Goal: Task Accomplishment & Management: Use online tool/utility

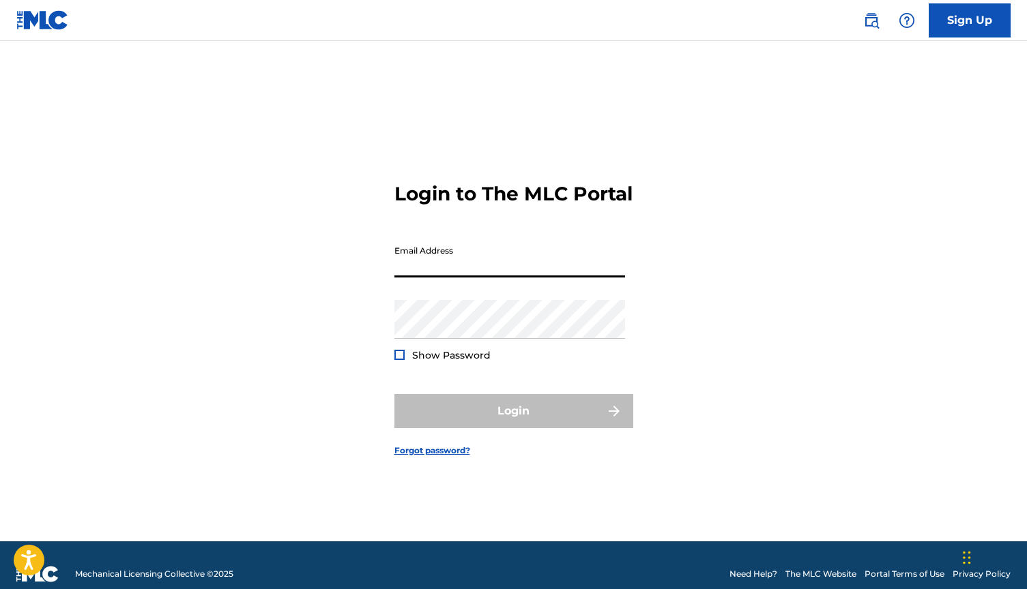
type input "[EMAIL_ADDRESS][DOMAIN_NAME]"
click at [513, 423] on button "Login" at bounding box center [513, 411] width 239 height 34
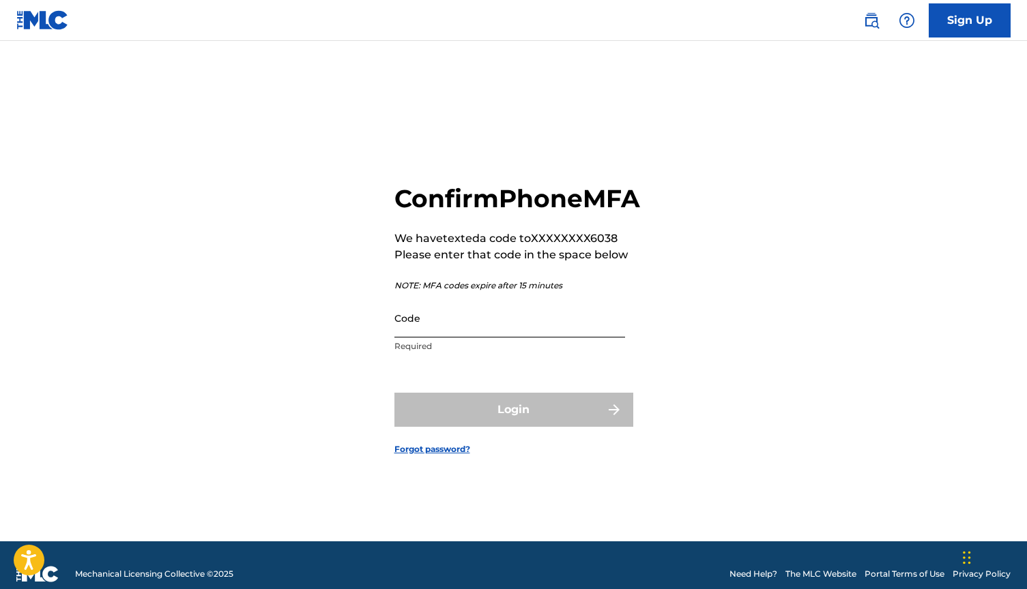
click at [421, 332] on input "Code" at bounding box center [509, 318] width 231 height 39
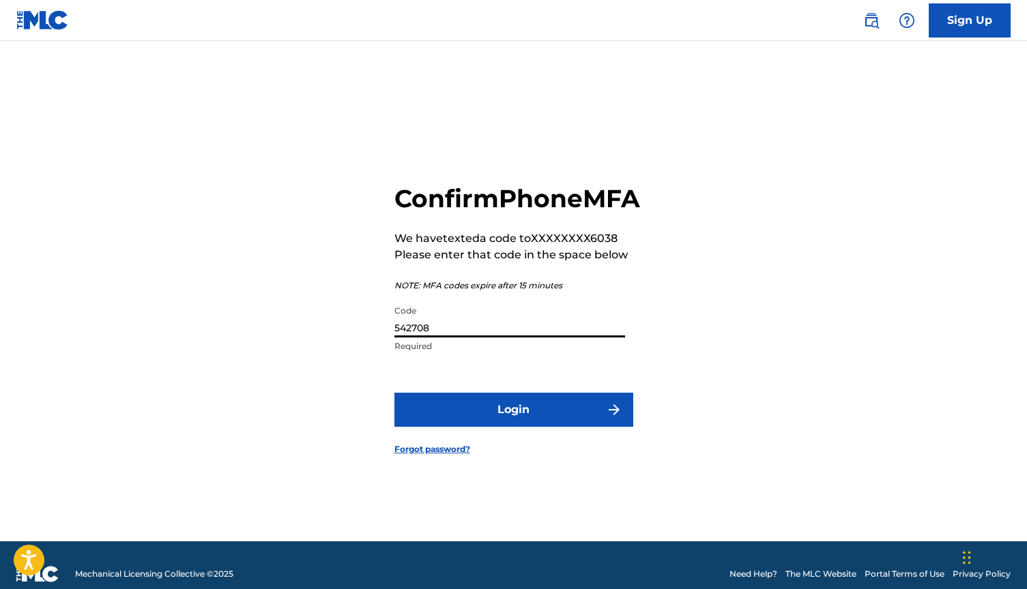
type input "542708"
click at [513, 425] on button "Login" at bounding box center [513, 410] width 239 height 34
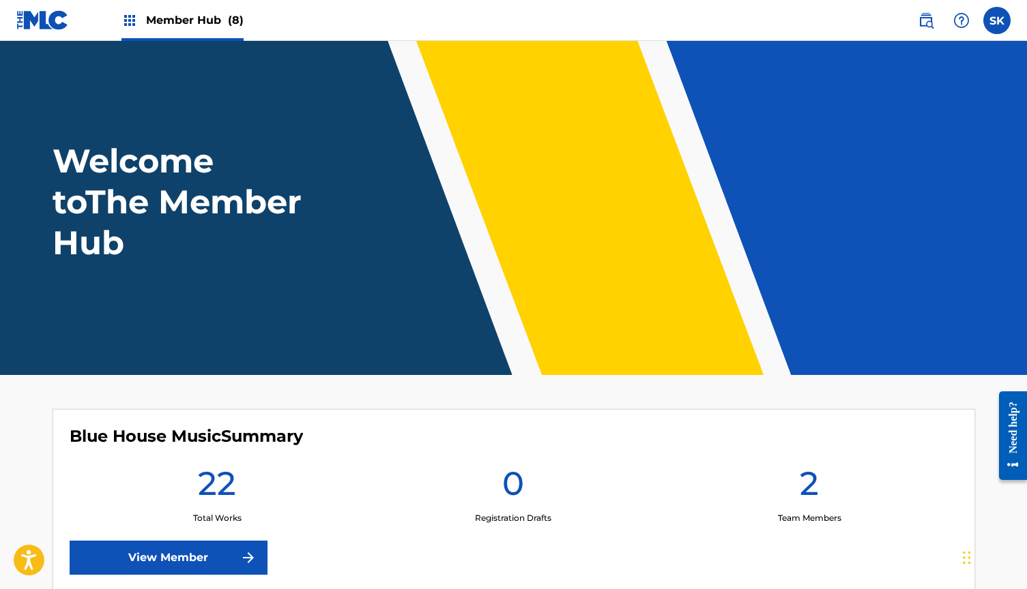
click at [204, 20] on span "Member Hub (8)" at bounding box center [195, 20] width 98 height 16
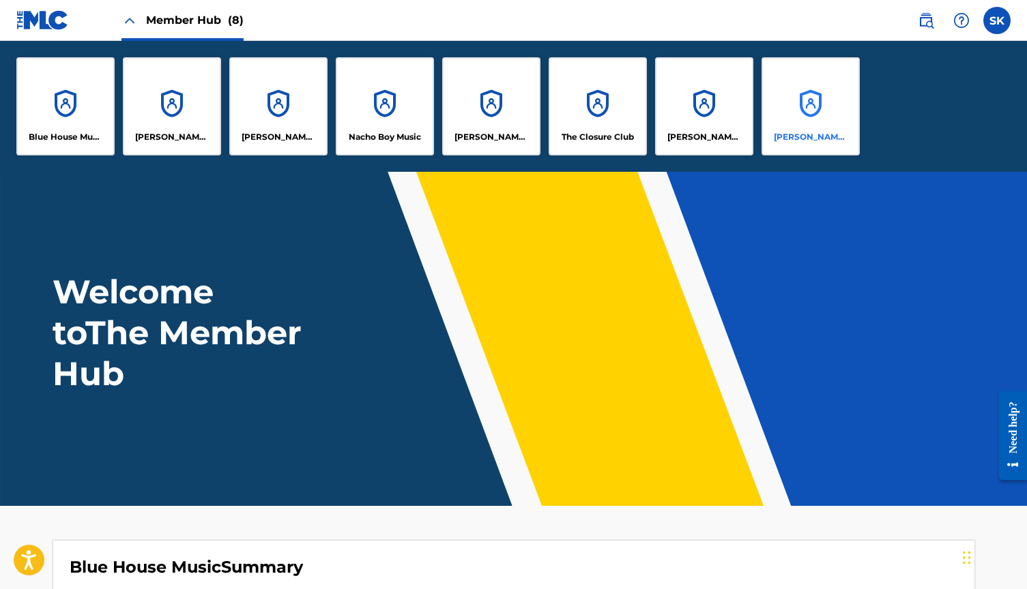
click at [816, 102] on div "[PERSON_NAME] Music" at bounding box center [810, 106] width 98 height 98
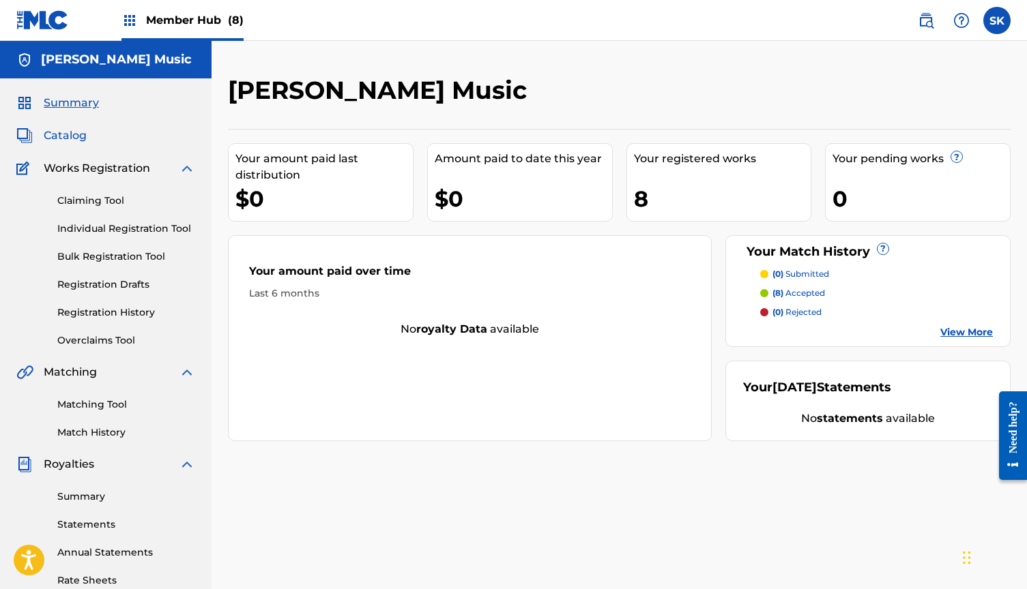
click at [62, 135] on span "Catalog" at bounding box center [65, 136] width 43 height 16
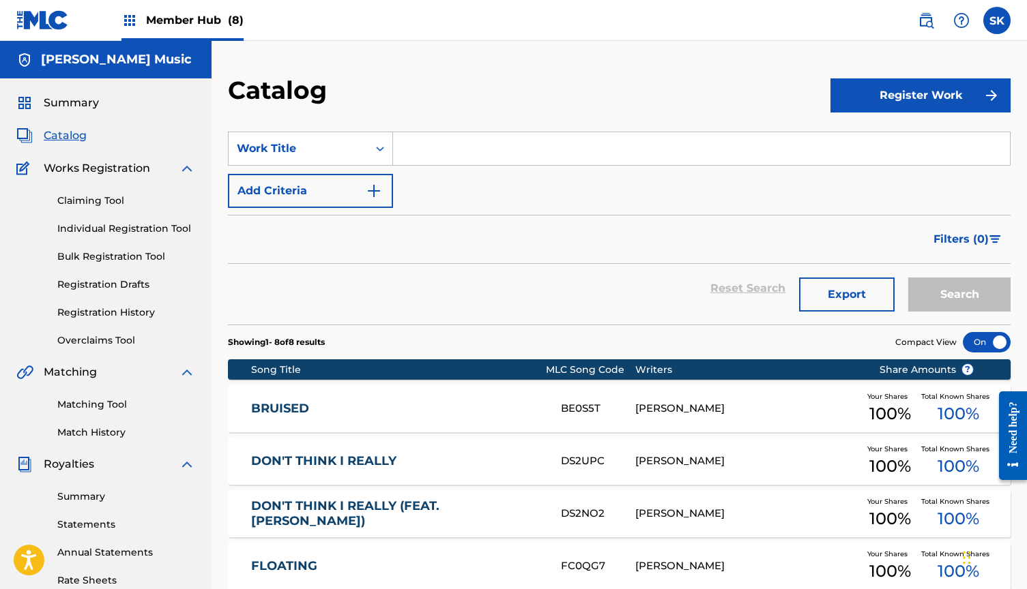
click at [393, 402] on link "BRUISED" at bounding box center [396, 409] width 291 height 16
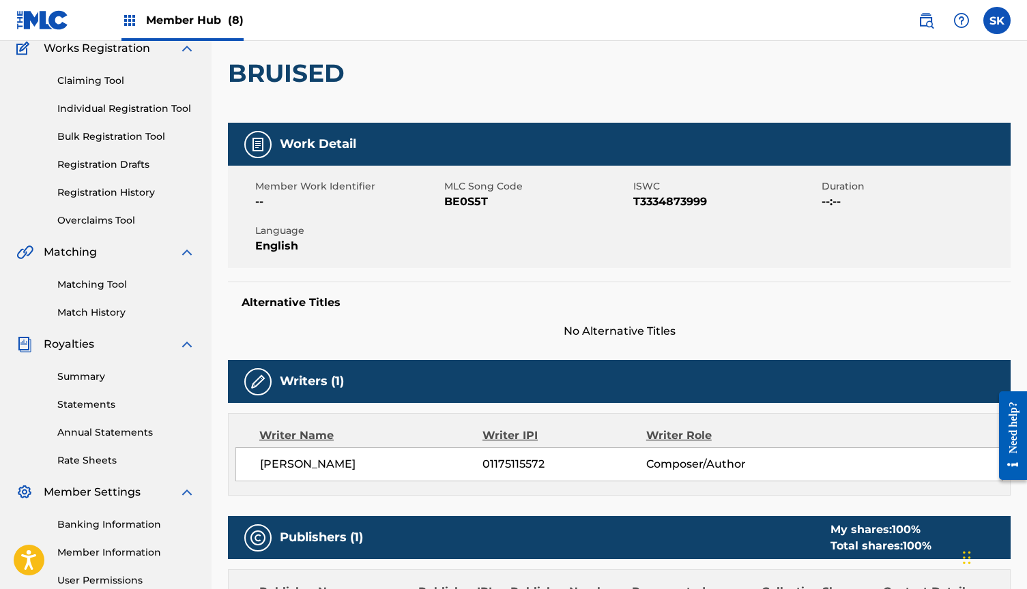
scroll to position [162, 0]
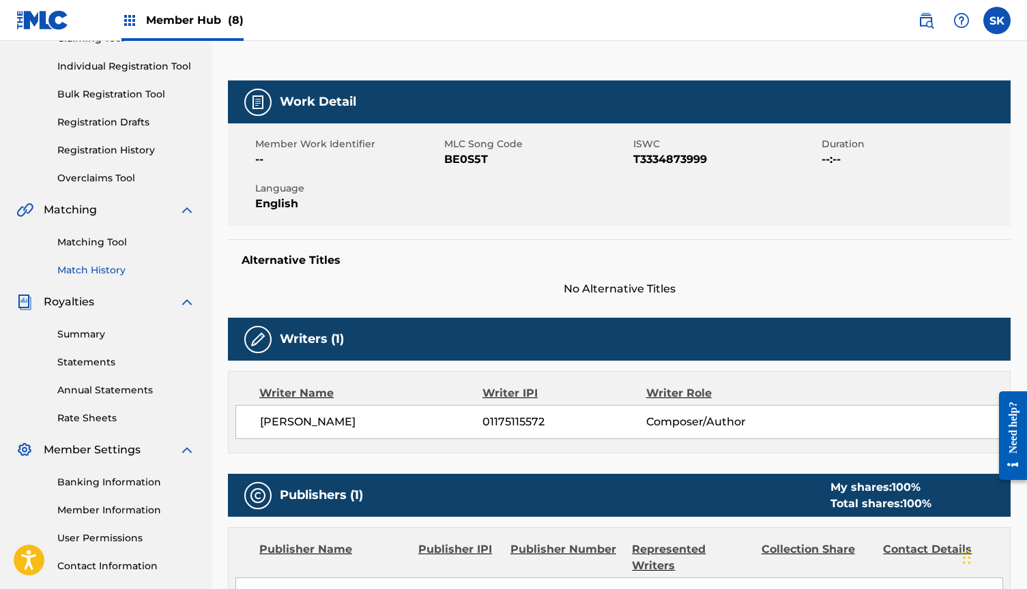
click at [94, 263] on link "Match History" at bounding box center [126, 270] width 138 height 14
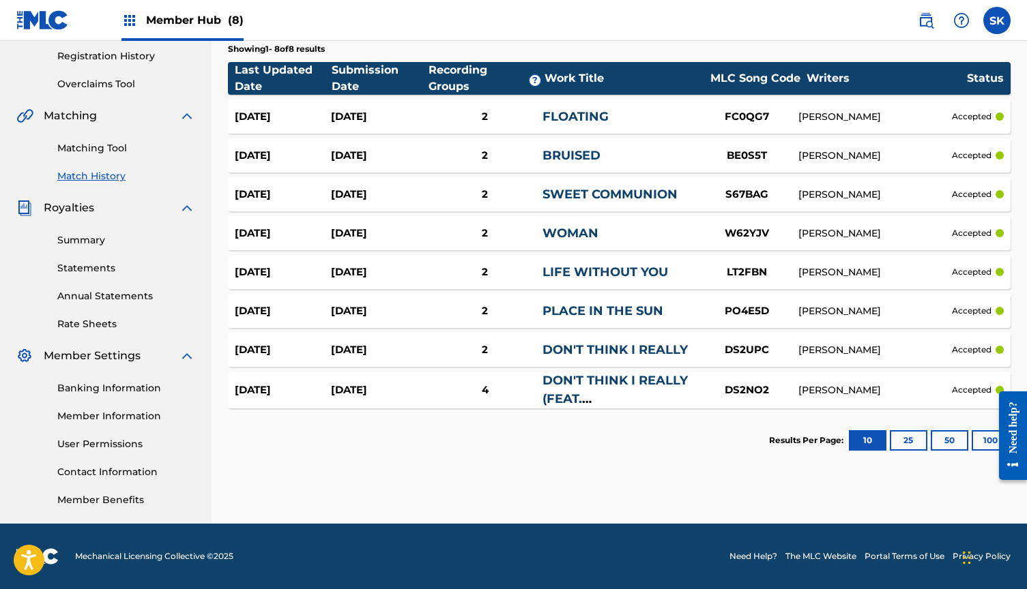
scroll to position [256, 0]
click at [208, 20] on span "Member Hub (8)" at bounding box center [195, 20] width 98 height 16
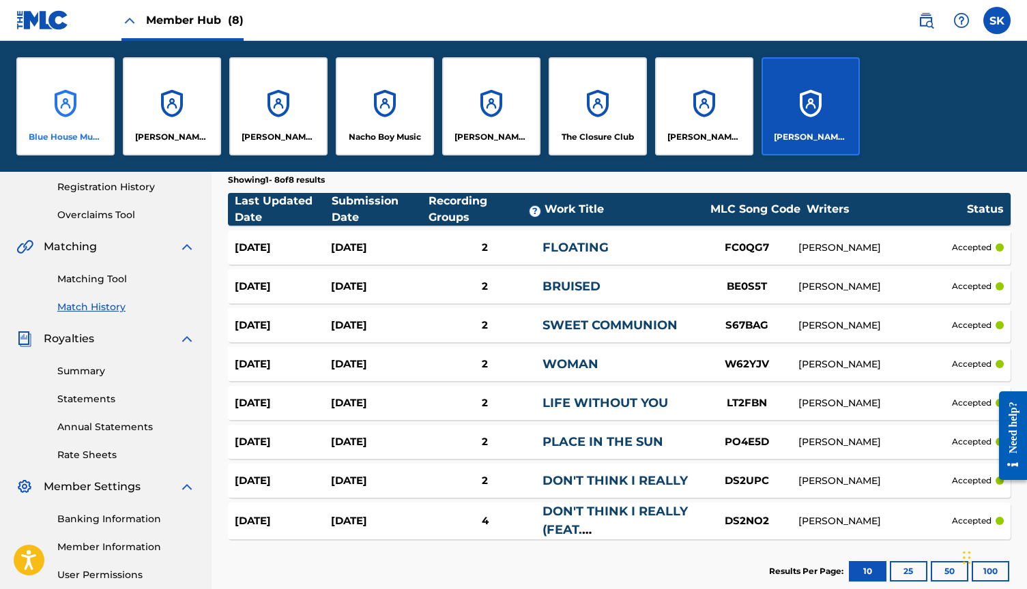
click at [74, 115] on div "Blue House Music" at bounding box center [65, 106] width 98 height 98
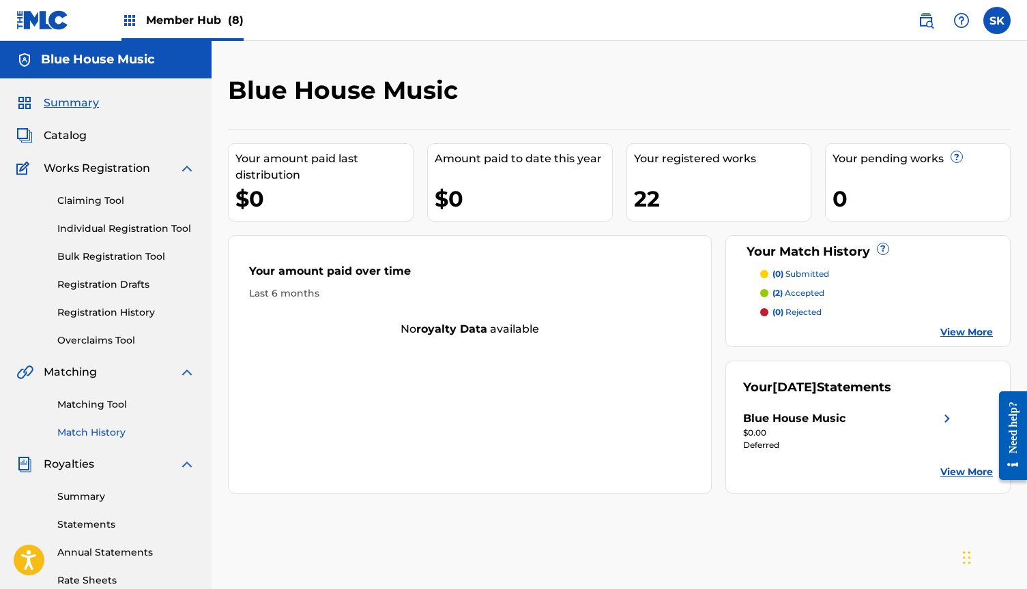
click at [106, 429] on link "Match History" at bounding box center [126, 433] width 138 height 14
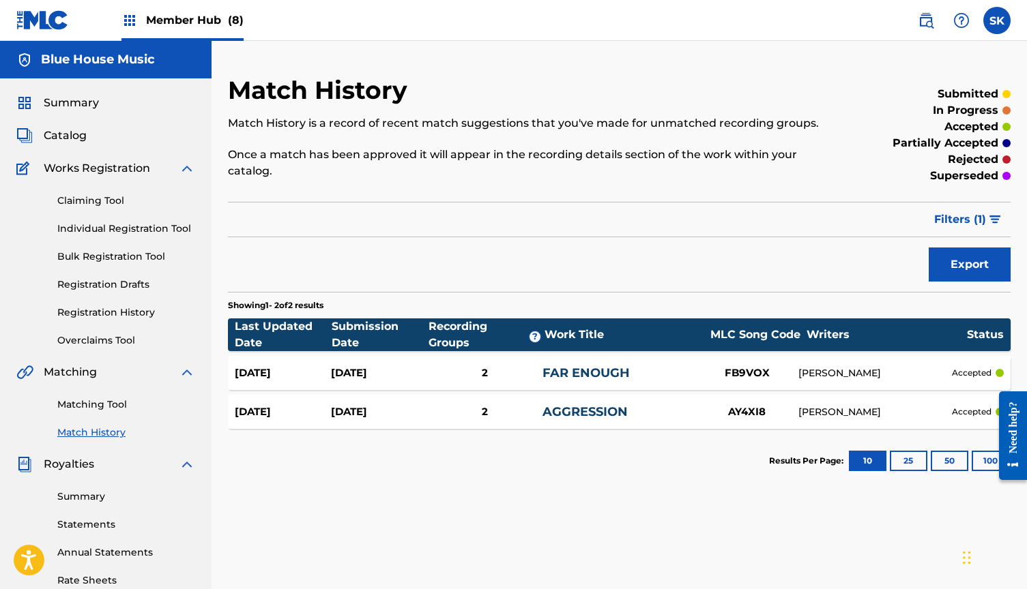
click at [201, 18] on span "Member Hub (8)" at bounding box center [195, 20] width 98 height 16
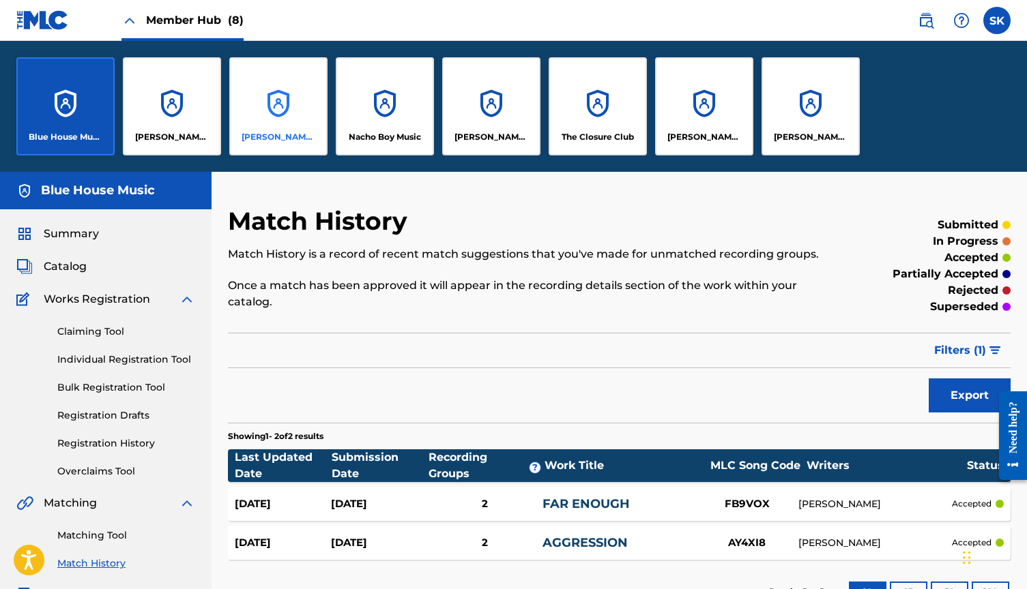
click at [274, 115] on div "[PERSON_NAME] Music" at bounding box center [278, 106] width 98 height 98
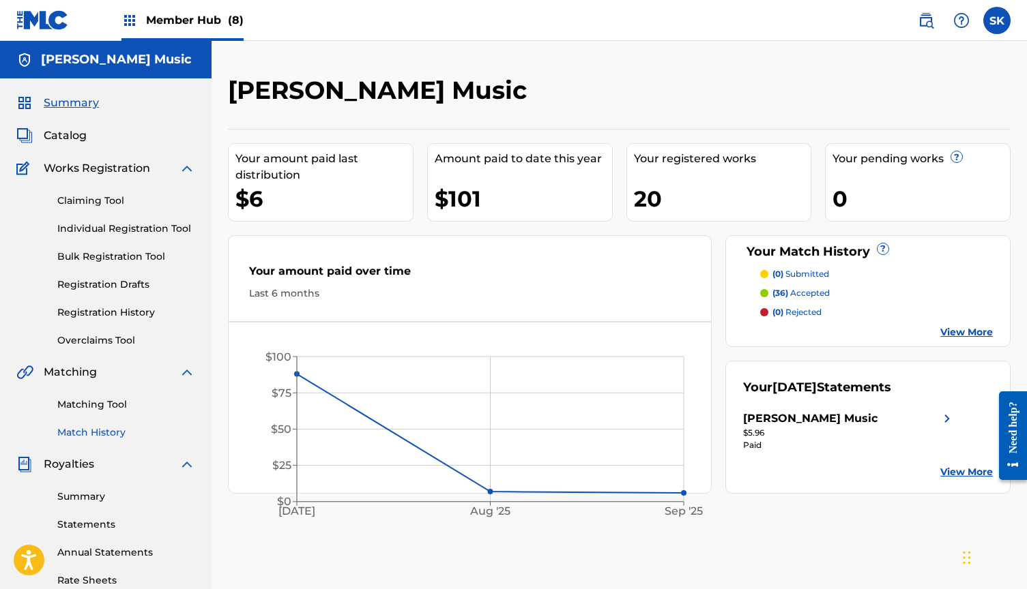
click at [97, 433] on link "Match History" at bounding box center [126, 433] width 138 height 14
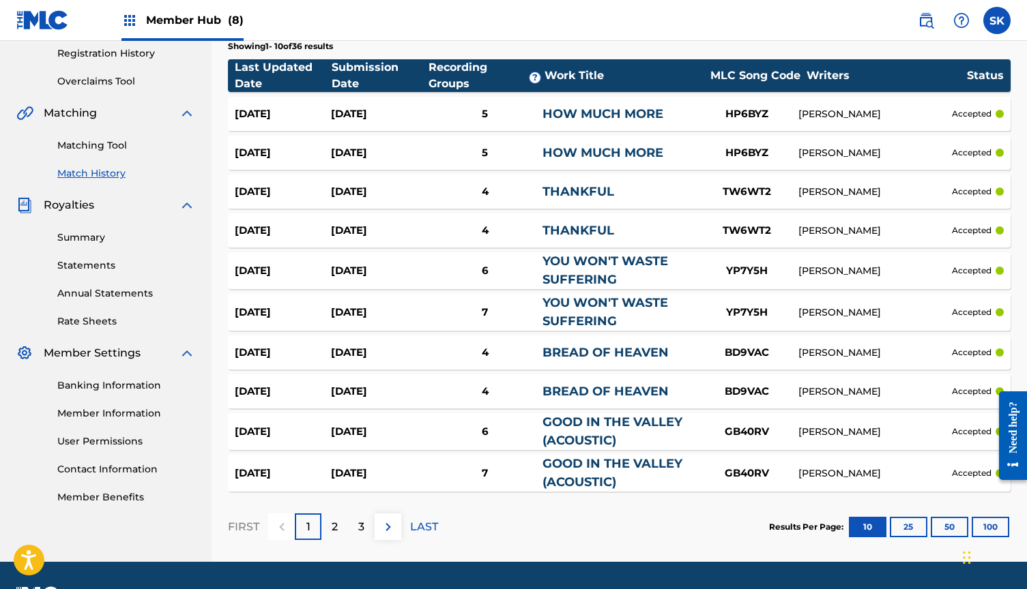
scroll to position [274, 0]
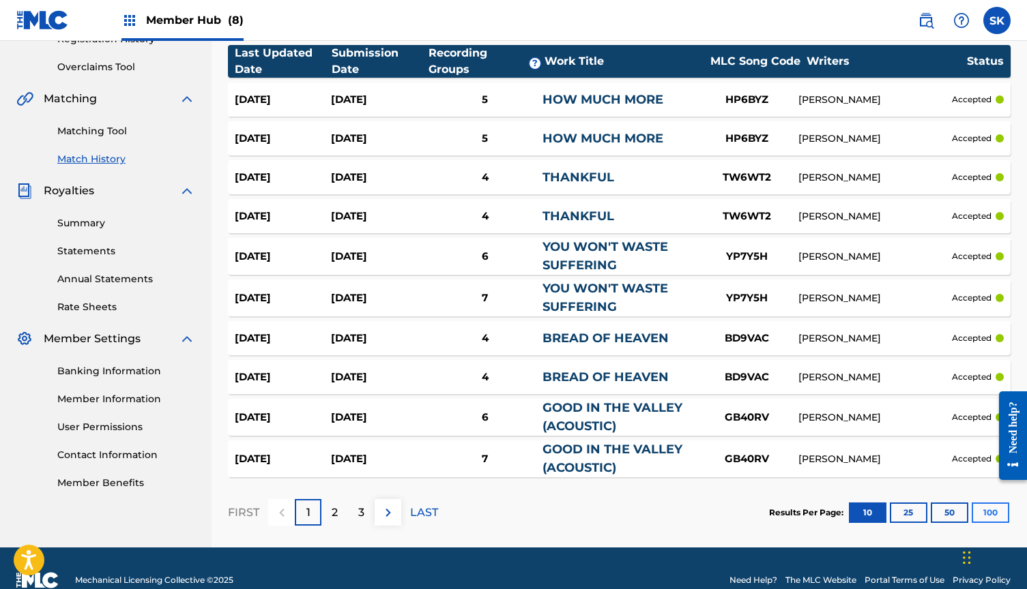
click at [983, 510] on button "100" at bounding box center [990, 513] width 38 height 20
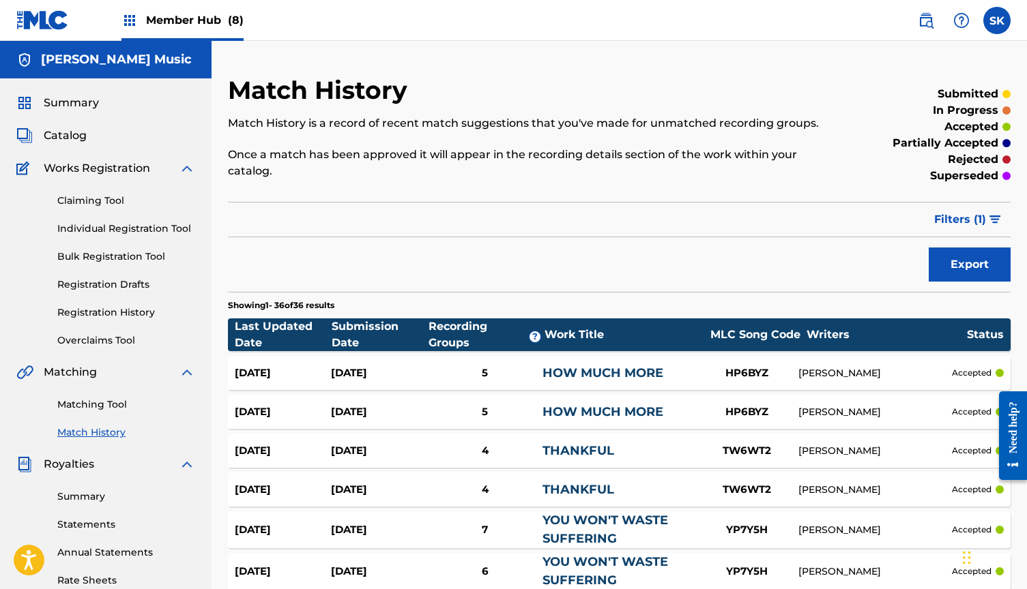
scroll to position [0, 0]
click at [66, 131] on span "Catalog" at bounding box center [65, 136] width 43 height 16
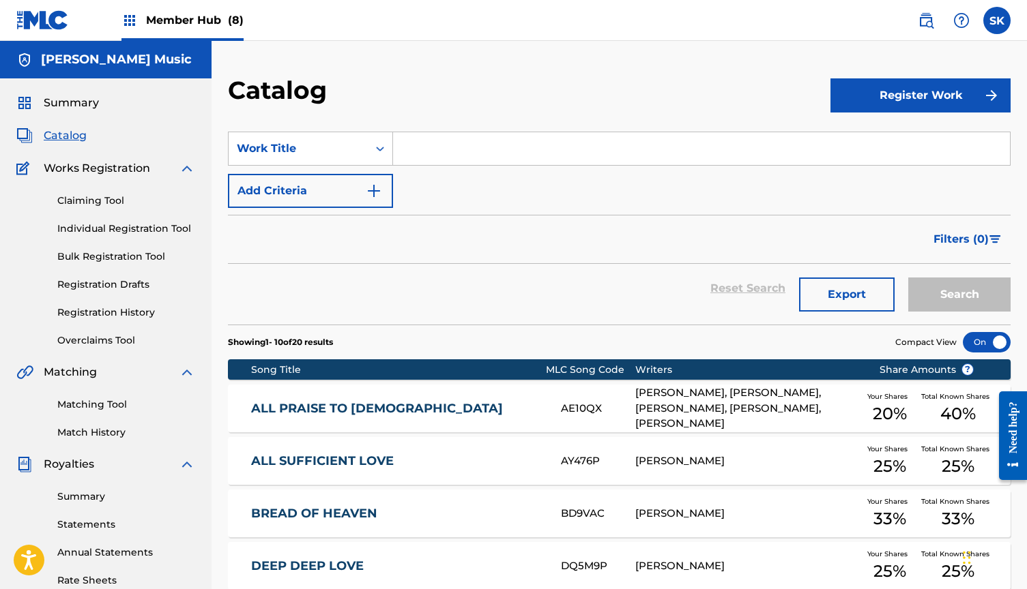
click at [428, 400] on div "ALL PRAISE TO CHRIST AE10QX AMBER HUDSON, STEVE FEE, CLINT HUDSON, AUSTIN DAVID…" at bounding box center [619, 409] width 782 height 48
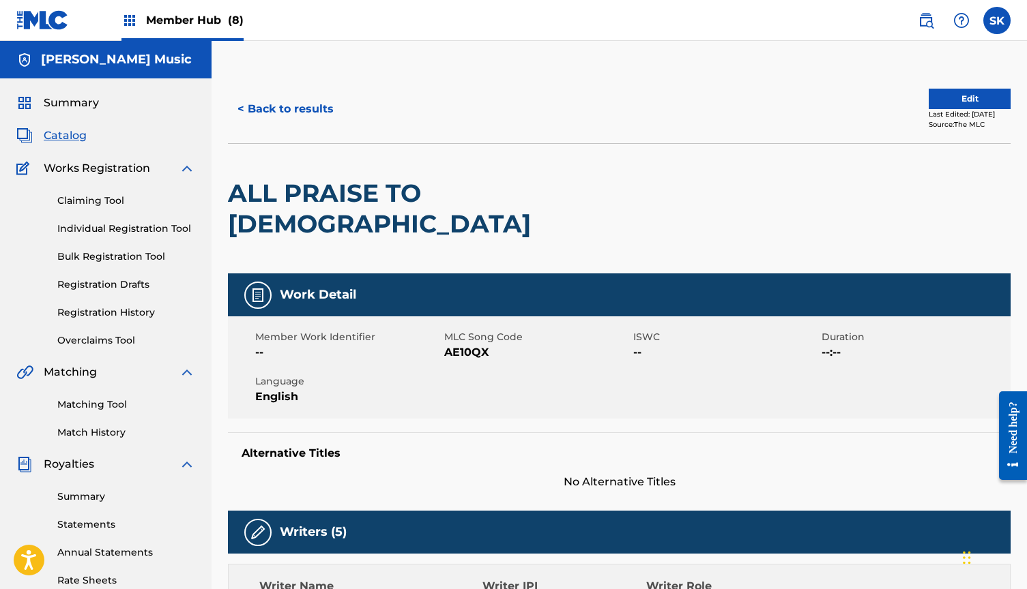
click at [64, 138] on span "Catalog" at bounding box center [65, 136] width 43 height 16
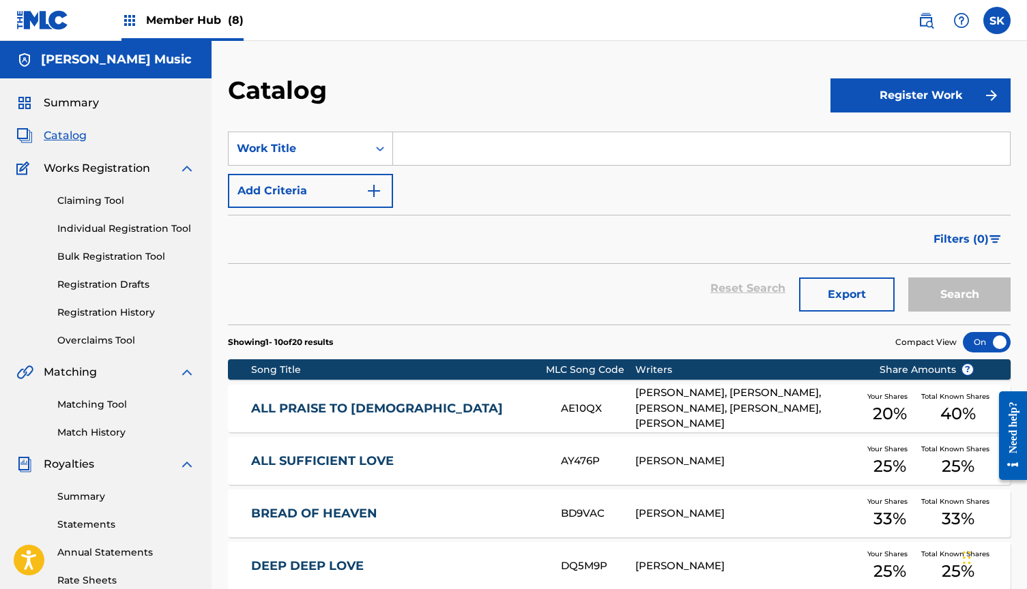
click at [347, 478] on div "ALL SUFFICIENT LOVE AY476P CLINT TYLER HUDSON Your Shares 25 % Total Known Shar…" at bounding box center [619, 461] width 782 height 48
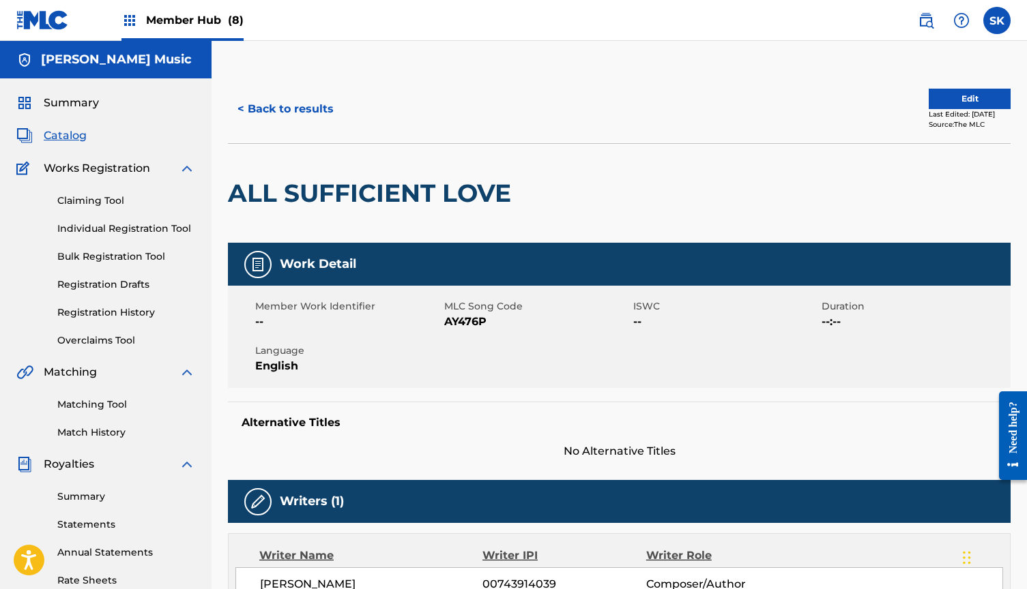
click at [66, 132] on span "Catalog" at bounding box center [65, 136] width 43 height 16
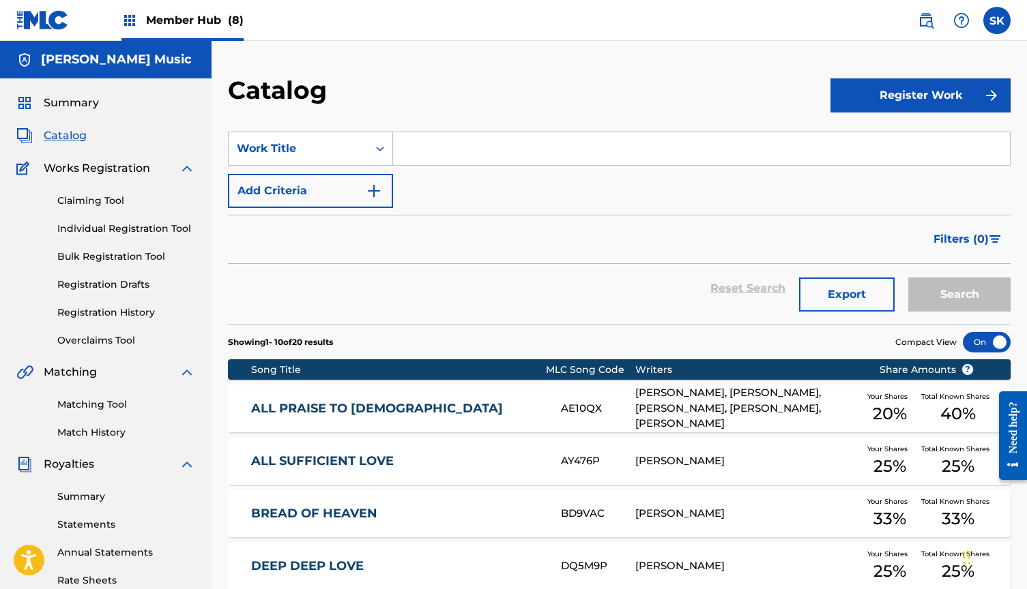
click at [360, 525] on div "BREAD OF HEAVEN BD9VAC CLINT TYLER HUDSON Your Shares 33 % Total Known Shares 3…" at bounding box center [619, 514] width 782 height 48
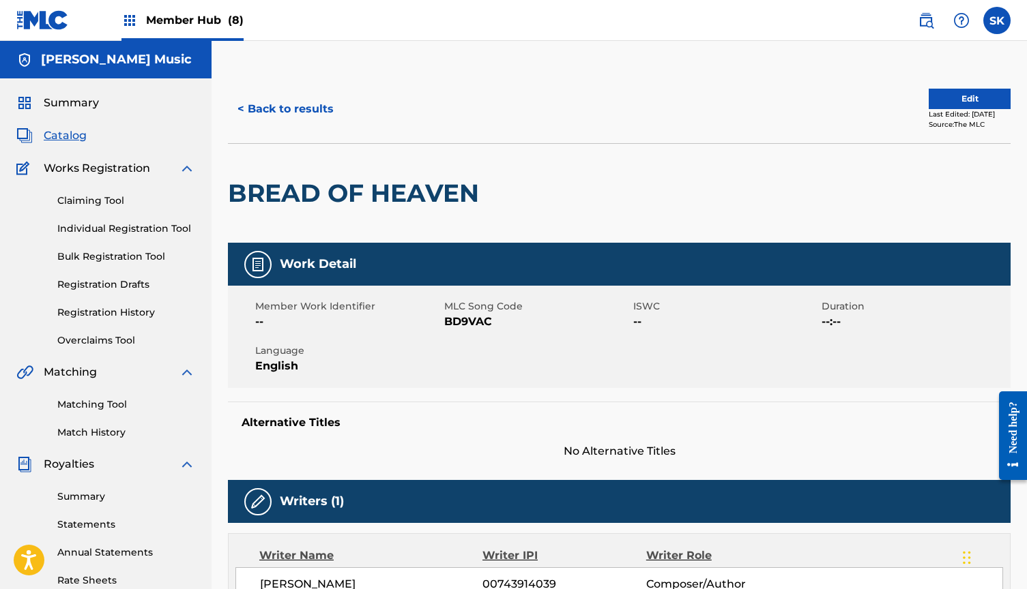
click at [66, 135] on span "Catalog" at bounding box center [65, 136] width 43 height 16
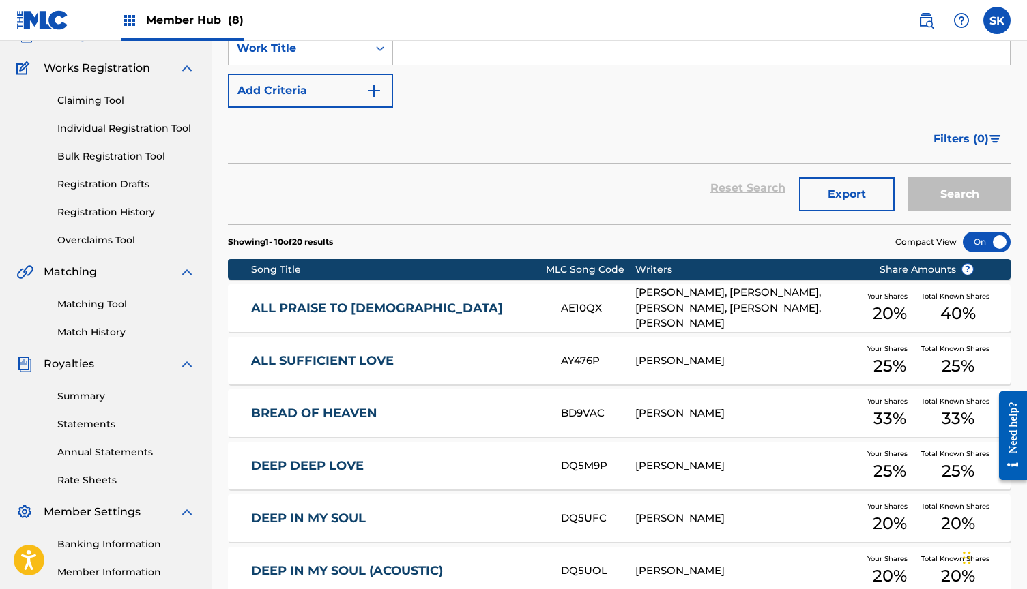
scroll to position [101, 0]
click at [361, 477] on div "DEEP DEEP LOVE DQ5M9P CLINT TYLER HUDSON Your Shares 25 % Total Known Shares 25…" at bounding box center [619, 465] width 782 height 48
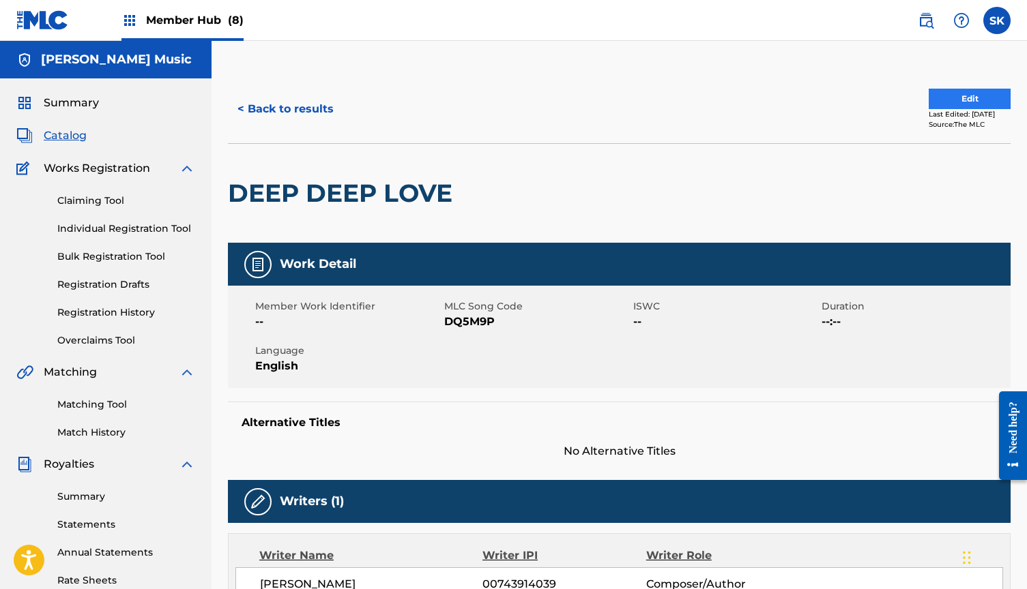
click at [965, 96] on button "Edit" at bounding box center [969, 99] width 82 height 20
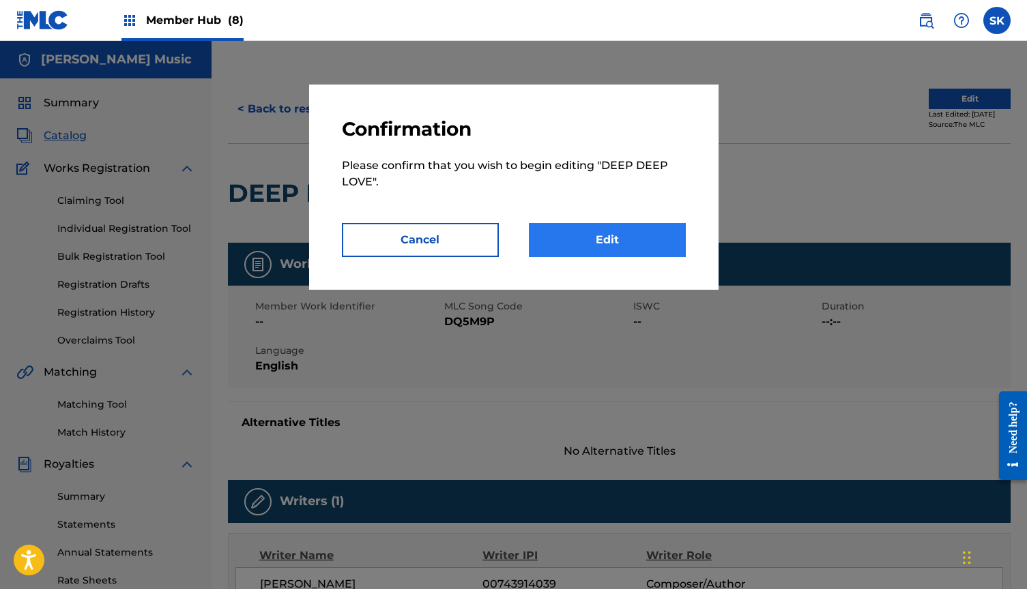
click at [643, 239] on link "Edit" at bounding box center [607, 240] width 157 height 34
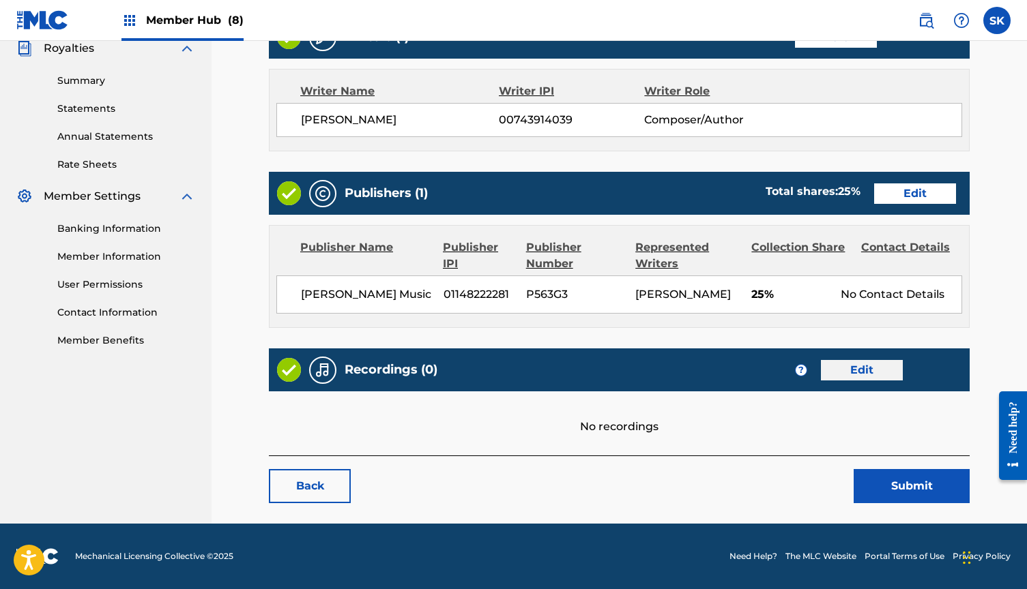
scroll to position [432, 0]
click at [855, 372] on link "Edit" at bounding box center [862, 370] width 82 height 20
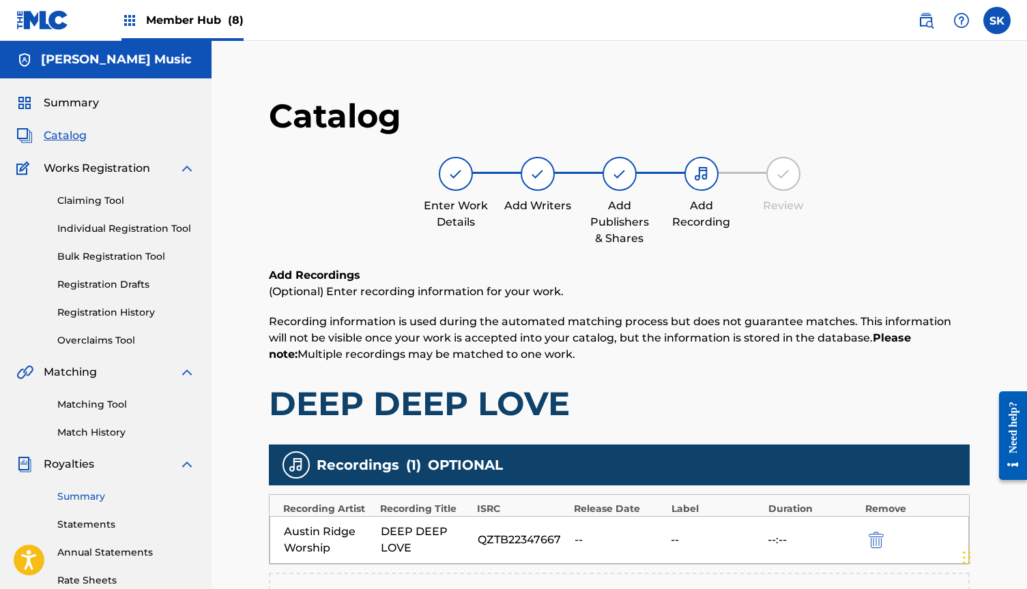
click at [96, 496] on link "Summary" at bounding box center [126, 497] width 138 height 14
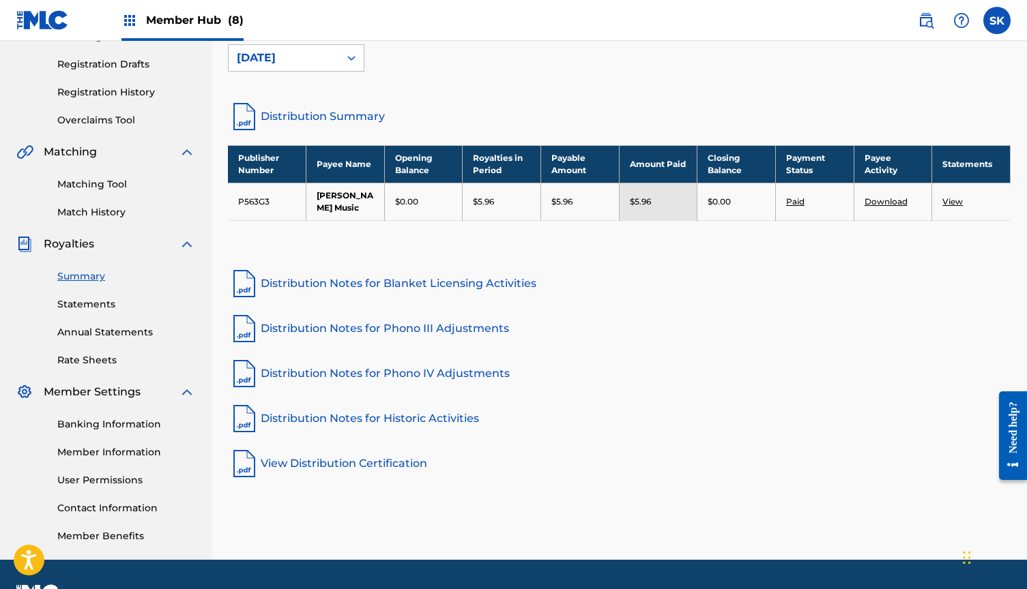
scroll to position [235, 0]
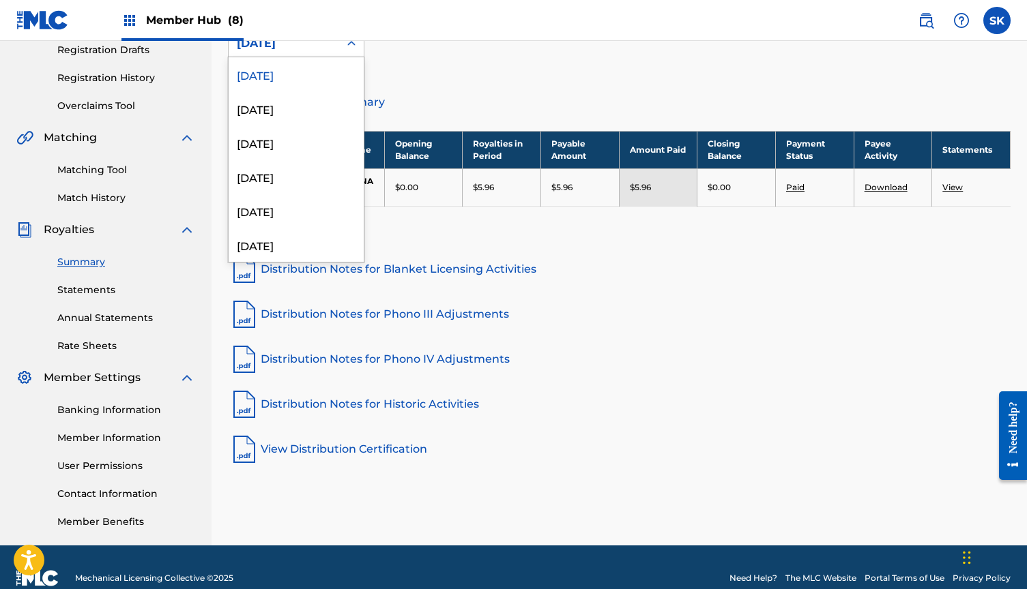
click at [336, 48] on div "[DATE]" at bounding box center [284, 44] width 111 height 26
click at [301, 108] on div "August 2025" at bounding box center [296, 108] width 135 height 34
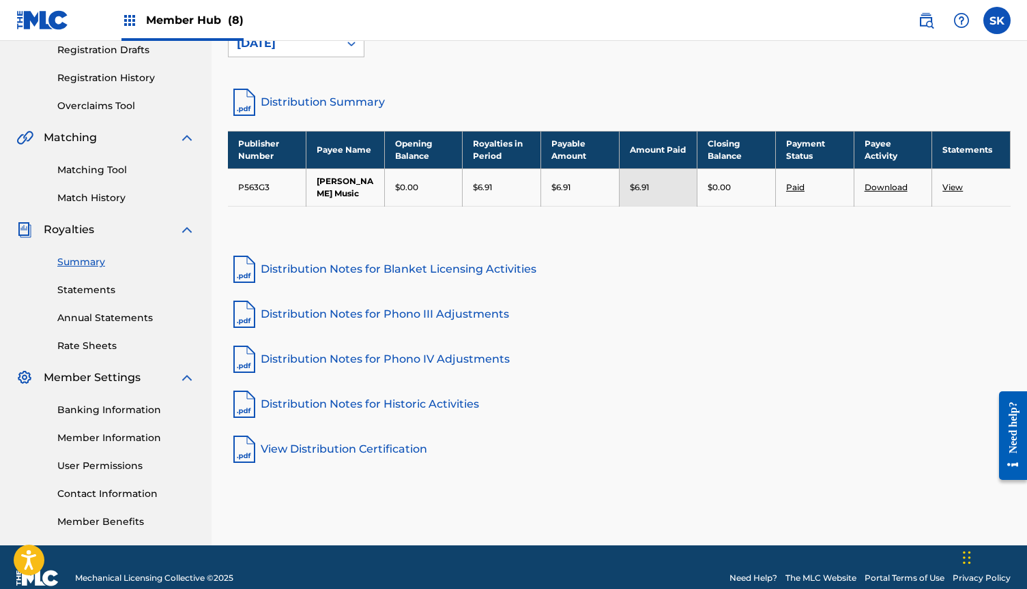
click at [305, 49] on div "August 2025" at bounding box center [284, 43] width 94 height 16
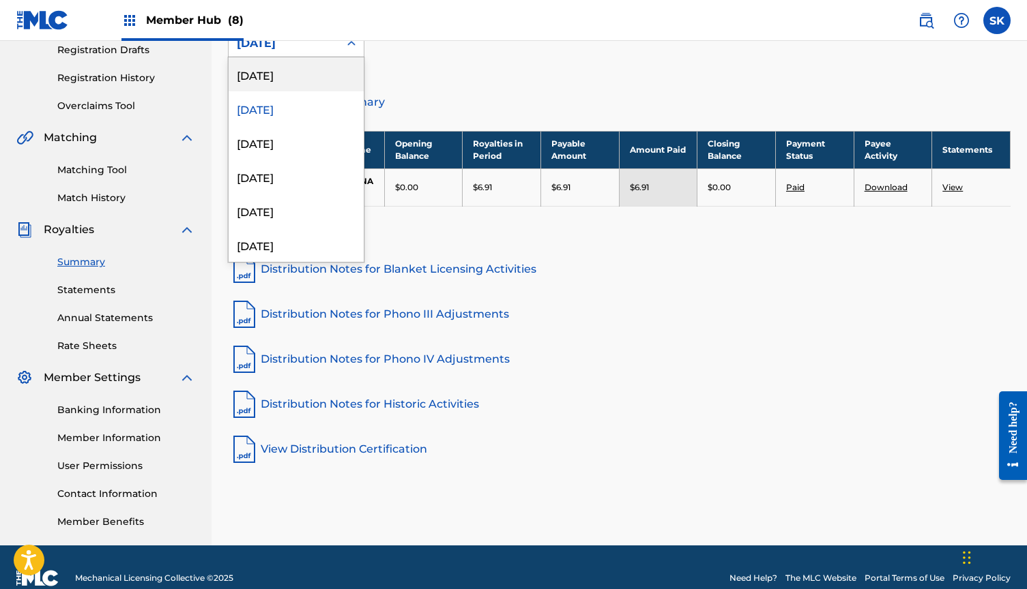
click at [300, 71] on div "[DATE]" at bounding box center [296, 74] width 135 height 34
click at [295, 48] on div "[DATE]" at bounding box center [284, 43] width 94 height 16
click at [274, 147] on div "July 2025" at bounding box center [296, 143] width 135 height 34
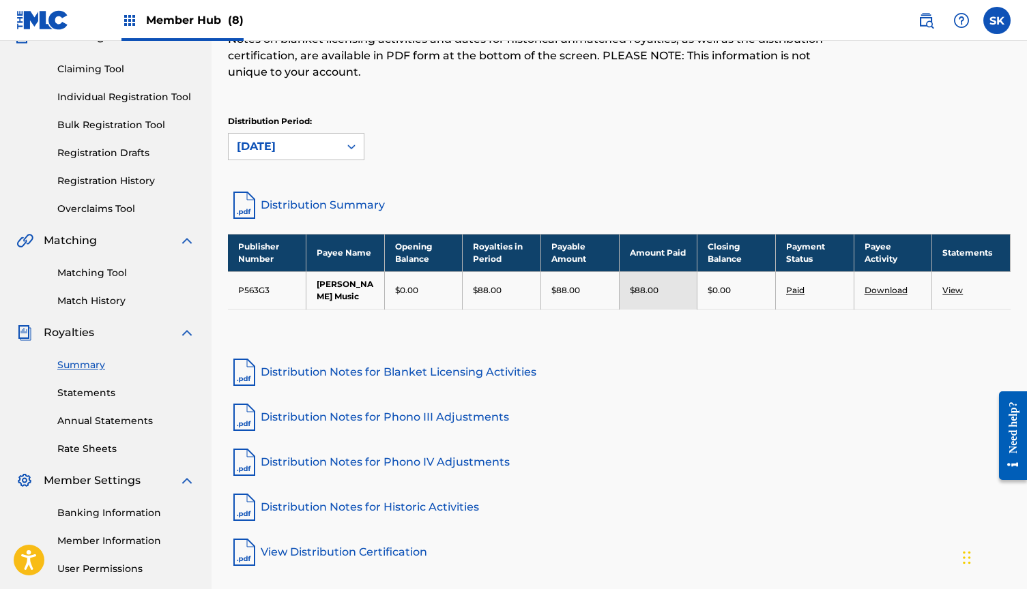
scroll to position [113, 0]
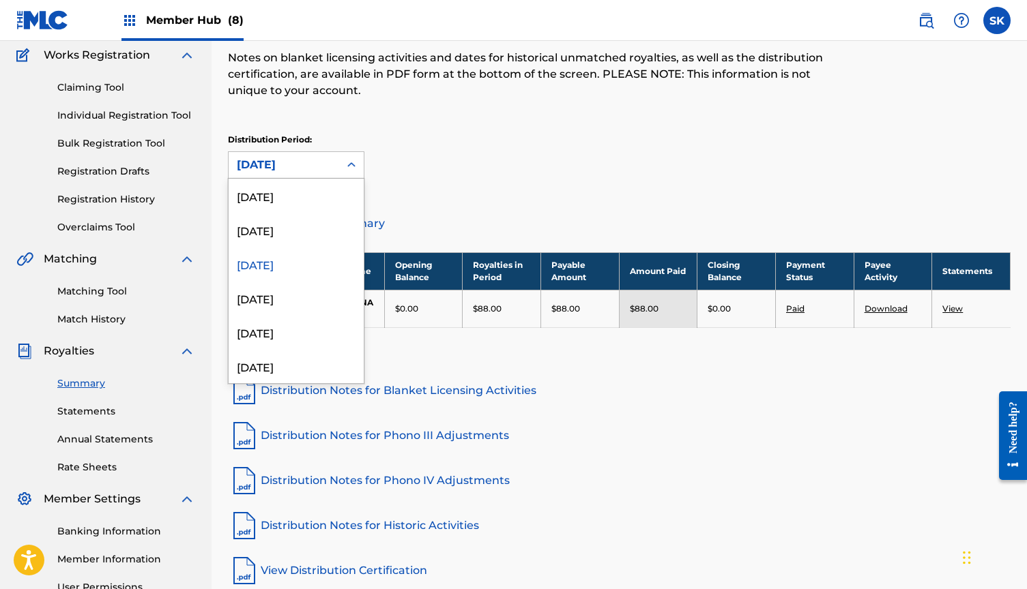
click at [290, 164] on div "July 2025" at bounding box center [284, 165] width 94 height 16
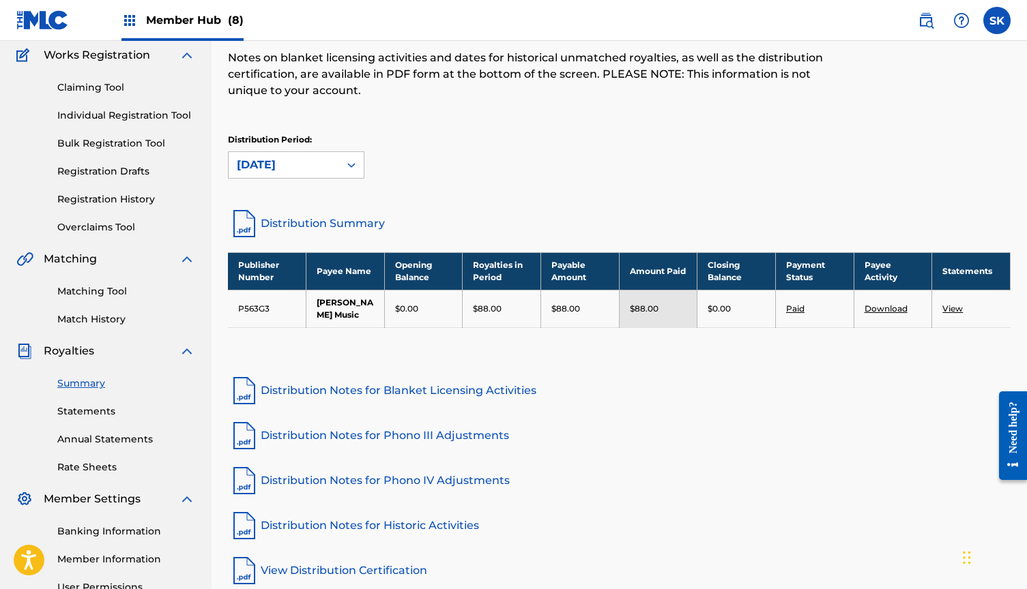
click at [290, 164] on div "July 2025" at bounding box center [284, 165] width 94 height 16
click at [83, 379] on link "Summary" at bounding box center [126, 384] width 138 height 14
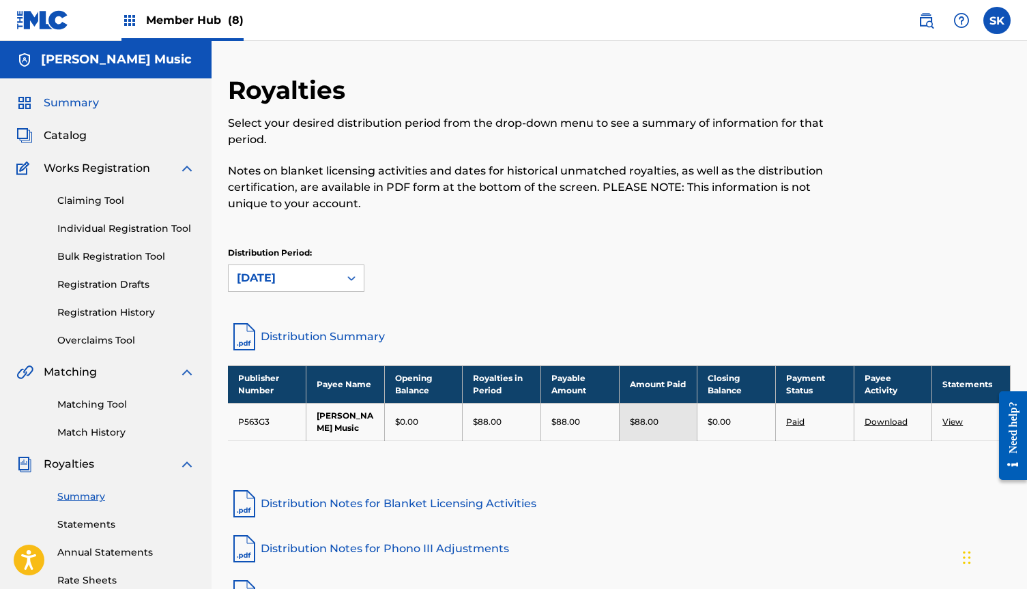
click at [70, 104] on span "Summary" at bounding box center [71, 103] width 55 height 16
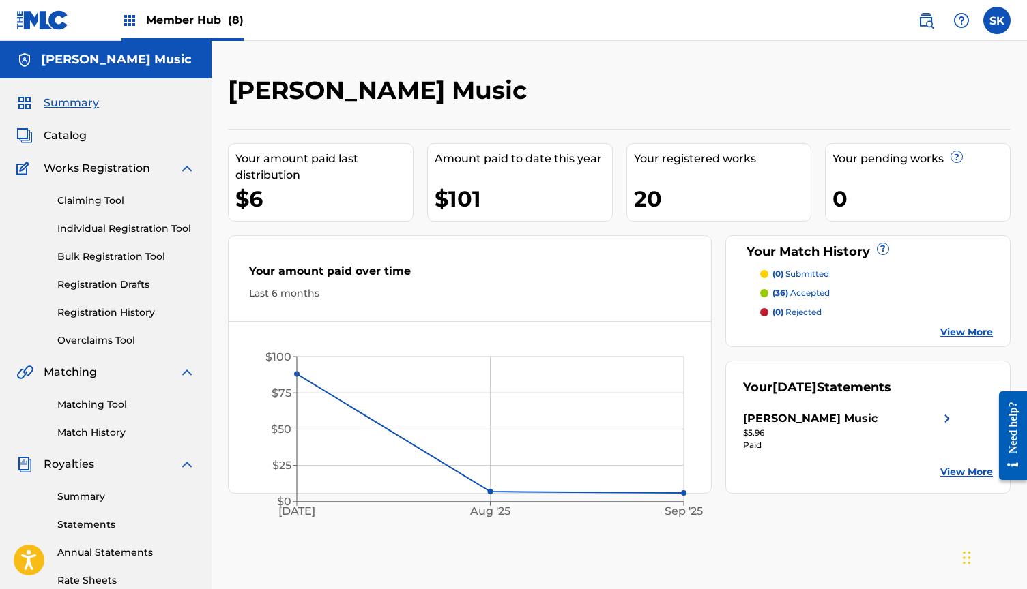
click at [170, 21] on span "Member Hub (8)" at bounding box center [195, 20] width 98 height 16
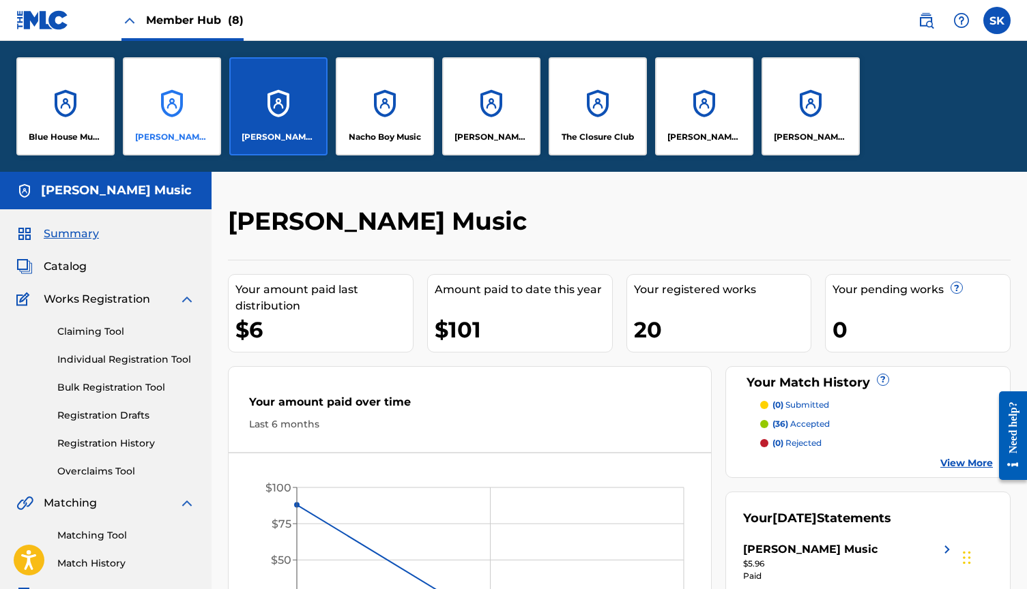
click at [158, 122] on div "[PERSON_NAME] Music Publishing" at bounding box center [172, 106] width 98 height 98
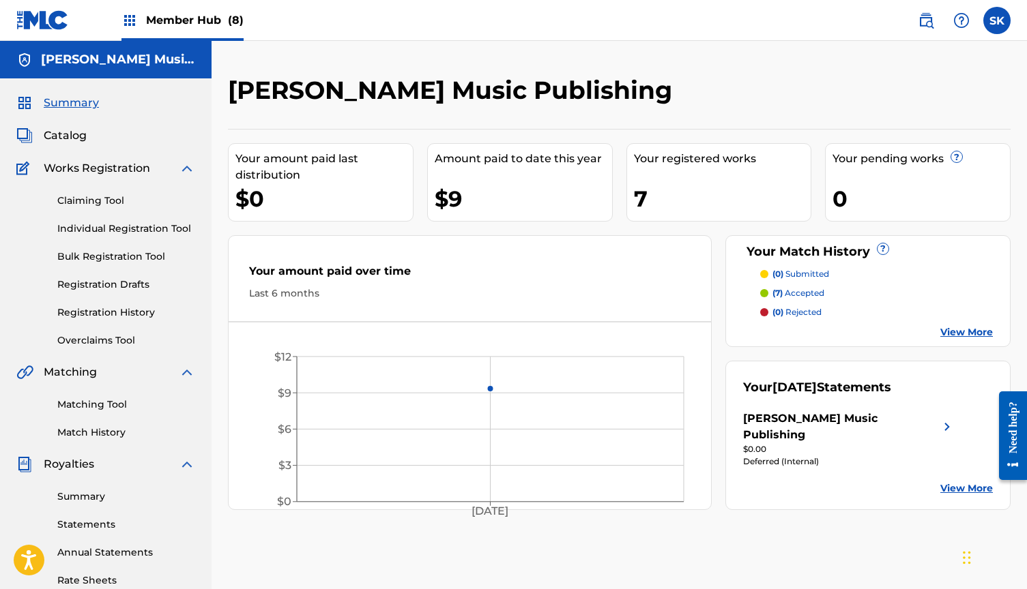
click at [186, 24] on span "Member Hub (8)" at bounding box center [195, 20] width 98 height 16
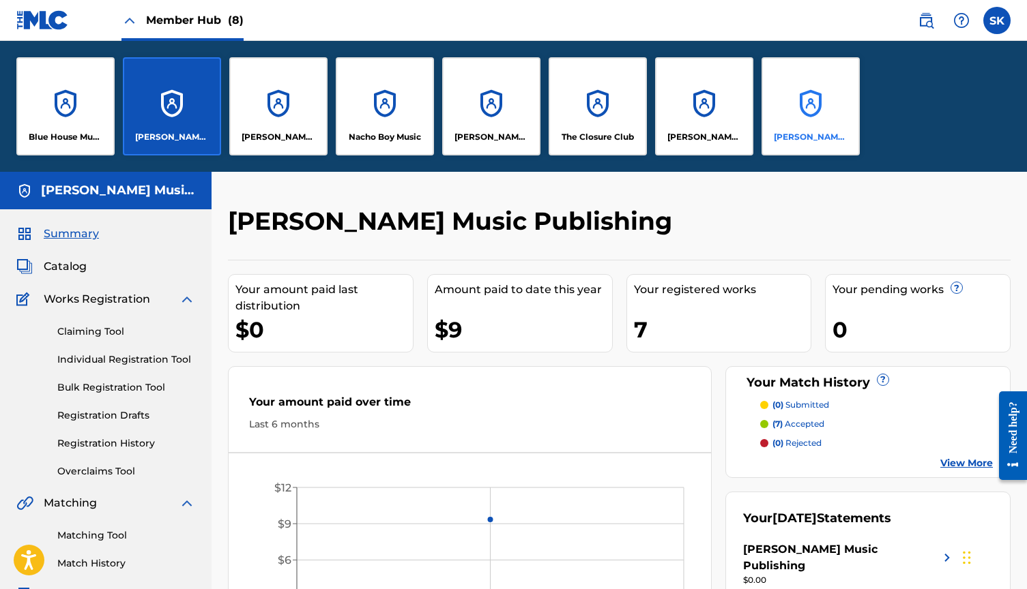
click at [801, 136] on p "[PERSON_NAME] Music" at bounding box center [811, 137] width 74 height 12
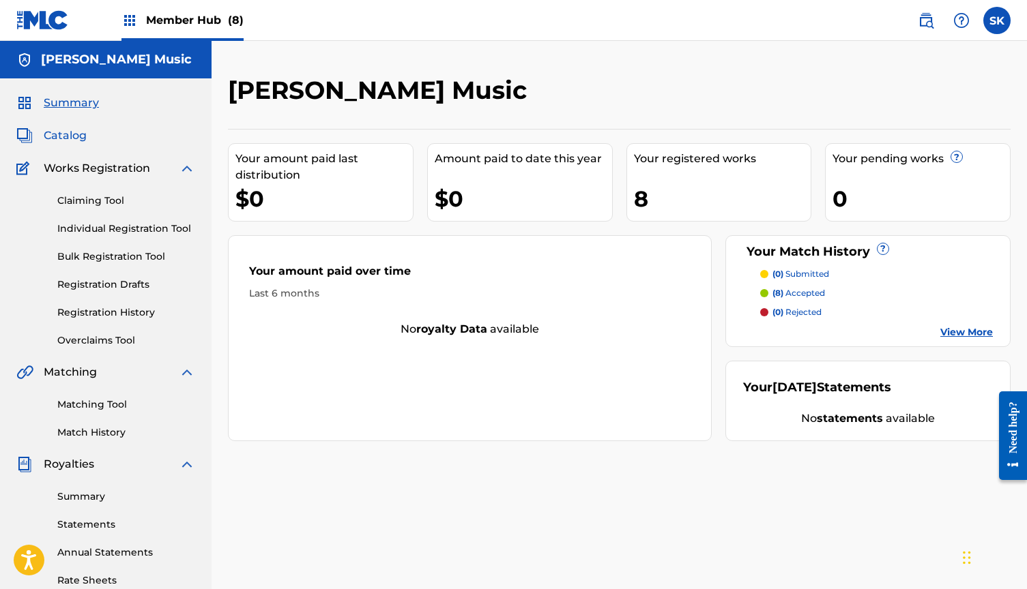
click at [74, 141] on span "Catalog" at bounding box center [65, 136] width 43 height 16
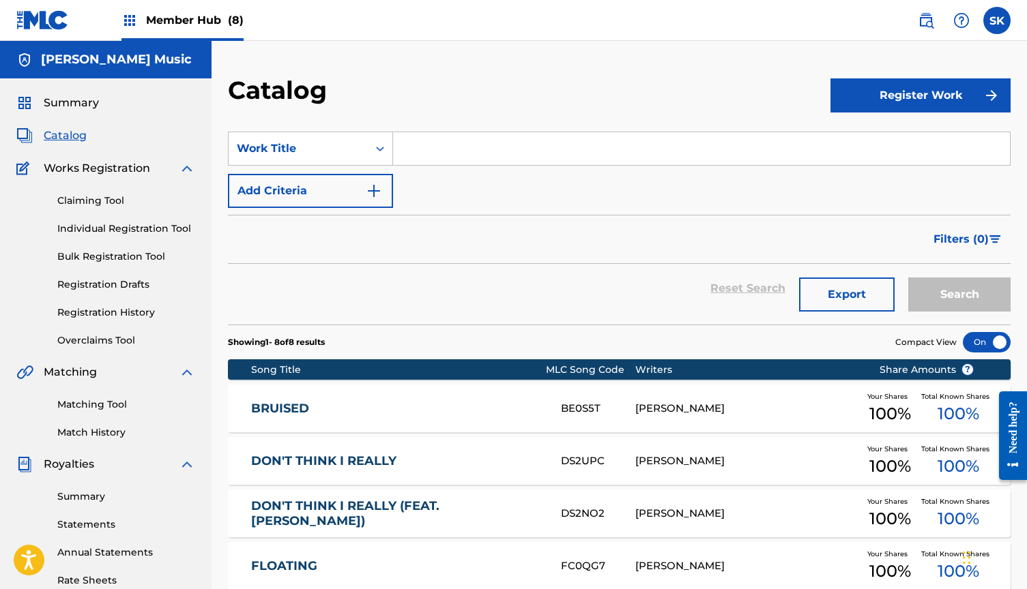
click at [365, 405] on link "BRUISED" at bounding box center [396, 409] width 291 height 16
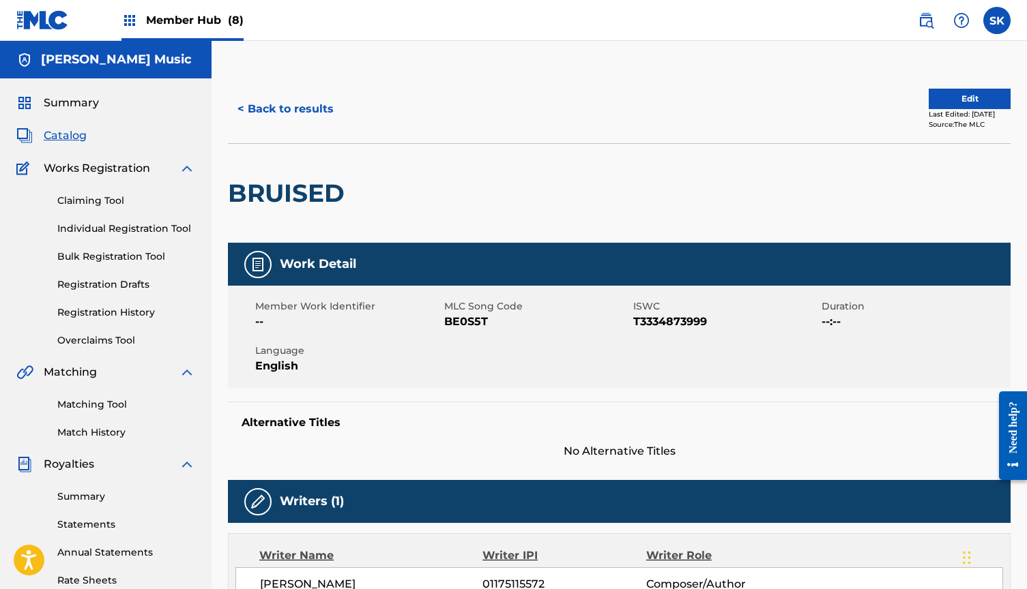
click at [950, 114] on div "Last Edited: July 11, 2025" at bounding box center [969, 114] width 82 height 10
click at [958, 104] on button "Edit" at bounding box center [969, 99] width 82 height 20
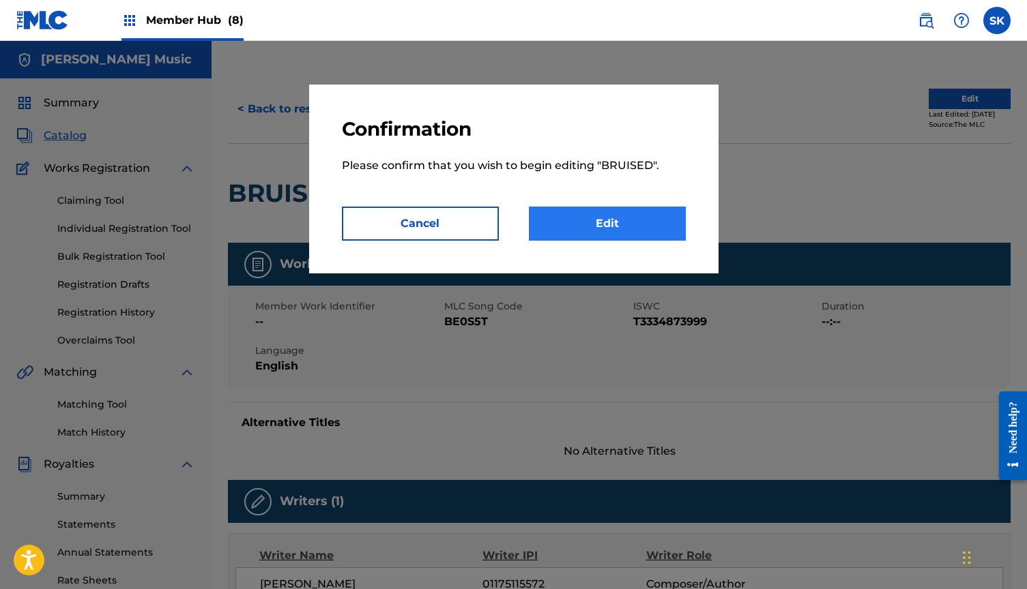
click at [626, 222] on link "Edit" at bounding box center [607, 224] width 157 height 34
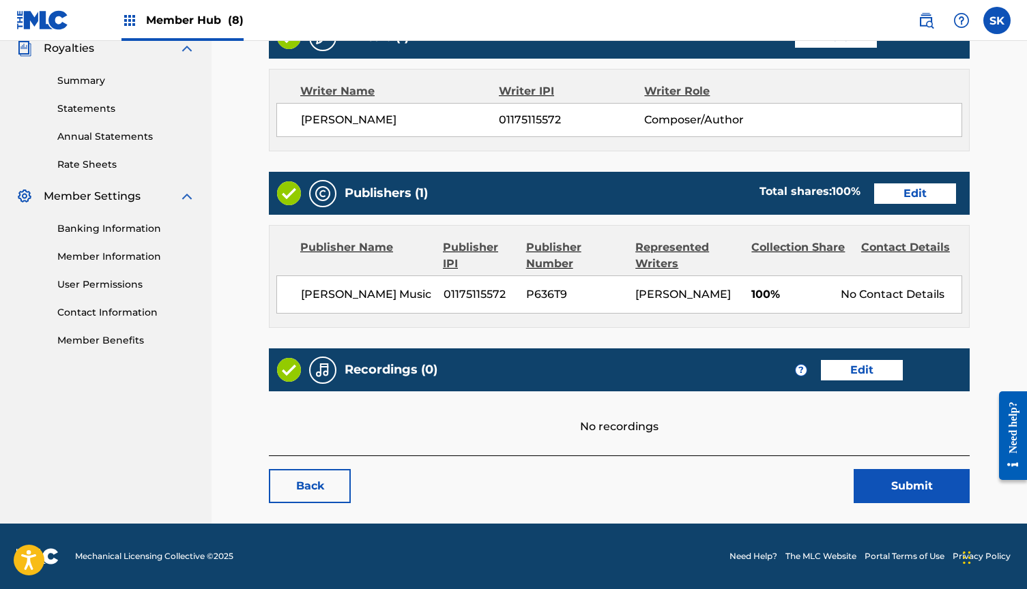
scroll to position [432, 0]
click at [865, 369] on link "Edit" at bounding box center [862, 370] width 82 height 20
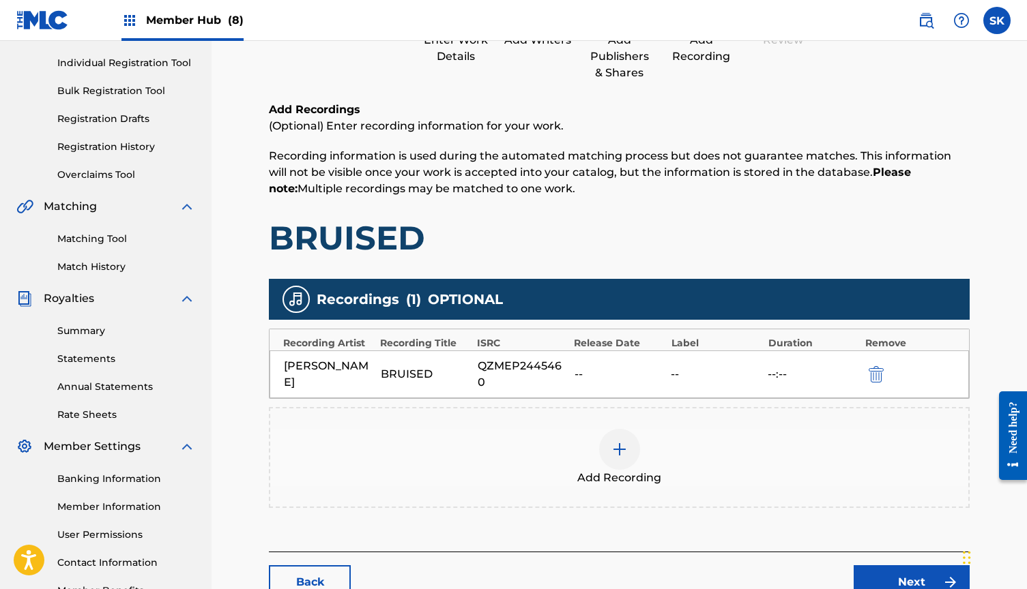
scroll to position [170, 0]
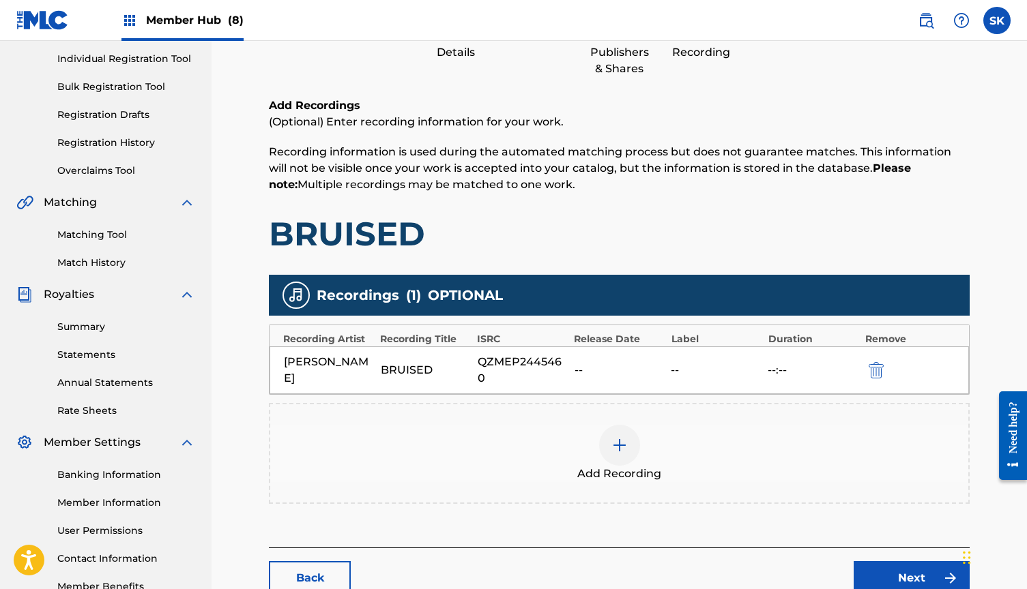
click at [497, 364] on div "QZMEP2445460" at bounding box center [522, 370] width 90 height 33
copy div "QZMEP2445460"
click at [91, 257] on link "Match History" at bounding box center [126, 263] width 138 height 14
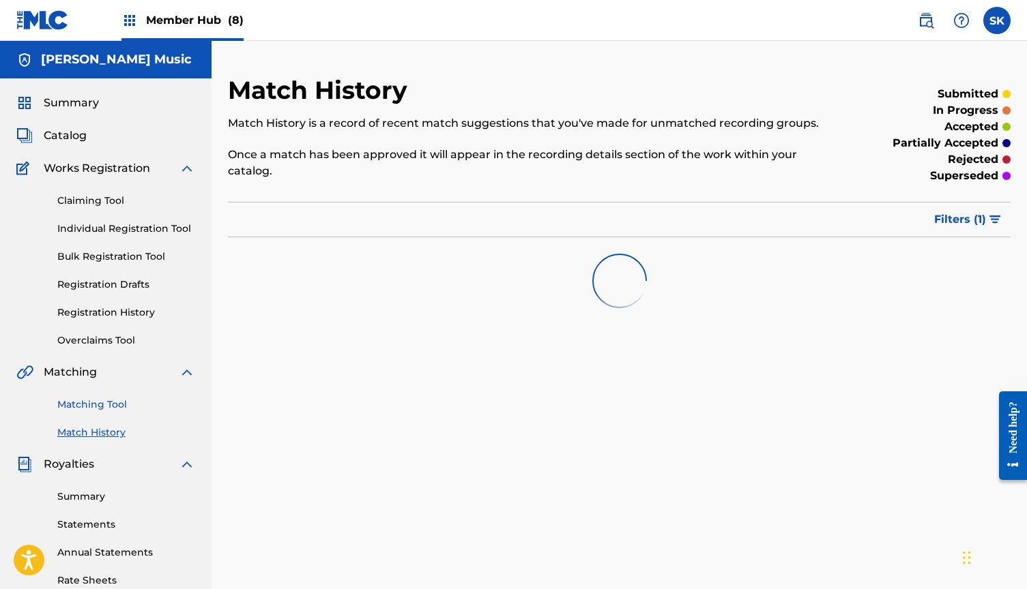
click at [106, 402] on link "Matching Tool" at bounding box center [126, 405] width 138 height 14
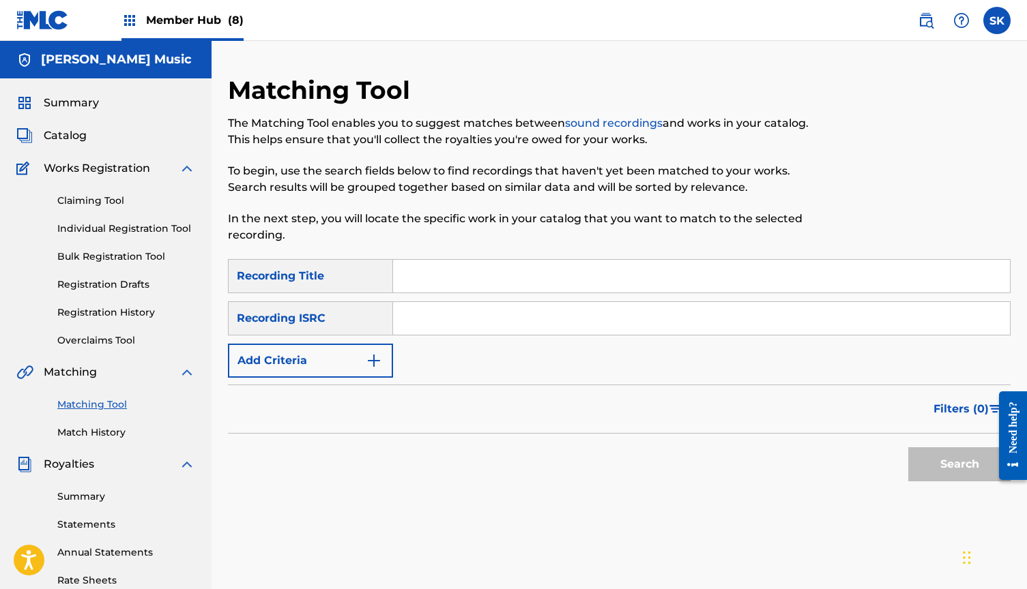
click at [458, 311] on input "Search Form" at bounding box center [701, 318] width 617 height 33
paste input "QZMEP2445460"
type input "QZMEP2445460"
click at [946, 456] on button "Search" at bounding box center [959, 464] width 102 height 34
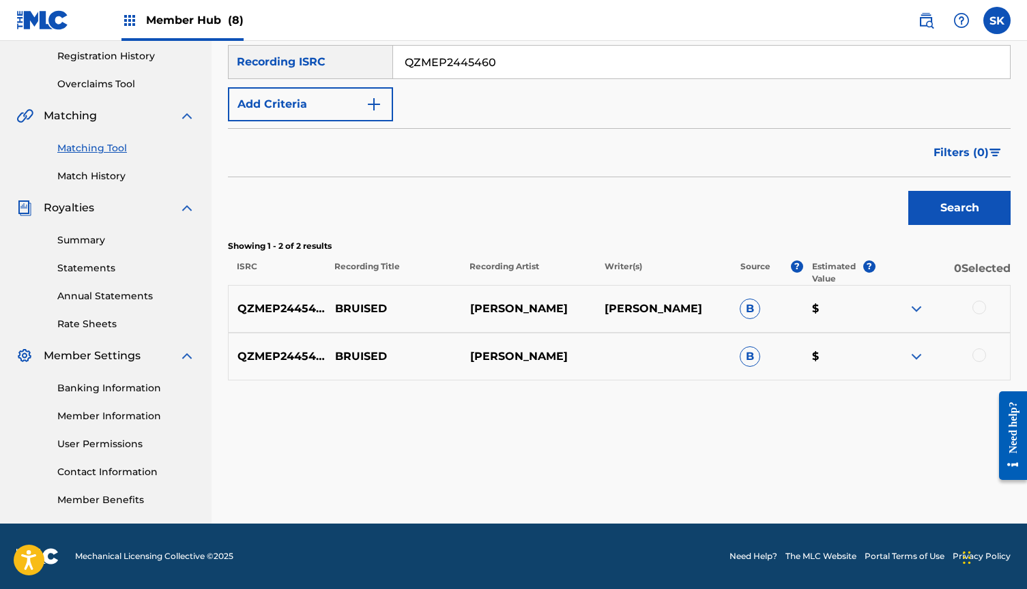
scroll to position [256, 0]
click at [93, 173] on link "Match History" at bounding box center [126, 176] width 138 height 14
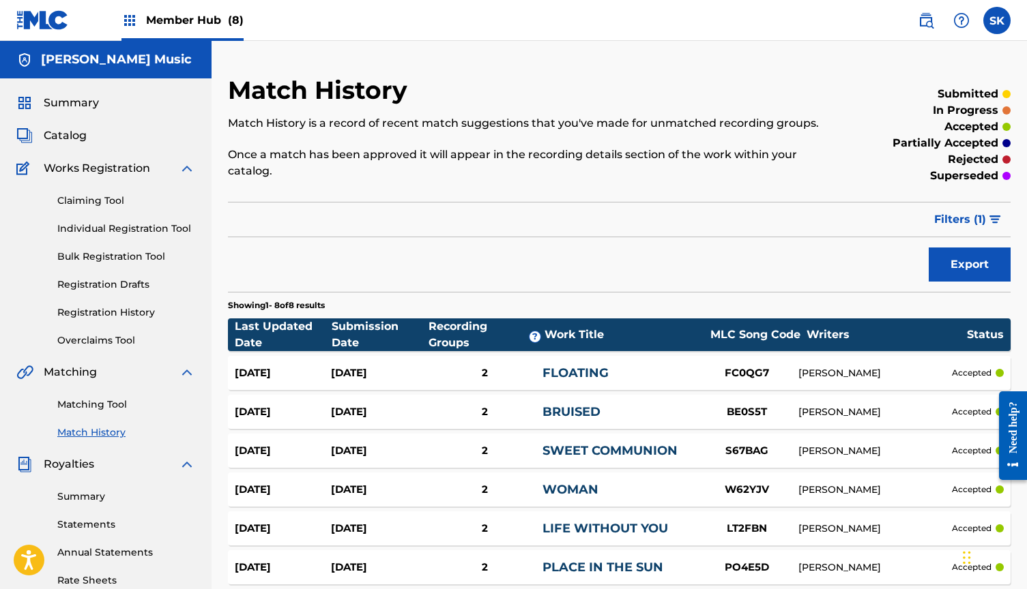
click at [199, 20] on span "Member Hub (8)" at bounding box center [195, 20] width 98 height 16
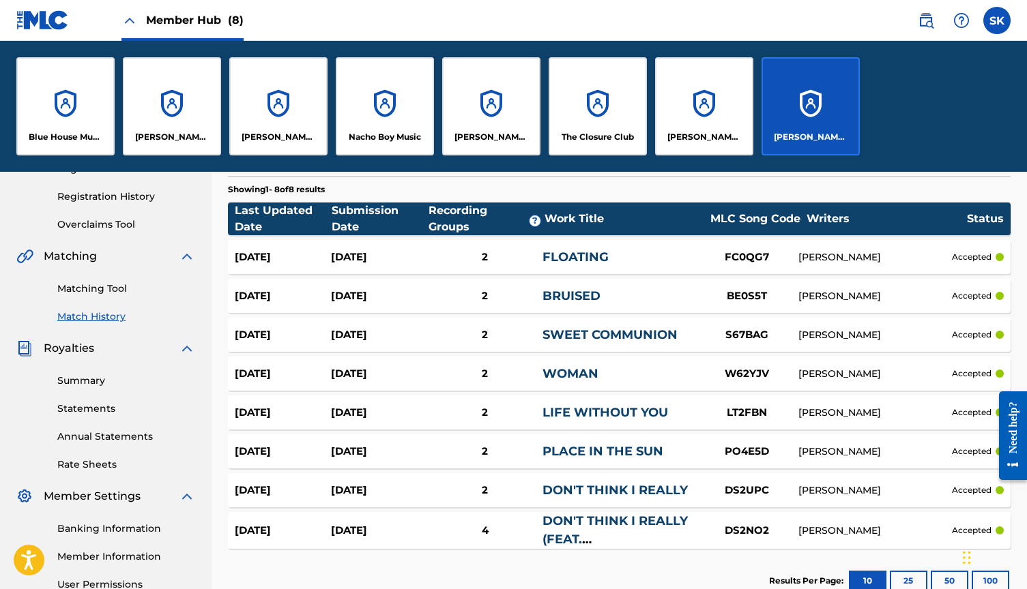
scroll to position [244, 0]
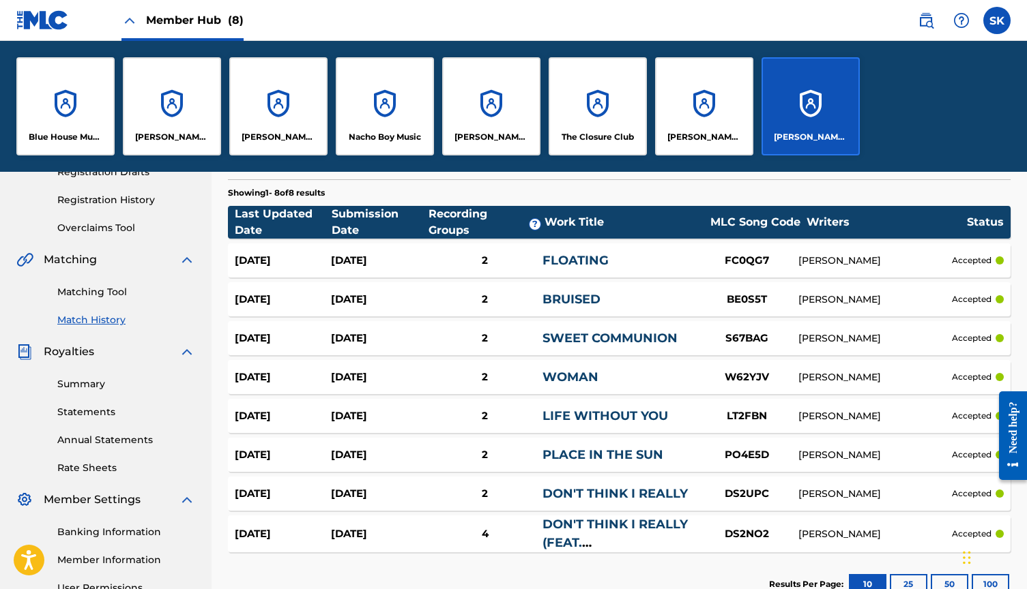
click at [104, 322] on link "Match History" at bounding box center [126, 320] width 138 height 14
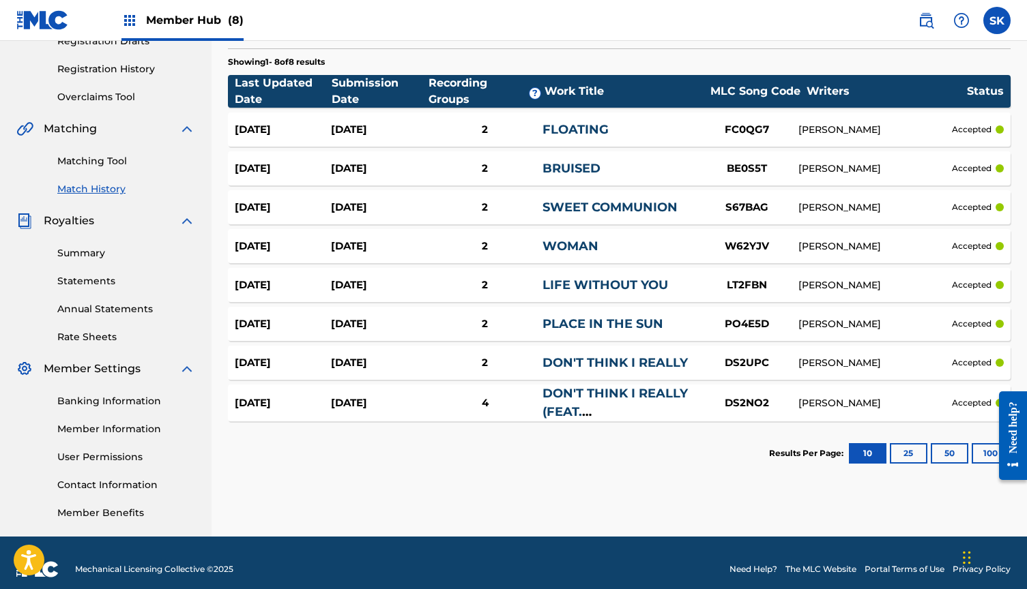
scroll to position [0, 0]
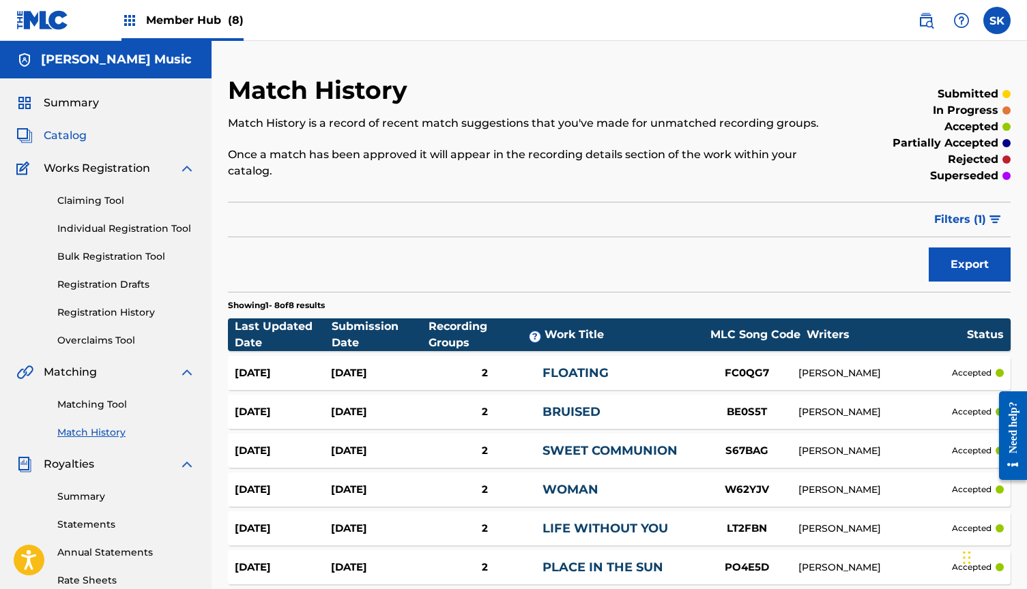
click at [72, 136] on span "Catalog" at bounding box center [65, 136] width 43 height 16
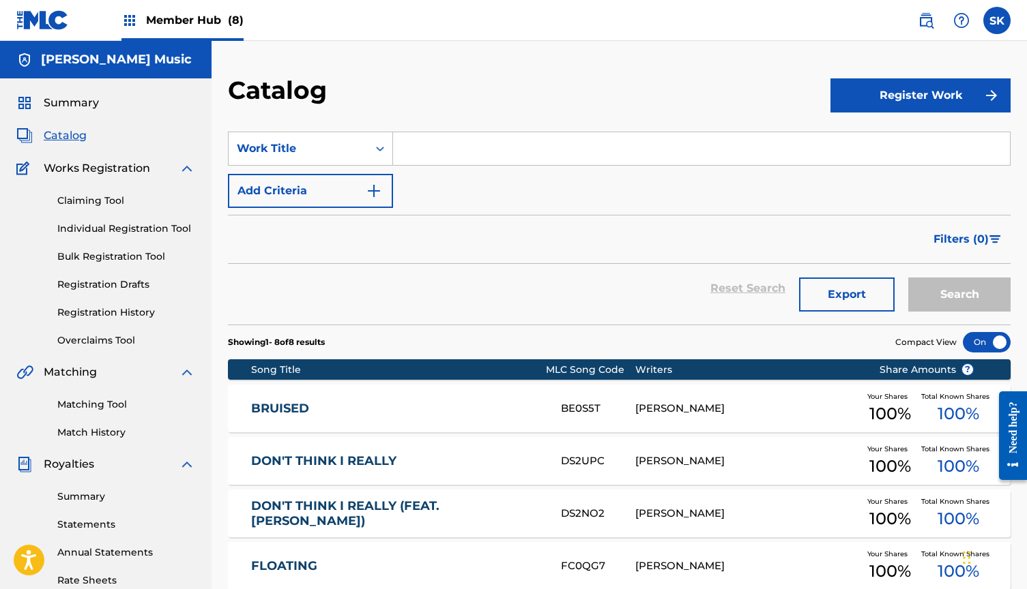
click at [380, 386] on div "BRUISED BE0S5T TRAVIS BLAINE STERRETT Your Shares 100 % Total Known Shares 100 %" at bounding box center [619, 409] width 782 height 48
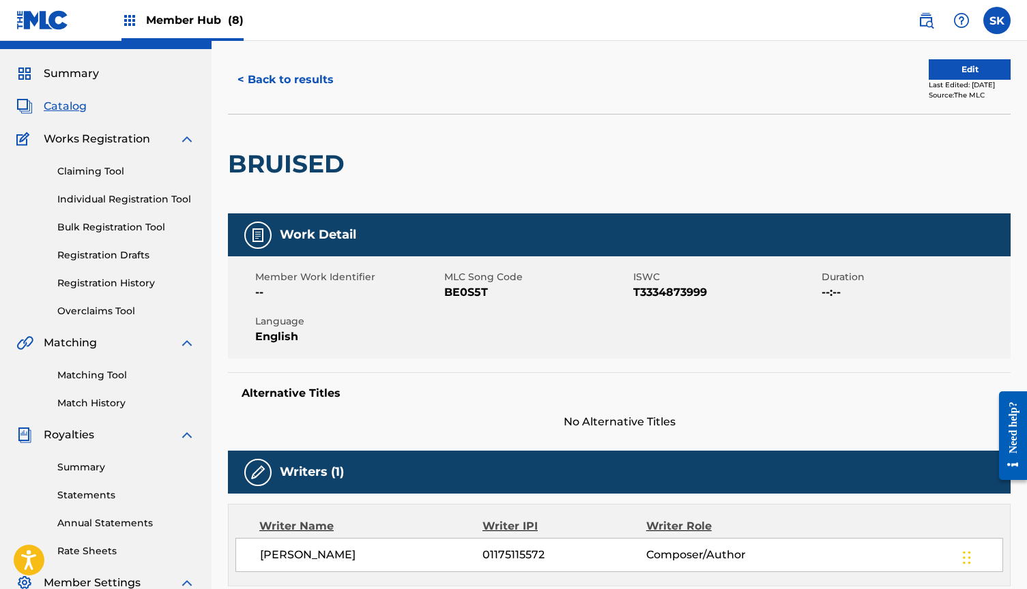
scroll to position [18, 0]
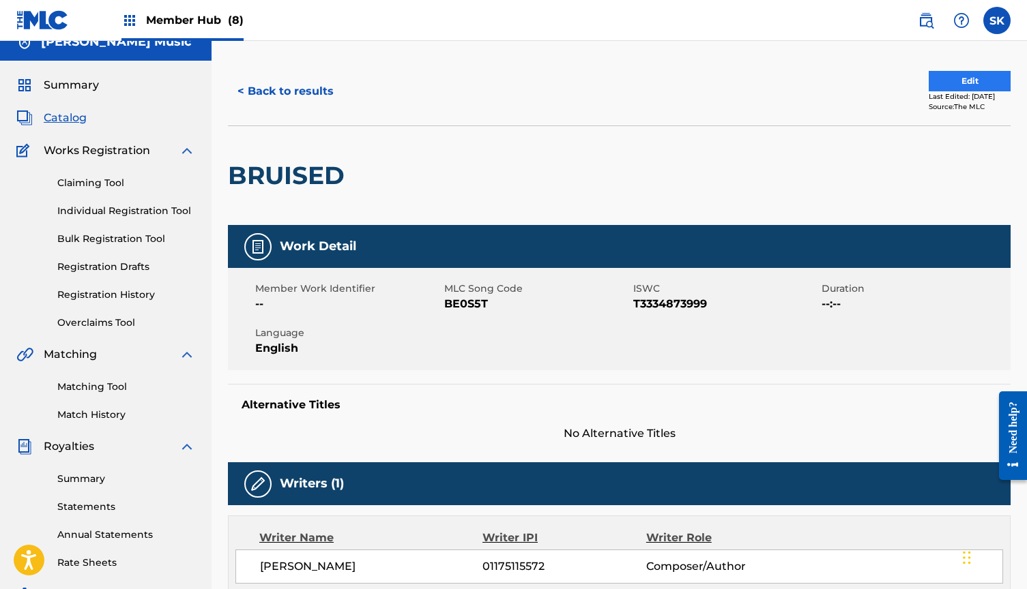
click at [952, 80] on button "Edit" at bounding box center [969, 81] width 82 height 20
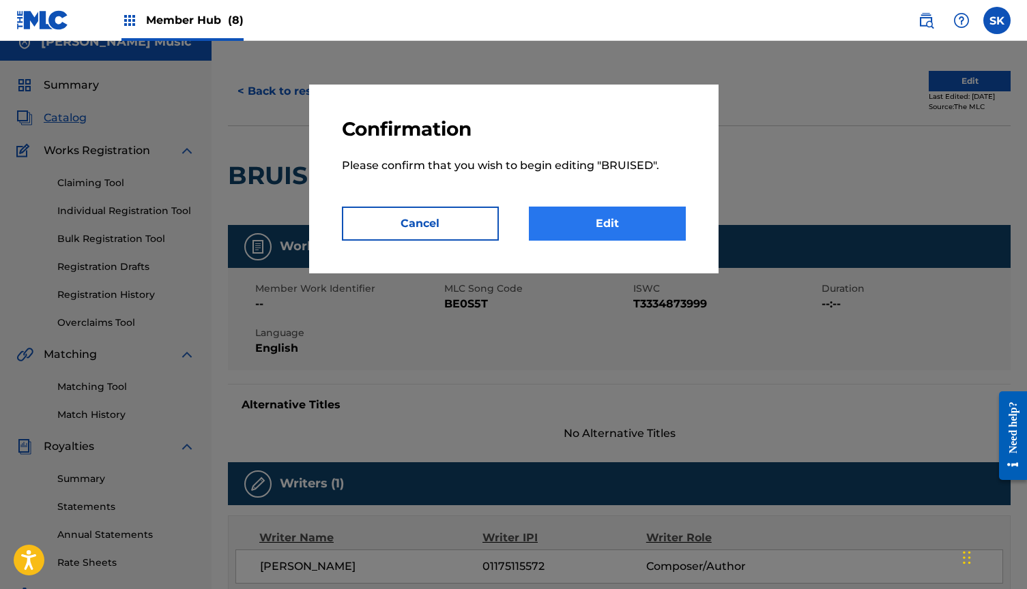
click at [630, 223] on link "Edit" at bounding box center [607, 224] width 157 height 34
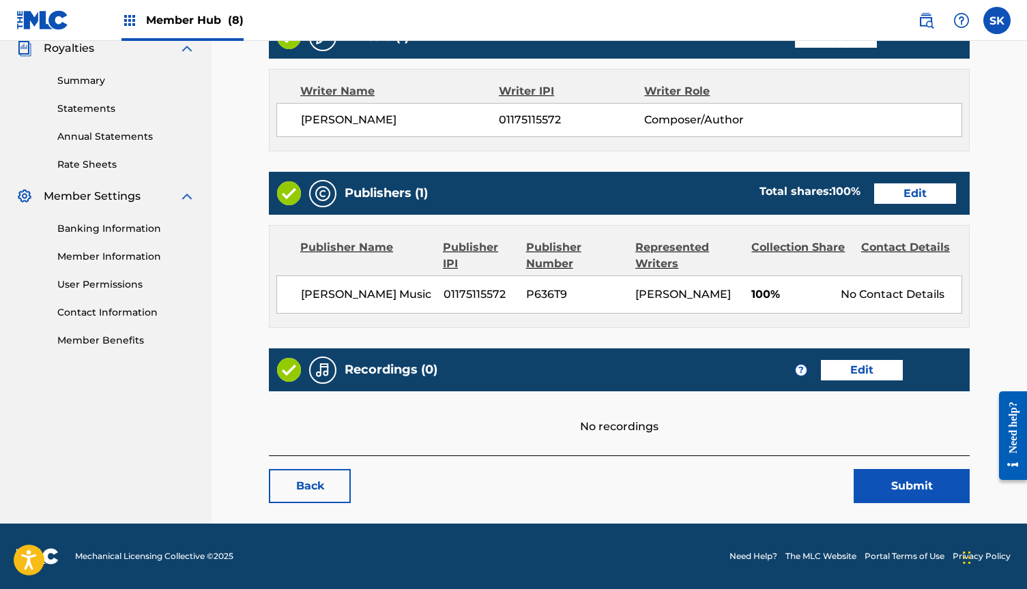
scroll to position [432, 0]
click at [848, 363] on link "Edit" at bounding box center [862, 370] width 82 height 20
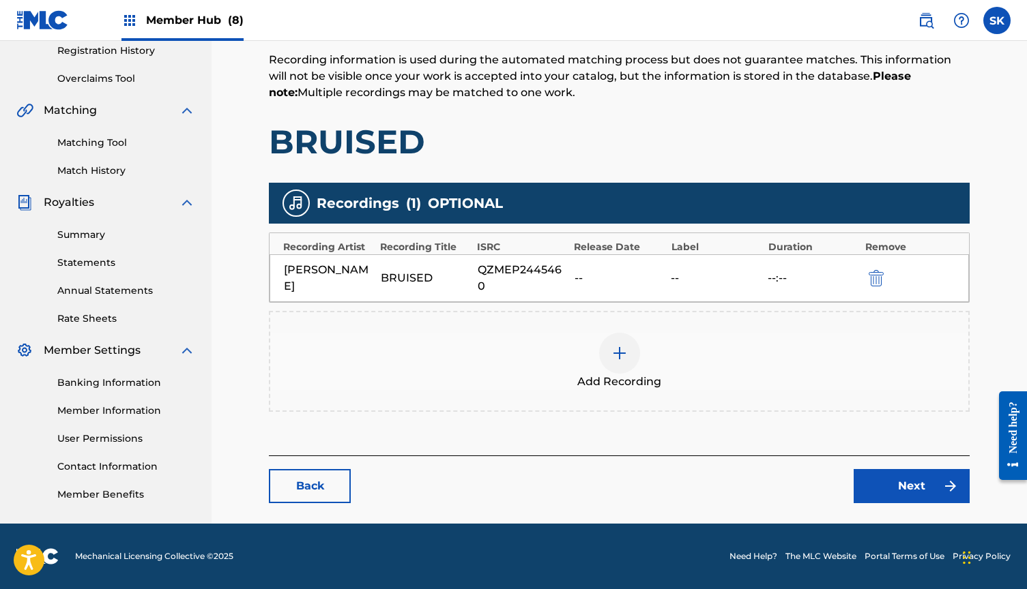
scroll to position [262, 0]
click at [104, 171] on link "Match History" at bounding box center [126, 171] width 138 height 14
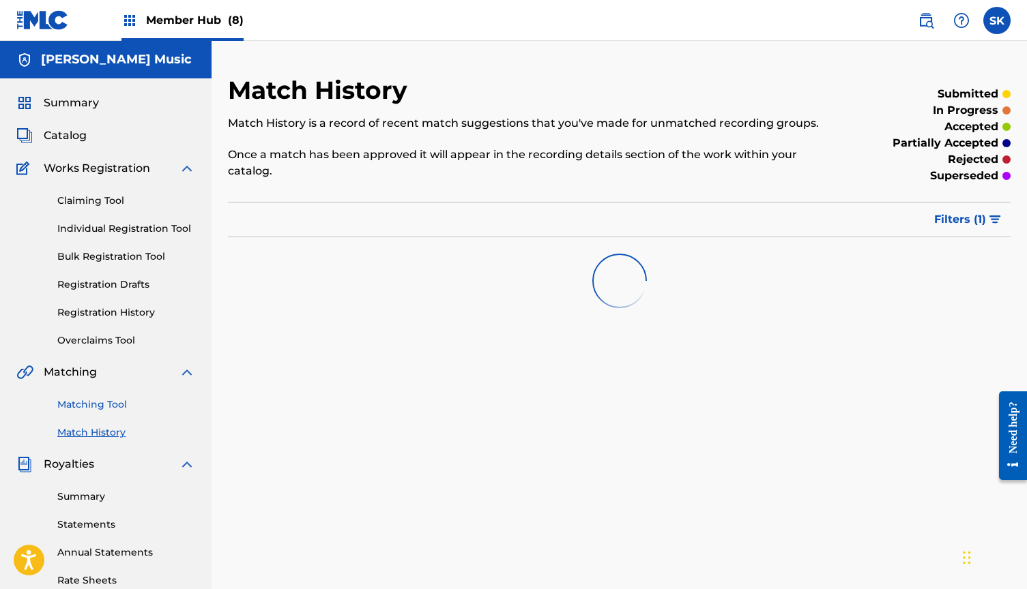
click at [93, 404] on link "Matching Tool" at bounding box center [126, 405] width 138 height 14
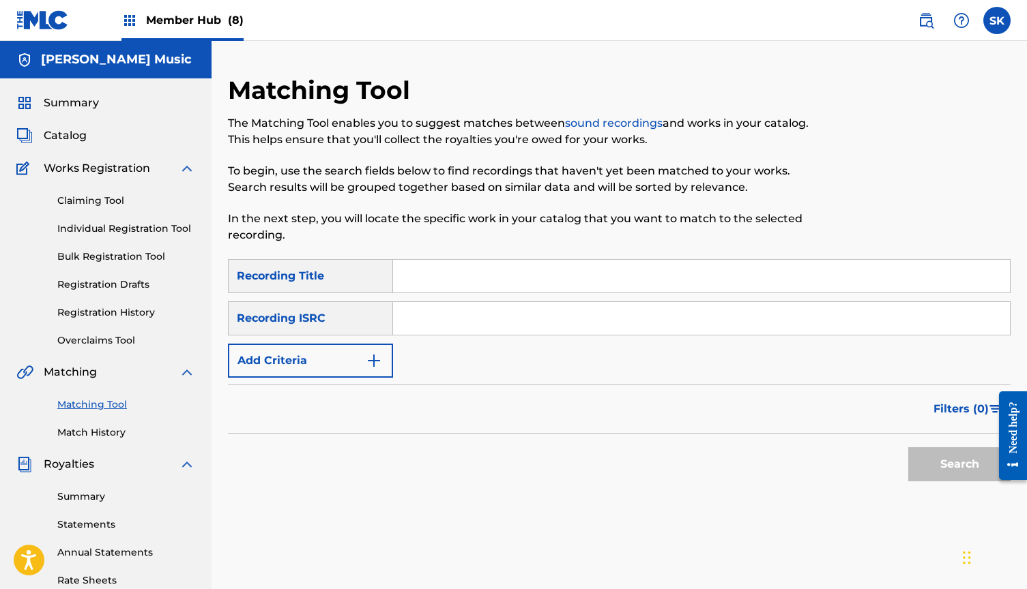
click at [427, 321] on input "Search Form" at bounding box center [701, 318] width 617 height 33
paste input "QZMEP2445460"
type input "QZMEP2445460"
click at [959, 465] on button "Search" at bounding box center [959, 464] width 102 height 34
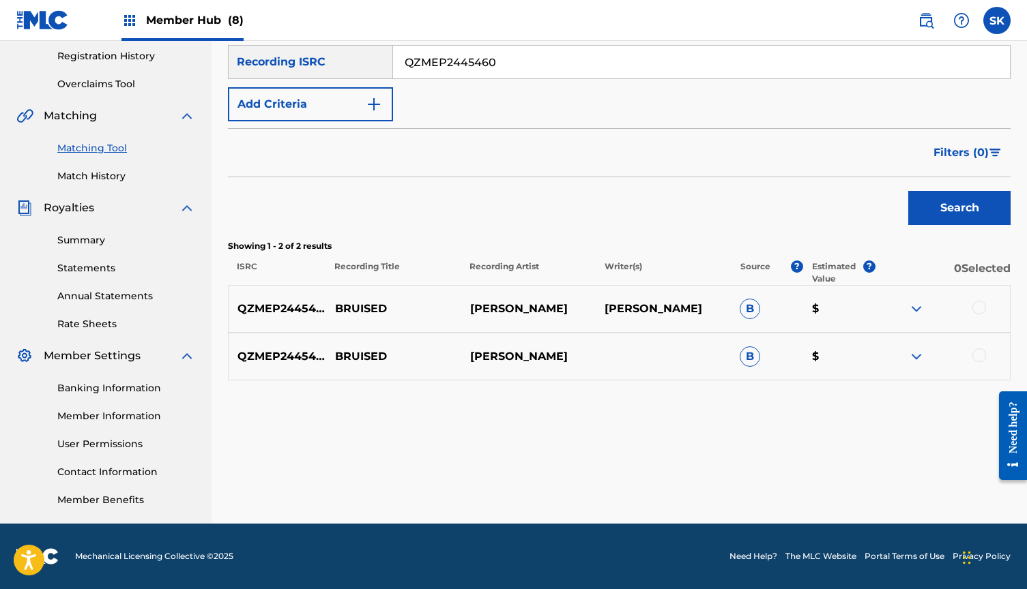
scroll to position [256, 0]
click at [979, 310] on div at bounding box center [979, 308] width 14 height 14
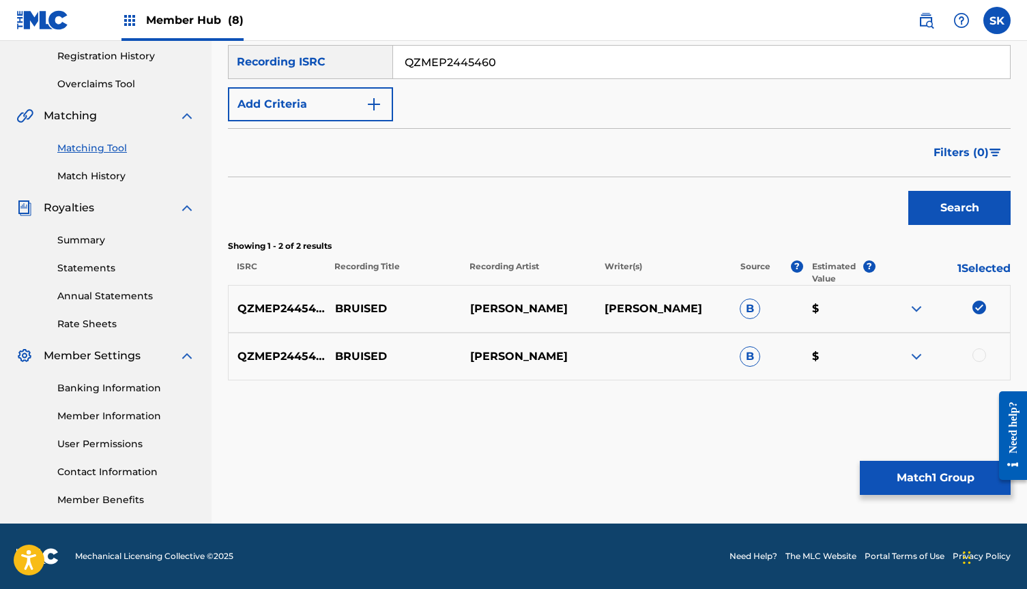
click at [978, 357] on div at bounding box center [979, 356] width 14 height 14
click at [100, 178] on link "Match History" at bounding box center [126, 176] width 138 height 14
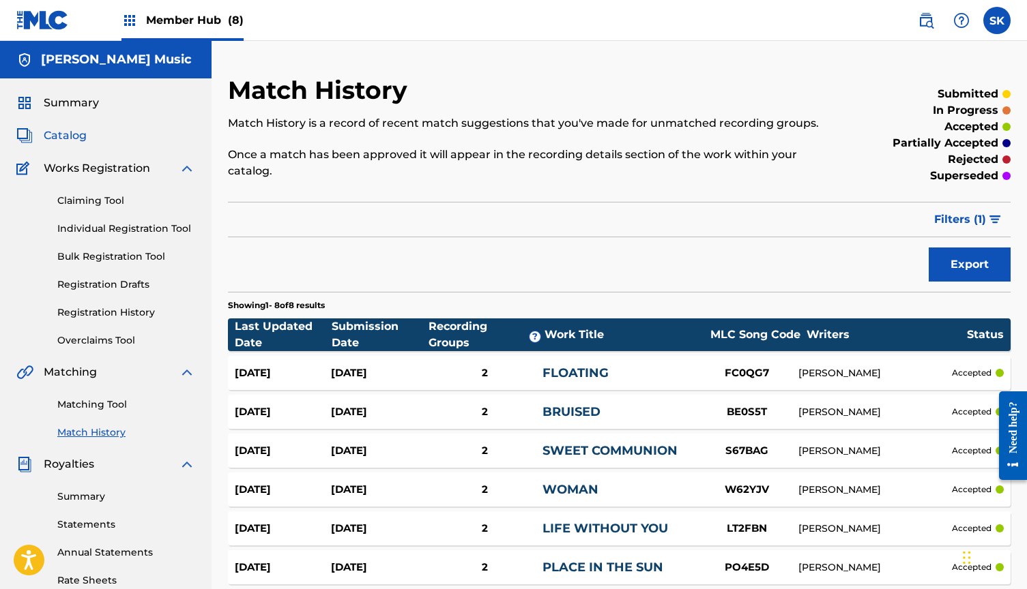
click at [78, 134] on span "Catalog" at bounding box center [65, 136] width 43 height 16
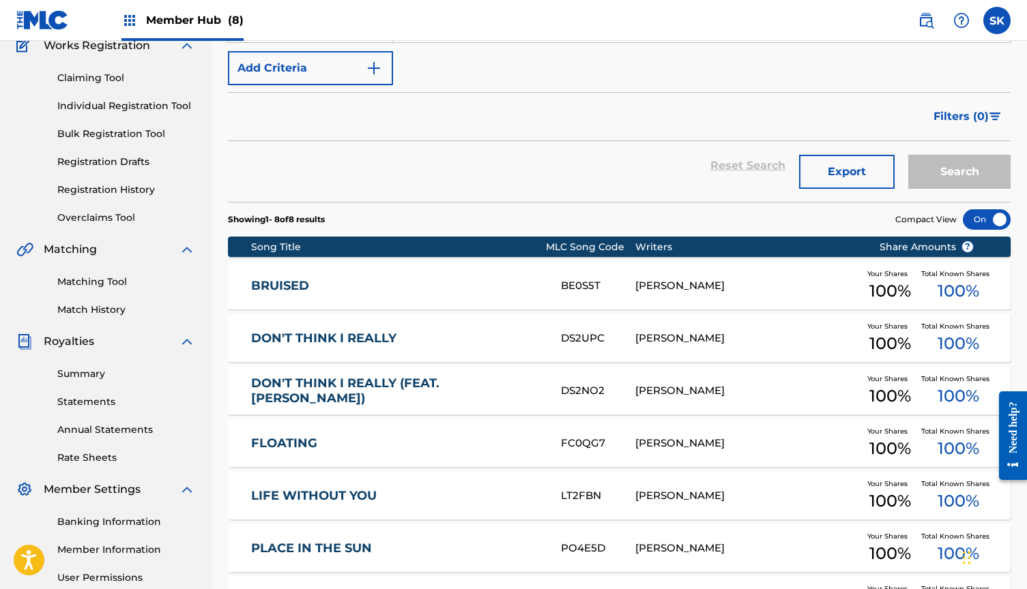
scroll to position [123, 0]
click at [340, 286] on link "BRUISED" at bounding box center [396, 286] width 291 height 16
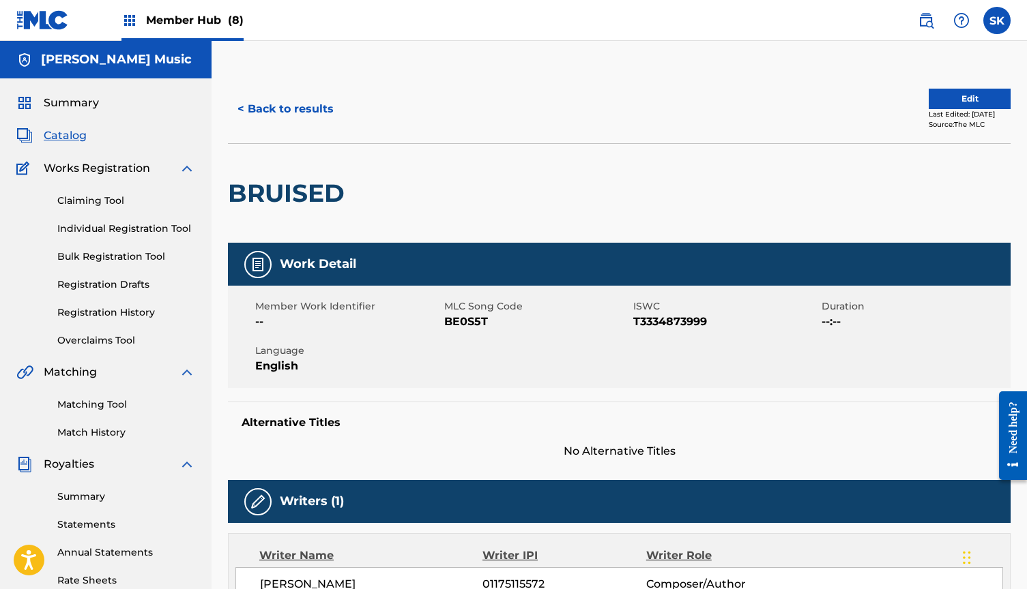
click at [196, 14] on span "Member Hub (8)" at bounding box center [195, 20] width 98 height 16
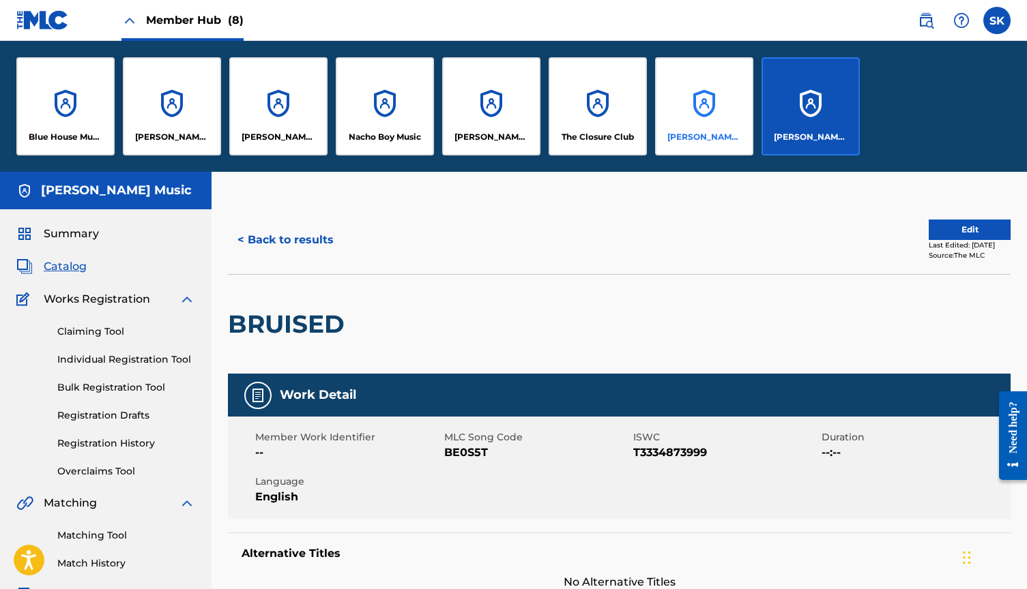
click at [702, 112] on div "[PERSON_NAME] Music" at bounding box center [704, 106] width 98 height 98
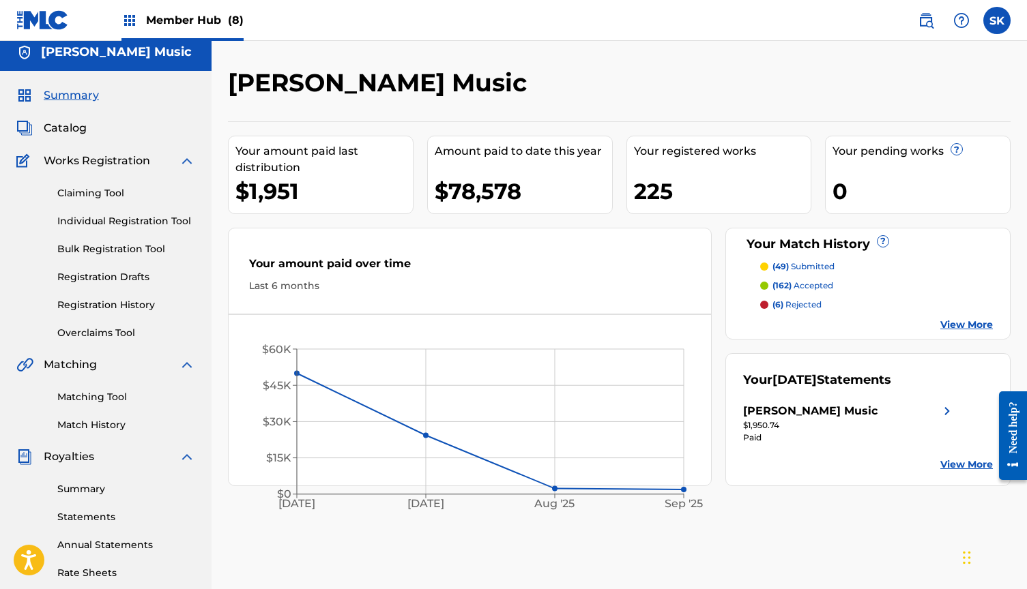
scroll to position [8, 0]
click at [95, 426] on link "Match History" at bounding box center [126, 424] width 138 height 14
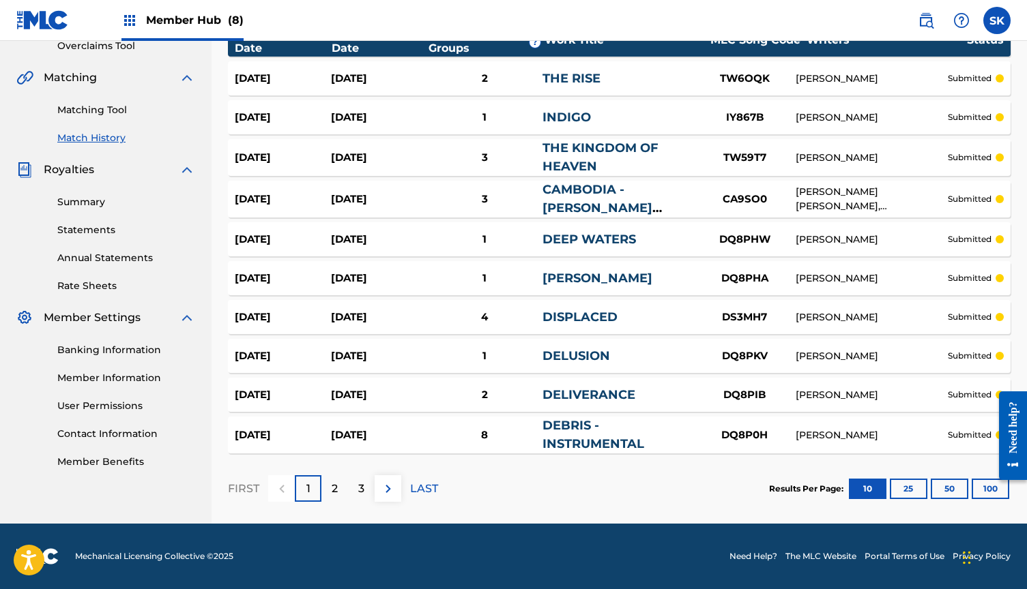
scroll to position [295, 0]
click at [987, 489] on button "100" at bounding box center [990, 489] width 38 height 20
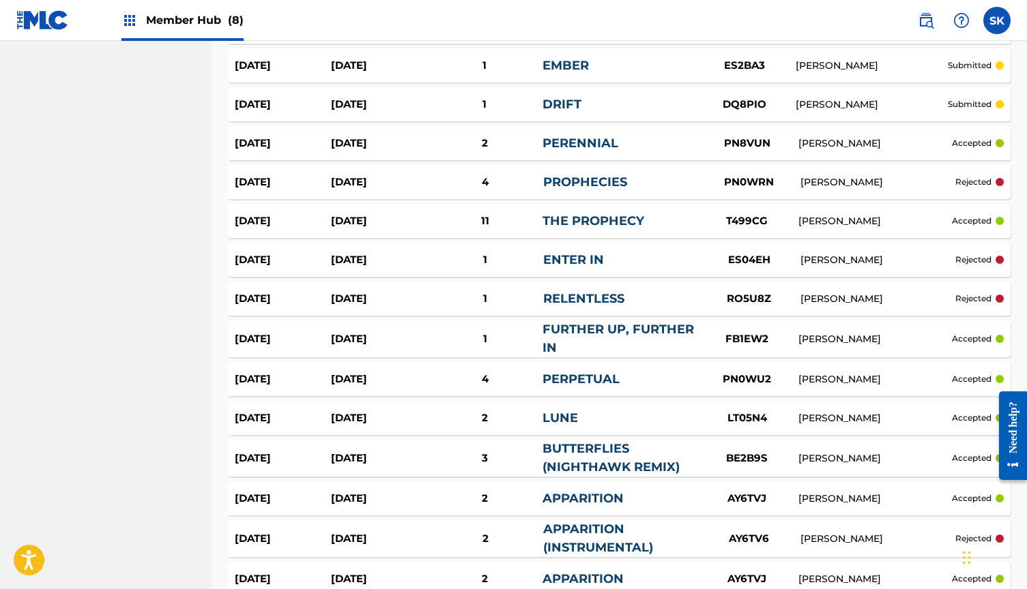
scroll to position [2186, 0]
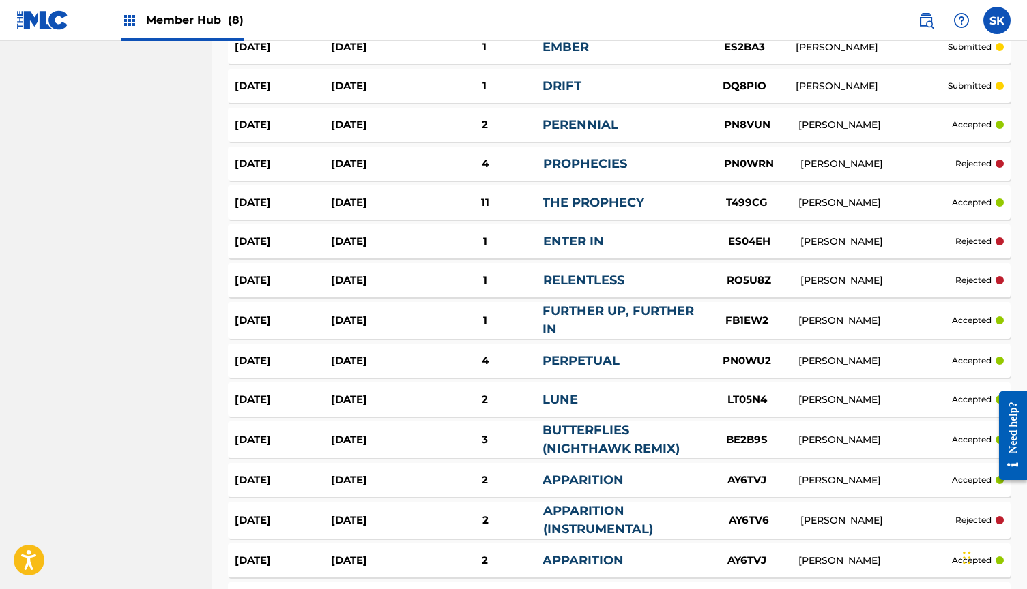
click at [535, 236] on div "1" at bounding box center [486, 242] width 116 height 16
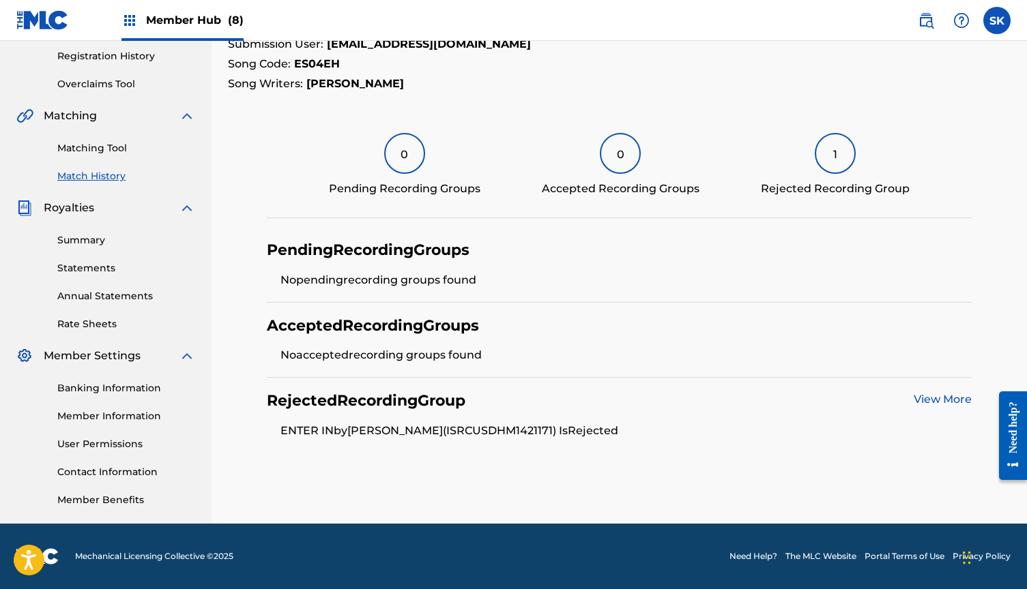
scroll to position [256, 0]
click at [949, 397] on link "View More" at bounding box center [942, 399] width 58 height 13
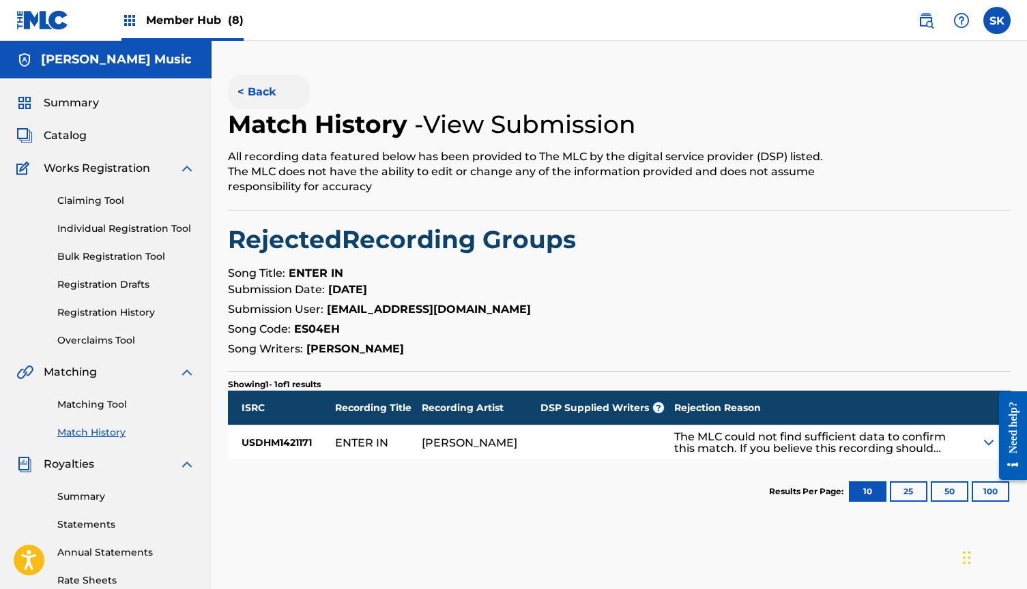
click at [255, 94] on button "< Back" at bounding box center [269, 92] width 82 height 34
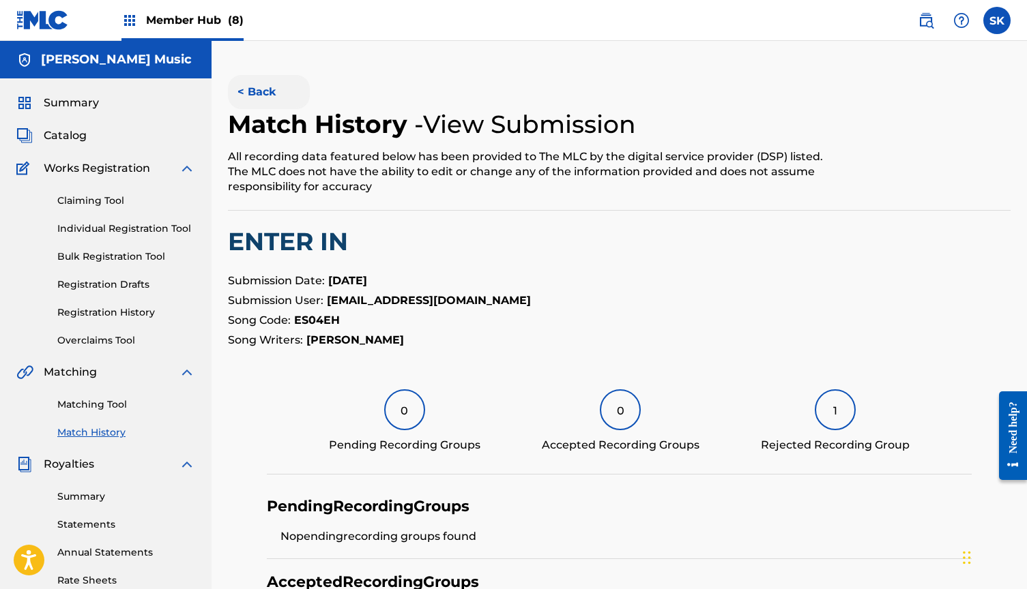
click at [252, 89] on button "< Back" at bounding box center [269, 92] width 82 height 34
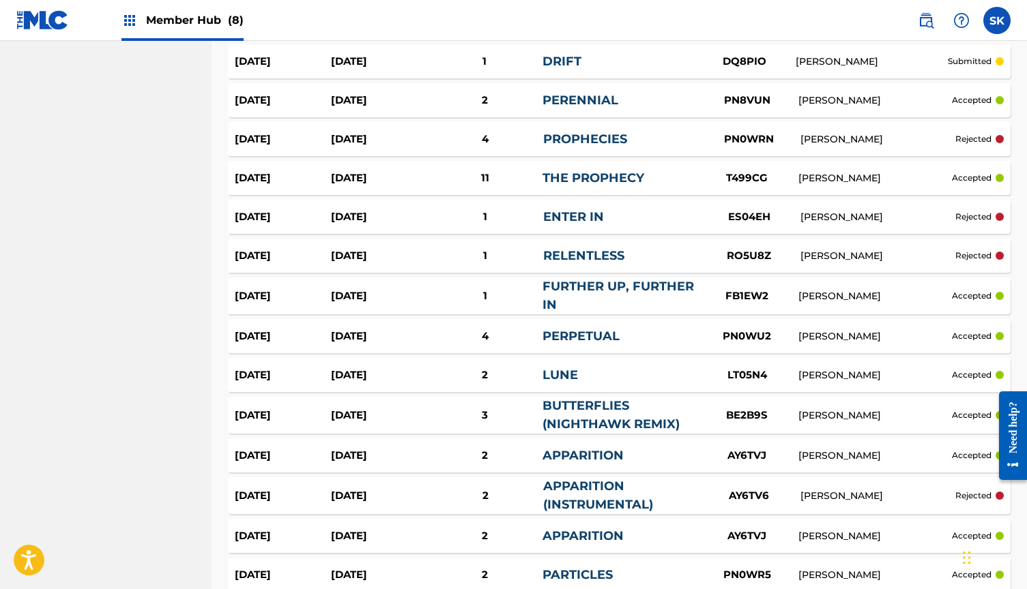
scroll to position [2210, 0]
click at [606, 139] on link "PROPHECIES" at bounding box center [585, 139] width 84 height 15
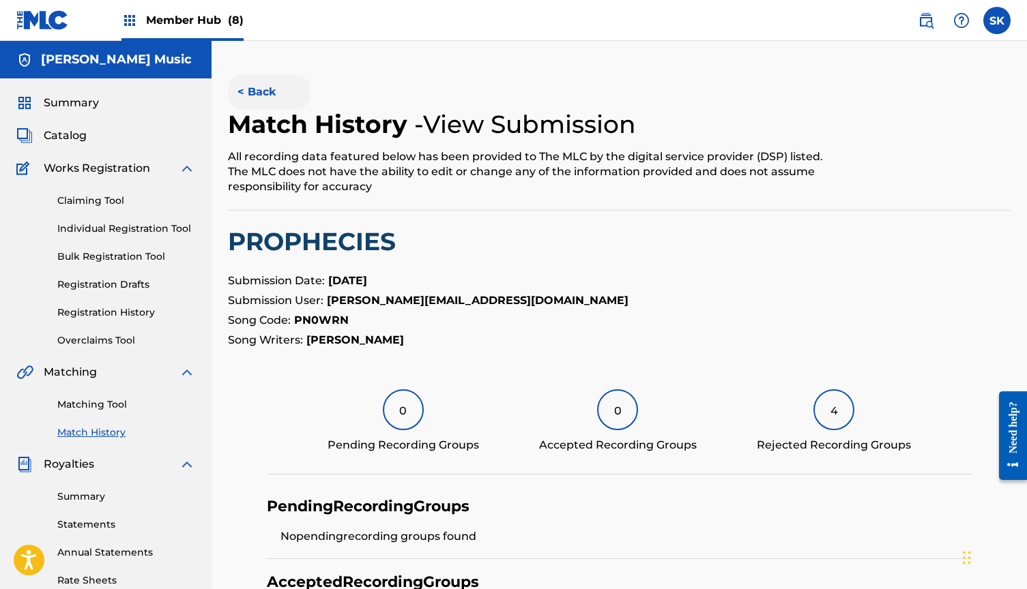
click at [273, 93] on button "< Back" at bounding box center [269, 92] width 82 height 34
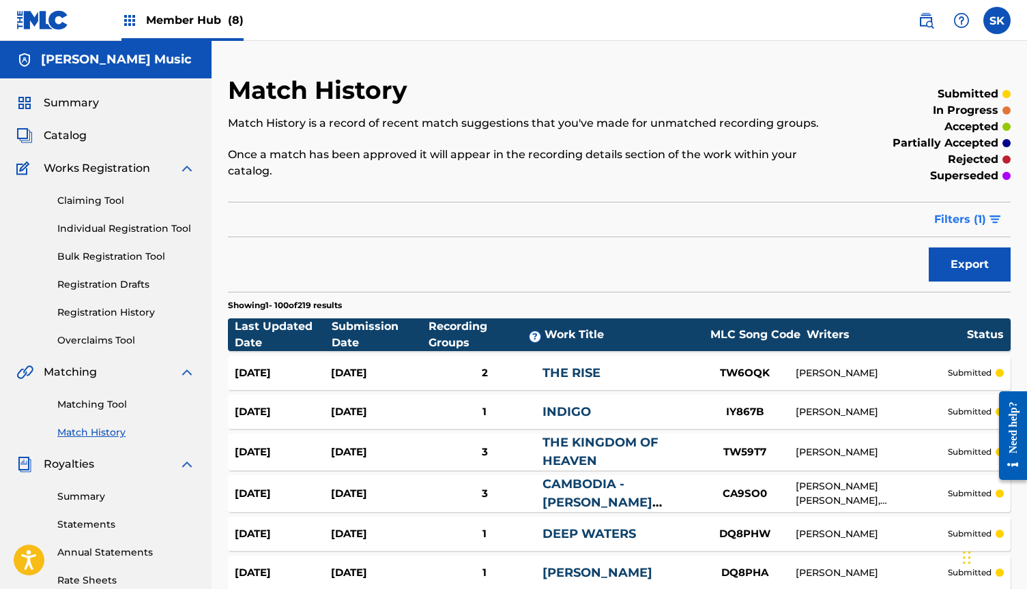
click at [986, 218] on button "Filters ( 1 )" at bounding box center [968, 220] width 85 height 34
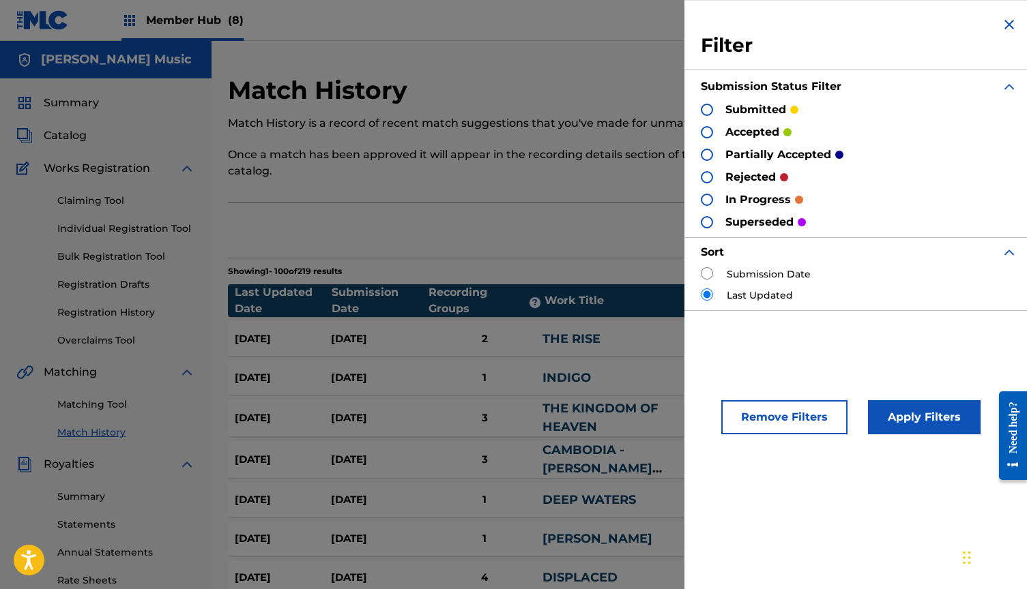
click at [706, 174] on div at bounding box center [707, 177] width 12 height 12
click at [898, 418] on button "Apply Filters" at bounding box center [924, 417] width 113 height 34
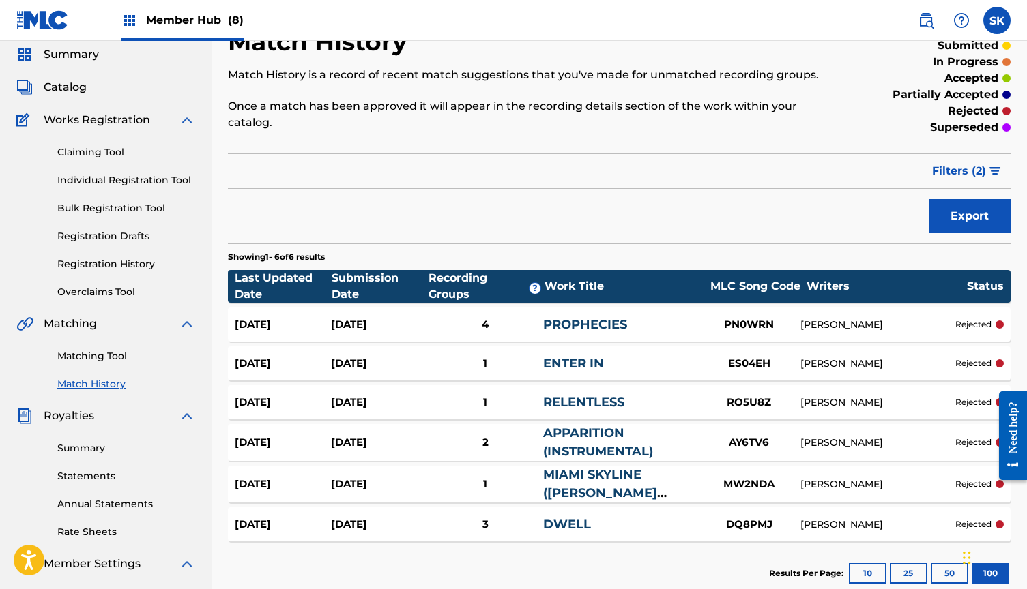
scroll to position [46, 0]
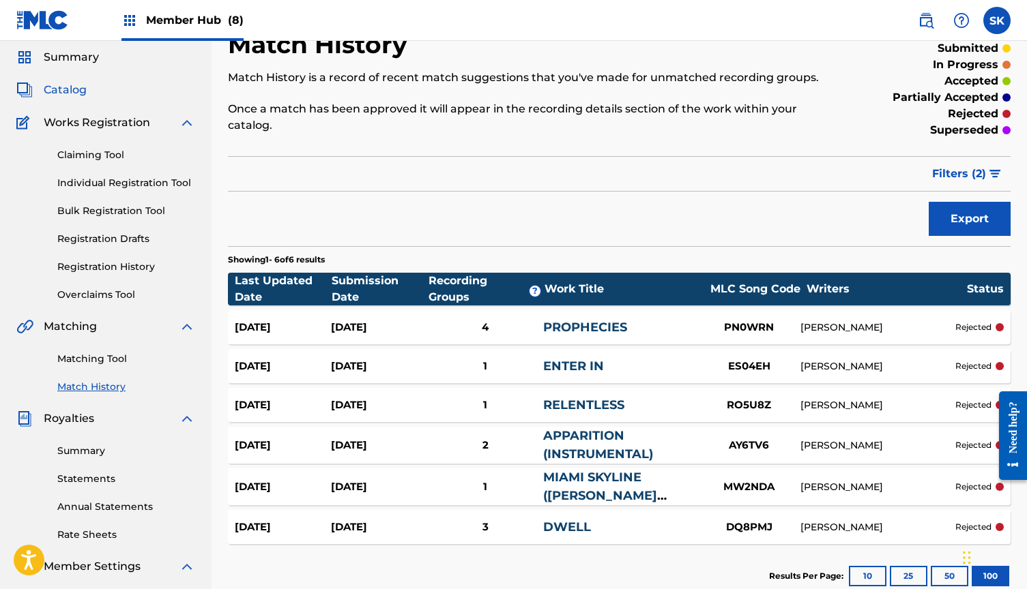
click at [61, 83] on span "Catalog" at bounding box center [65, 90] width 43 height 16
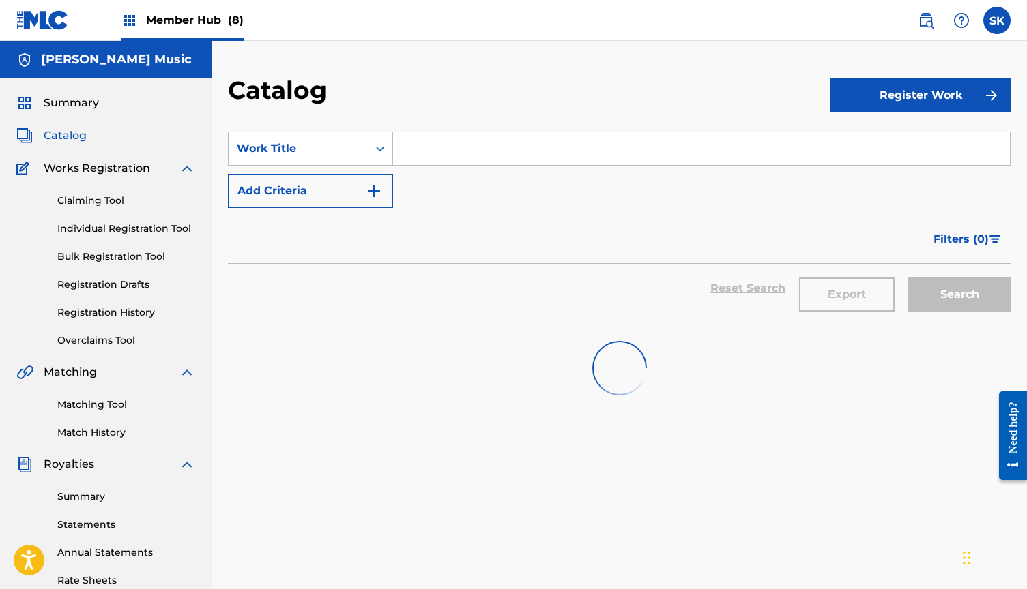
click at [429, 149] on input "Search Form" at bounding box center [701, 148] width 617 height 33
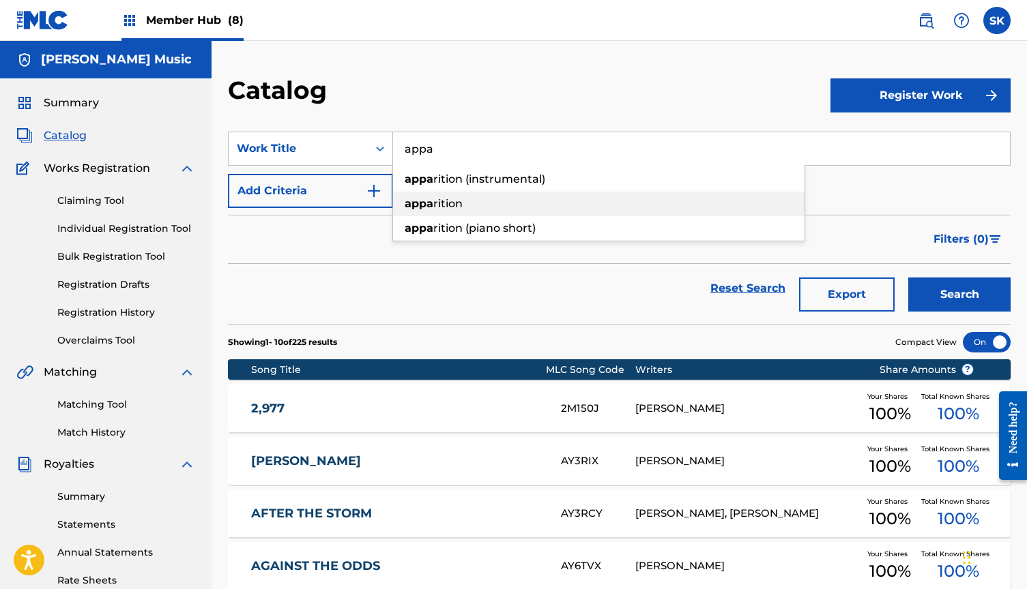
click at [467, 175] on span "rition (instrumental)" at bounding box center [489, 179] width 112 height 13
type input "apparition (instrumental)"
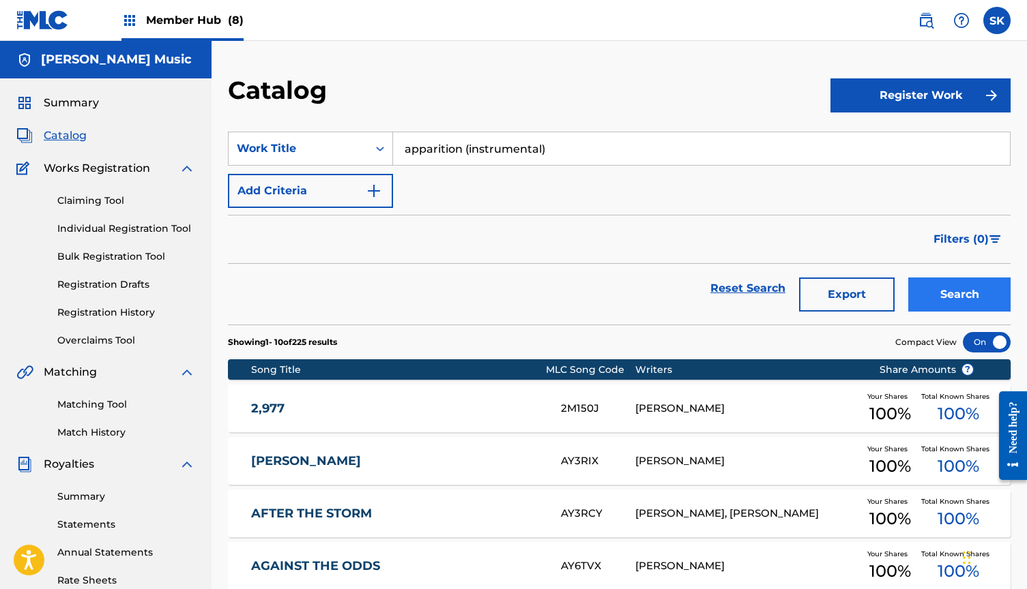
click at [939, 292] on button "Search" at bounding box center [959, 295] width 102 height 34
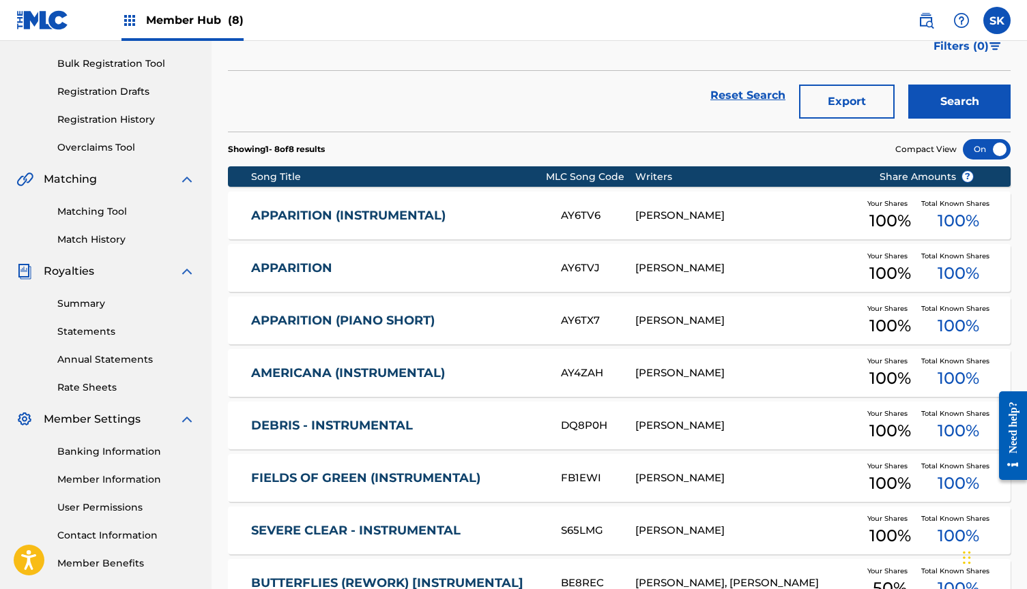
scroll to position [222, 0]
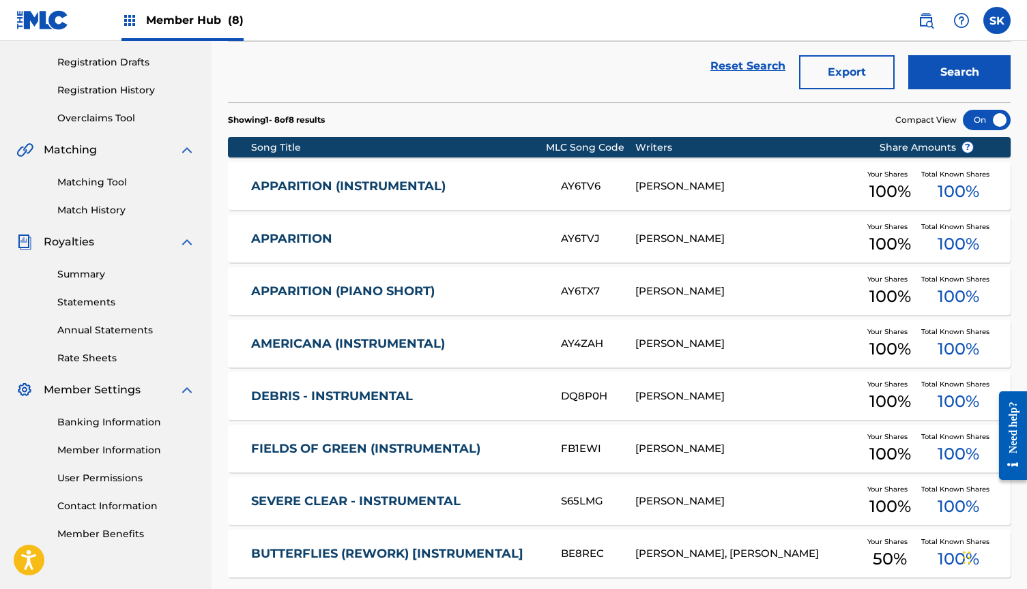
click at [455, 186] on link "APPARITION (INSTRUMENTAL)" at bounding box center [396, 187] width 291 height 16
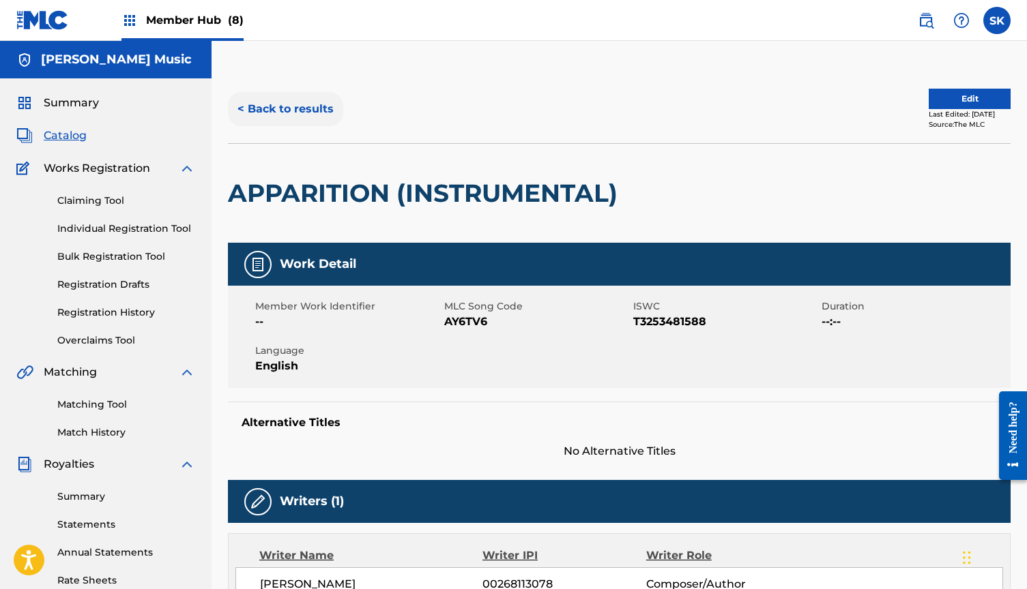
click at [254, 104] on button "< Back to results" at bounding box center [285, 109] width 115 height 34
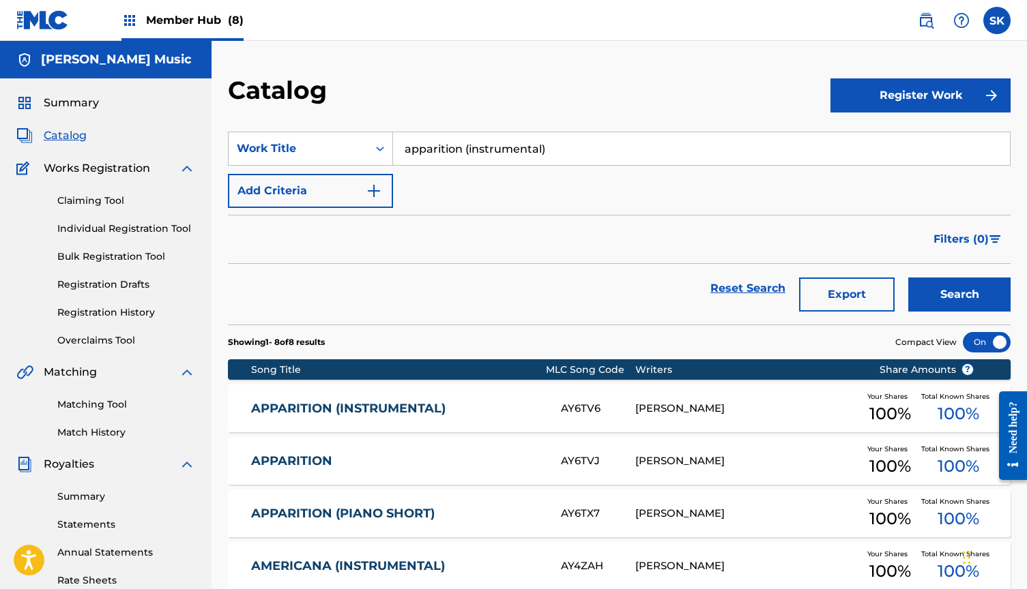
click at [60, 134] on span "Catalog" at bounding box center [65, 136] width 43 height 16
click at [80, 97] on span "Summary" at bounding box center [71, 103] width 55 height 16
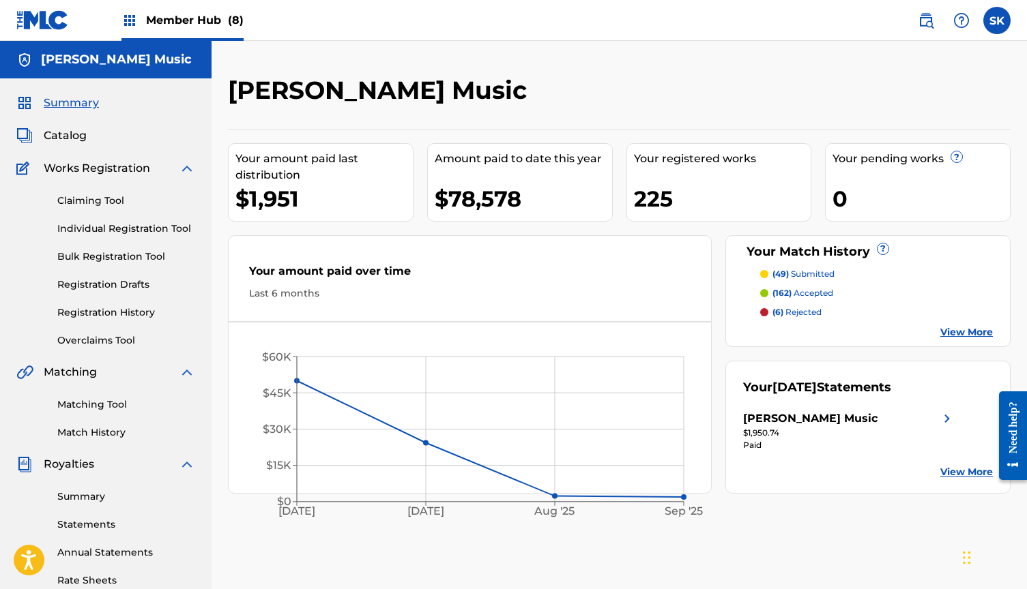
click at [196, 19] on span "Member Hub (8)" at bounding box center [195, 20] width 98 height 16
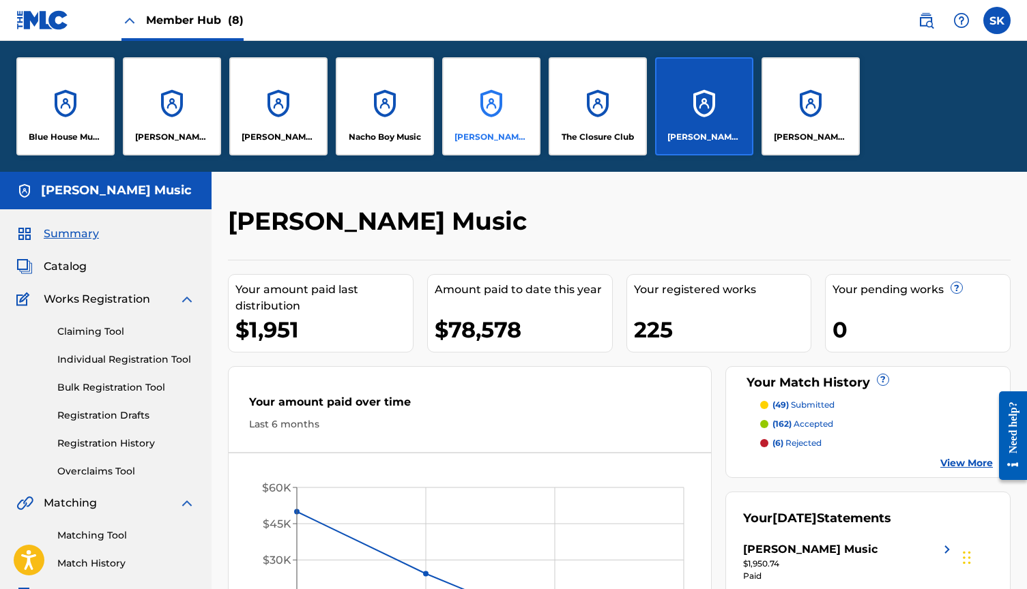
click at [481, 113] on div "[PERSON_NAME], ELSEWHERE" at bounding box center [491, 106] width 98 height 98
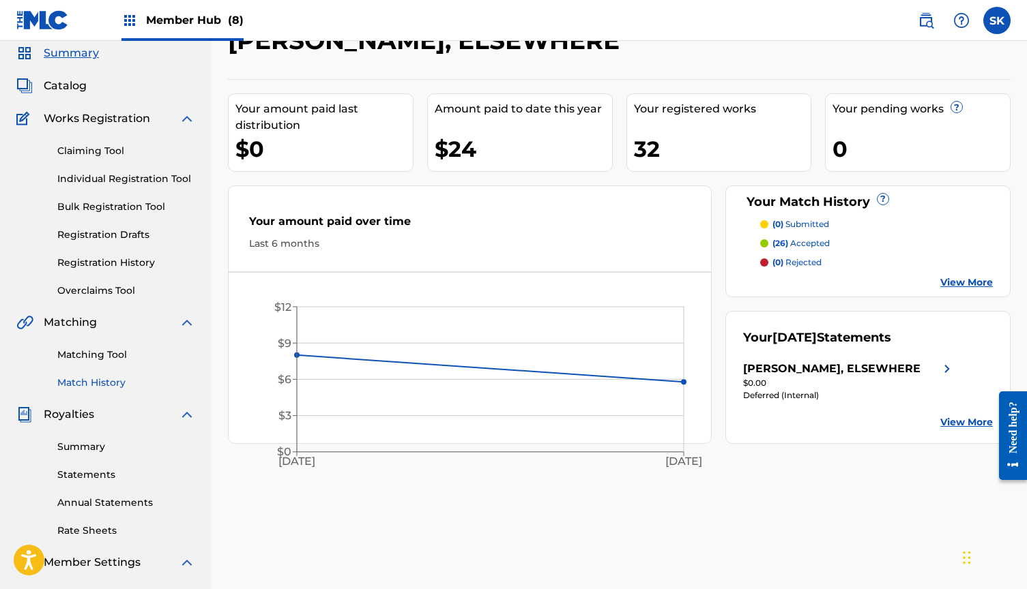
scroll to position [55, 0]
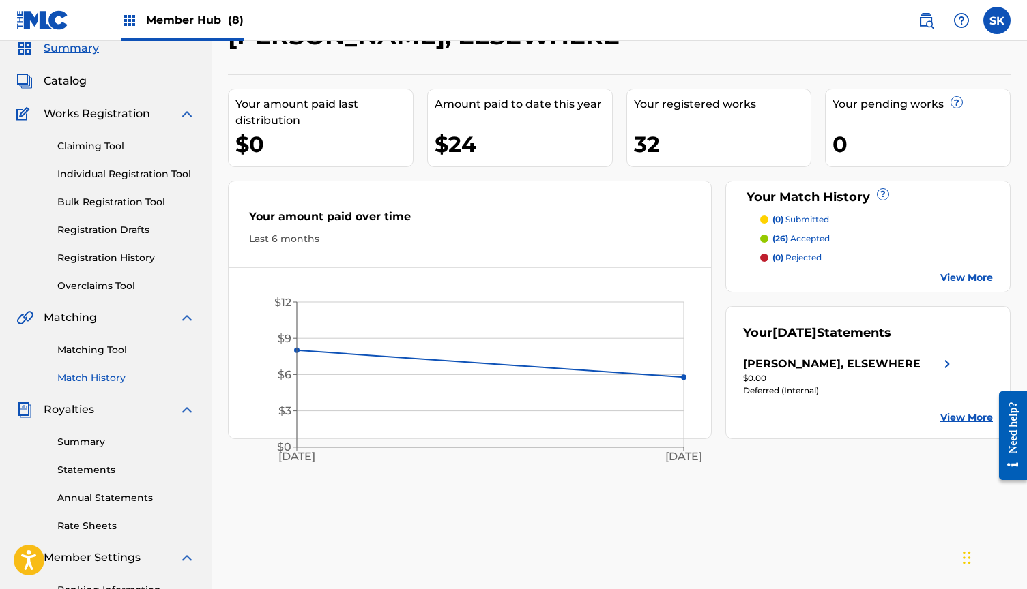
click at [102, 378] on link "Match History" at bounding box center [126, 378] width 138 height 14
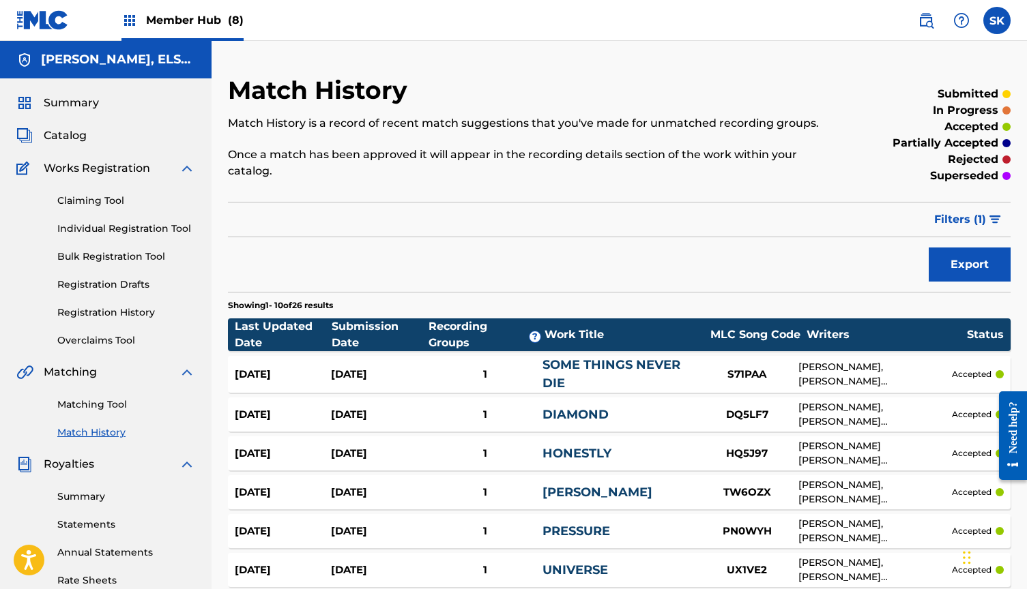
click at [233, 18] on span "(8)" at bounding box center [236, 20] width 16 height 13
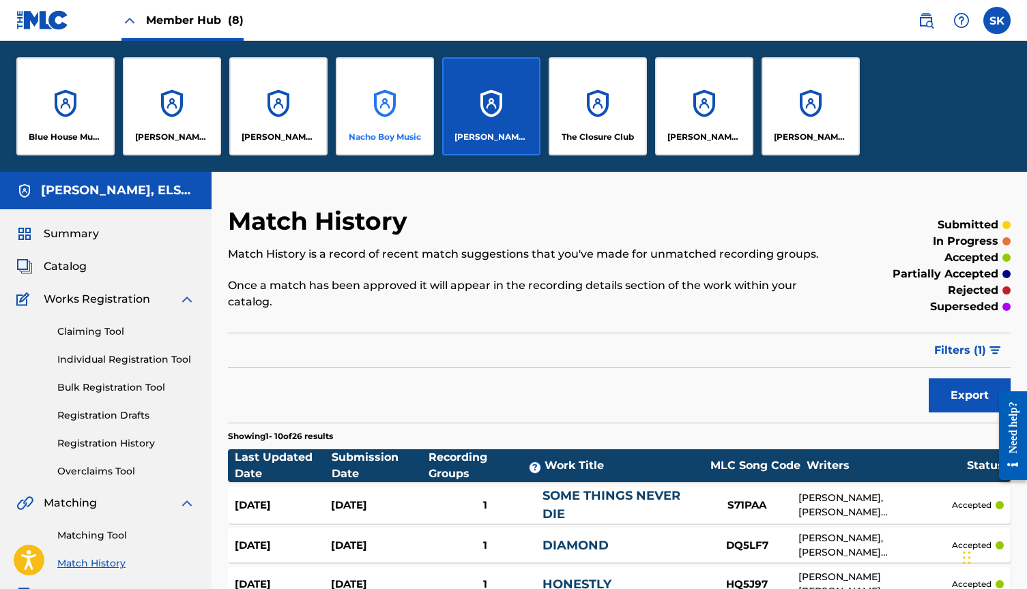
click at [410, 113] on div "Nacho Boy Music" at bounding box center [385, 106] width 98 height 98
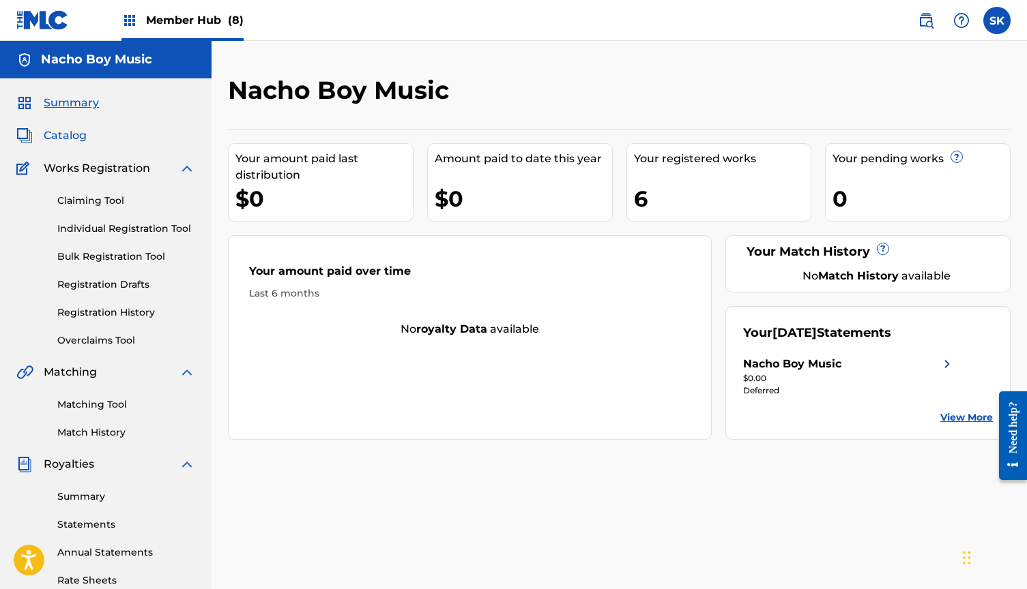
click at [70, 138] on span "Catalog" at bounding box center [65, 136] width 43 height 16
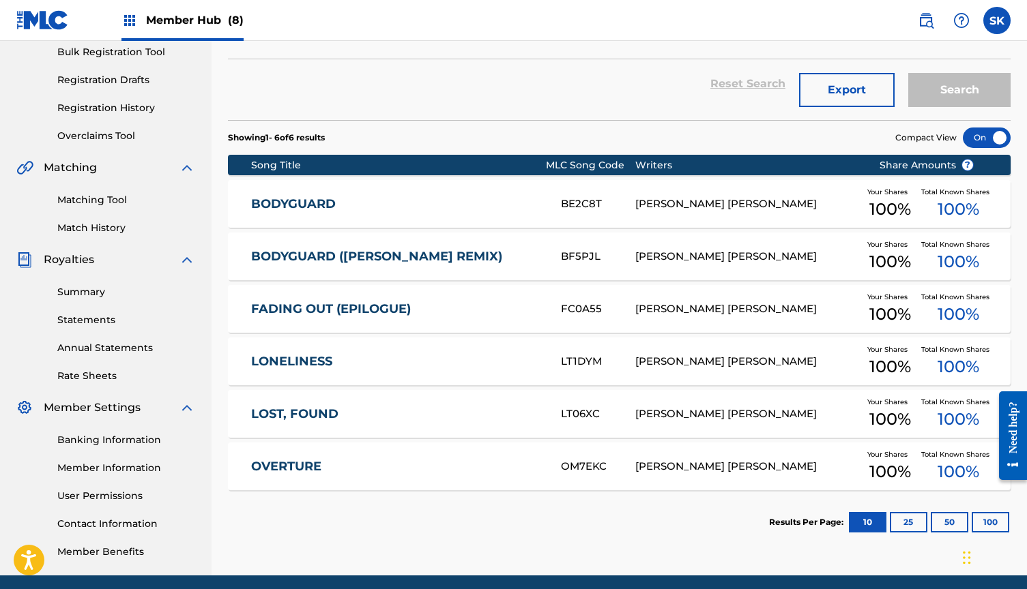
scroll to position [215, 0]
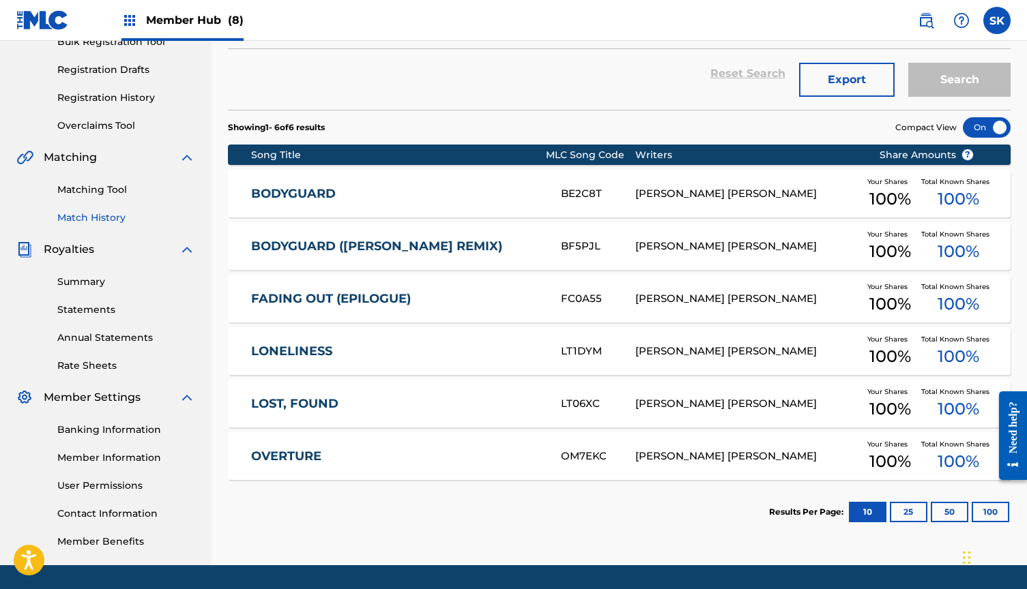
click at [104, 216] on link "Match History" at bounding box center [126, 218] width 138 height 14
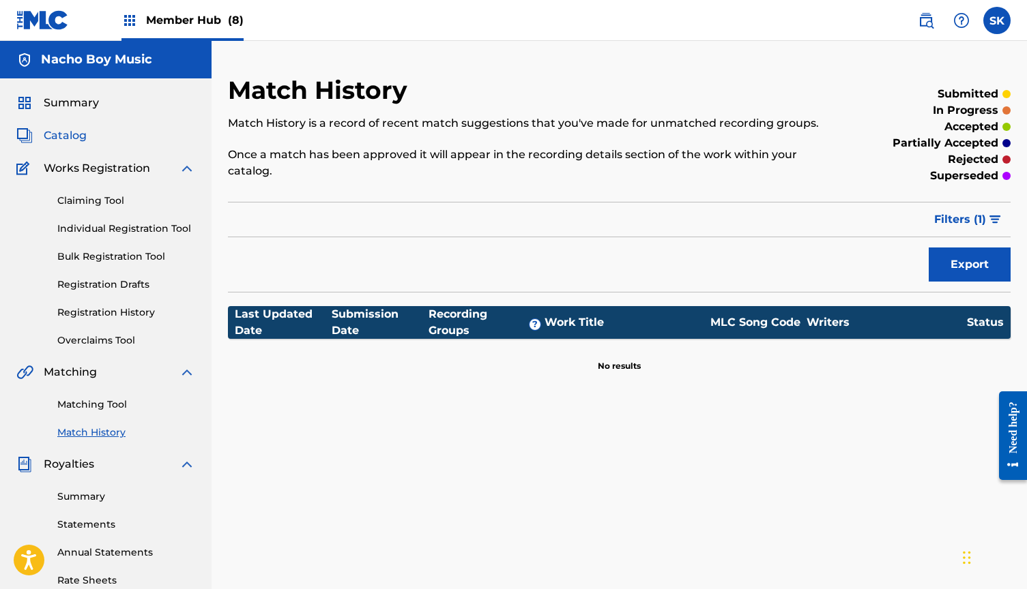
click at [70, 131] on span "Catalog" at bounding box center [65, 136] width 43 height 16
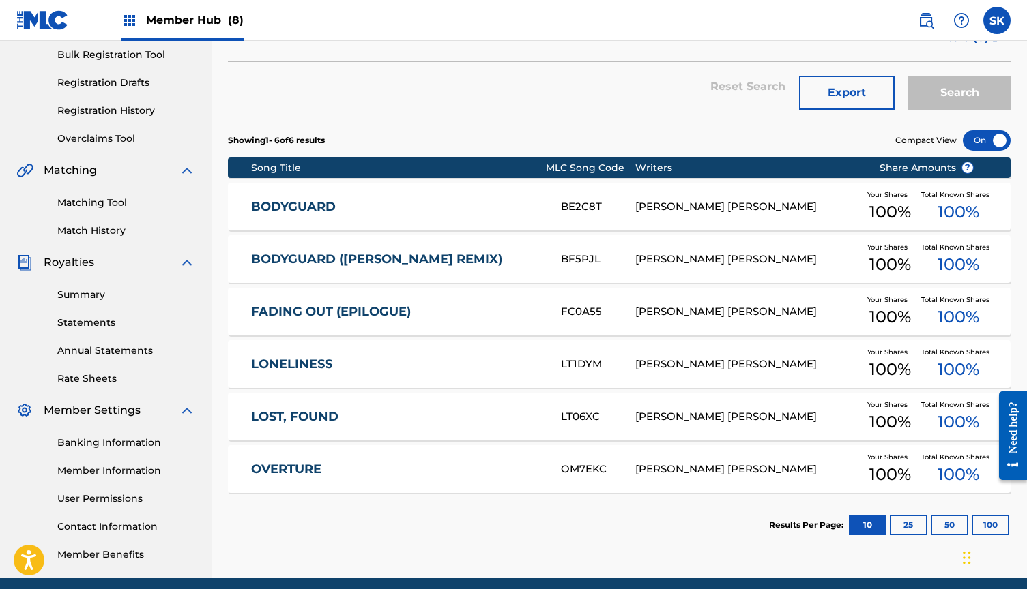
scroll to position [208, 0]
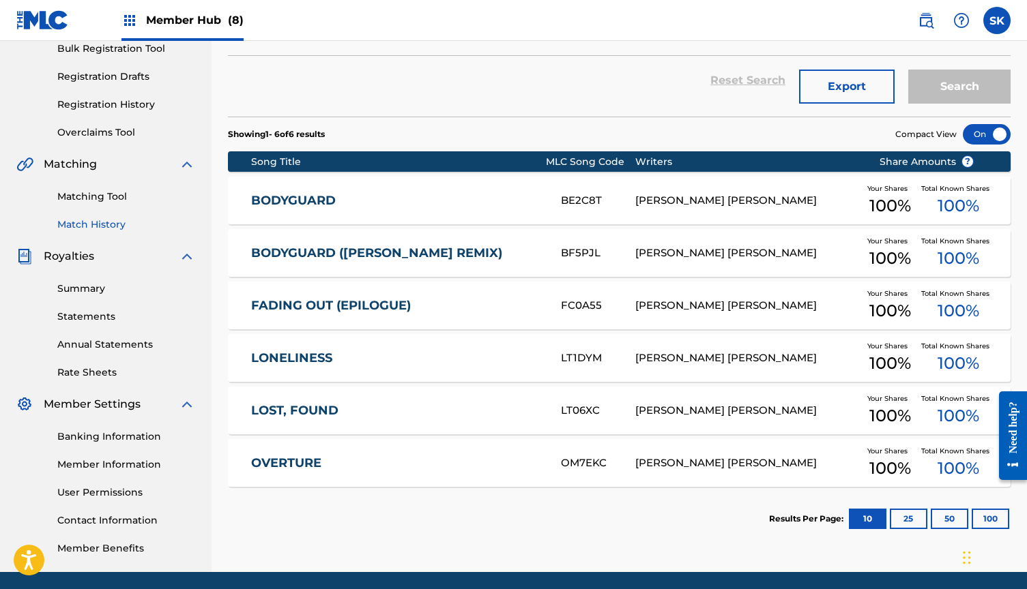
click at [108, 222] on link "Match History" at bounding box center [126, 225] width 138 height 14
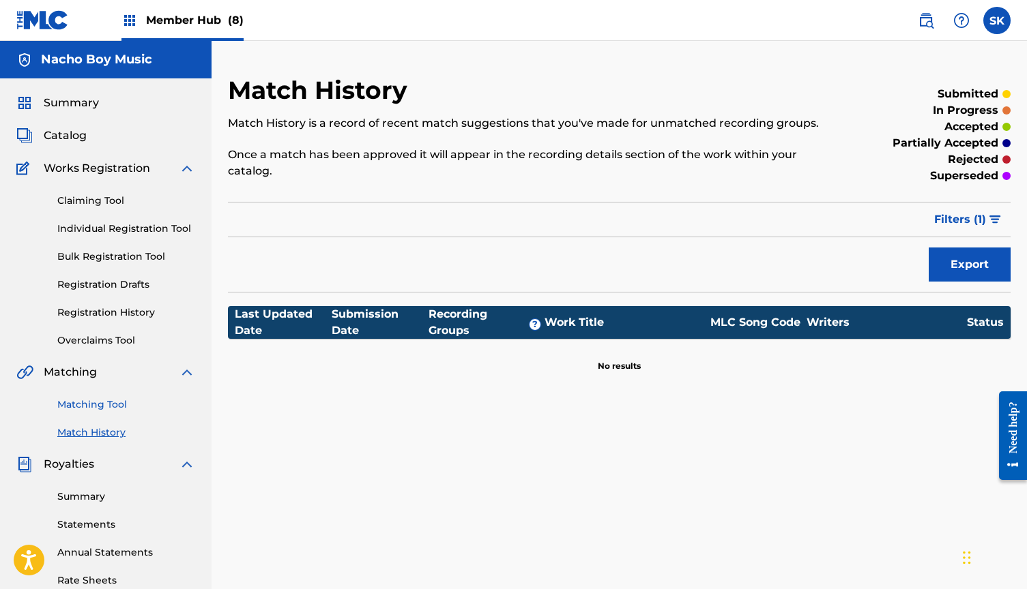
click at [99, 403] on link "Matching Tool" at bounding box center [126, 405] width 138 height 14
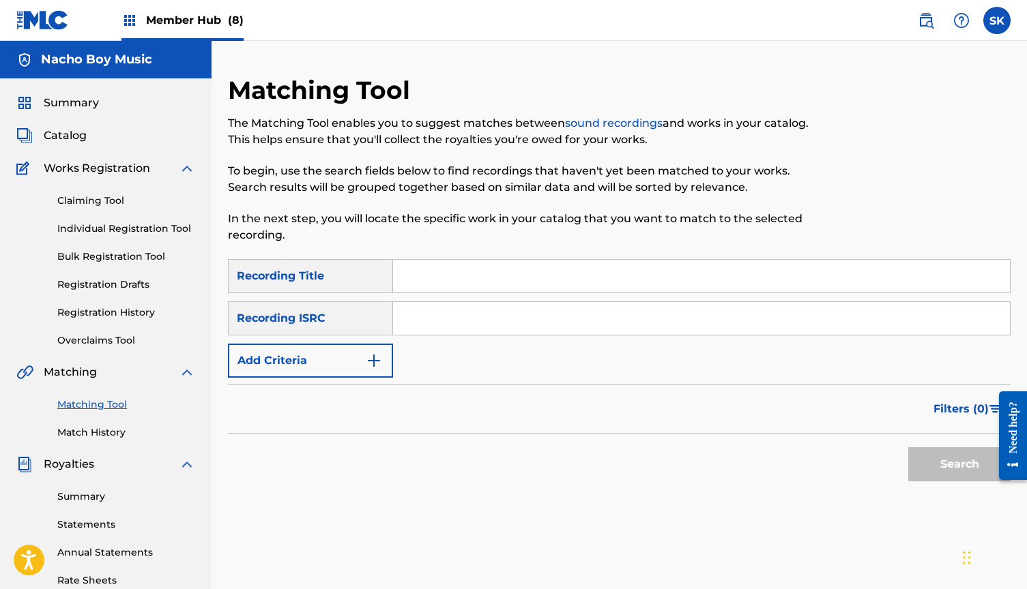
click at [428, 323] on input "Search Form" at bounding box center [701, 318] width 617 height 33
paste input "QZNWW2376510"
type input "QZNWW2376510"
click at [959, 465] on button "Search" at bounding box center [959, 464] width 102 height 34
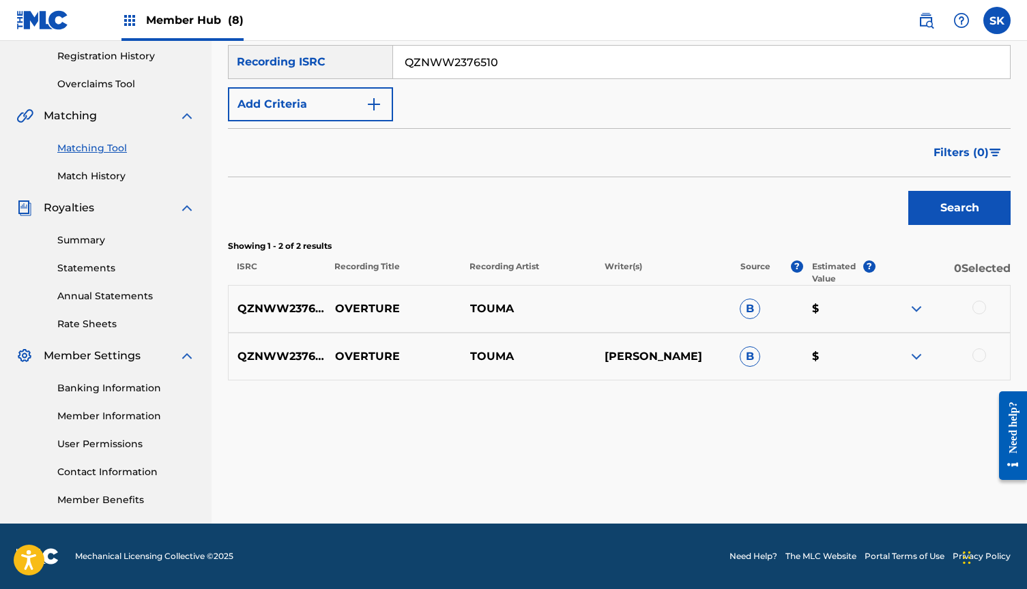
scroll to position [256, 0]
click at [979, 305] on div at bounding box center [979, 308] width 14 height 14
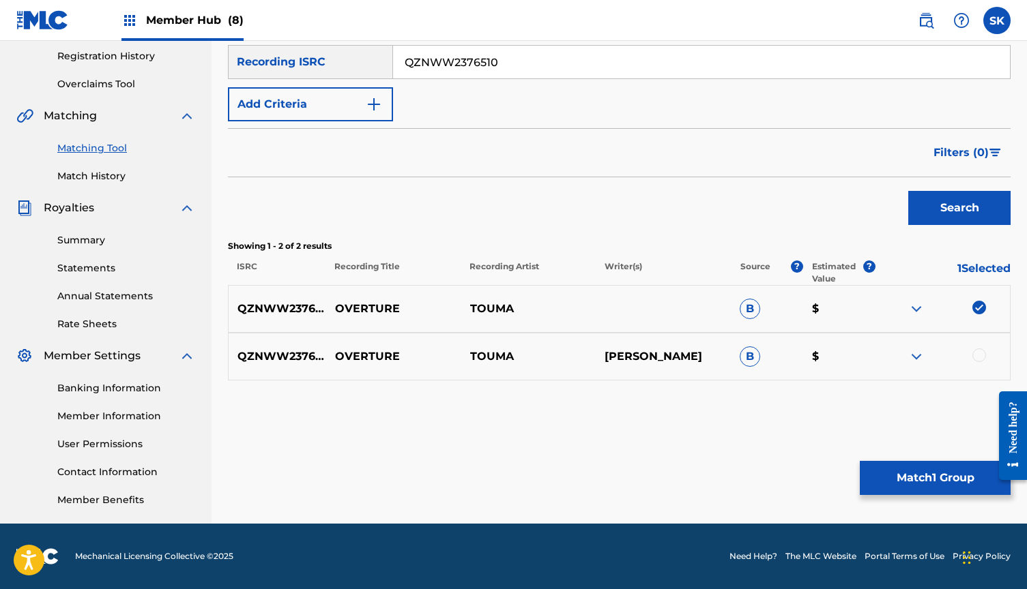
click at [976, 354] on div at bounding box center [979, 356] width 14 height 14
click at [928, 471] on button "Match 2 Groups" at bounding box center [934, 478] width 151 height 34
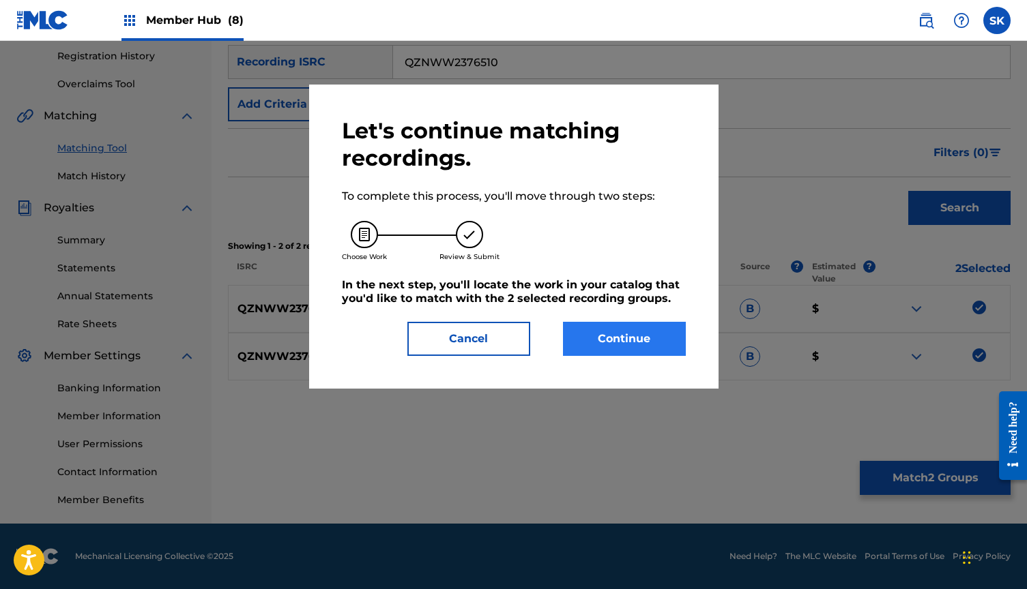
click at [647, 337] on button "Continue" at bounding box center [624, 339] width 123 height 34
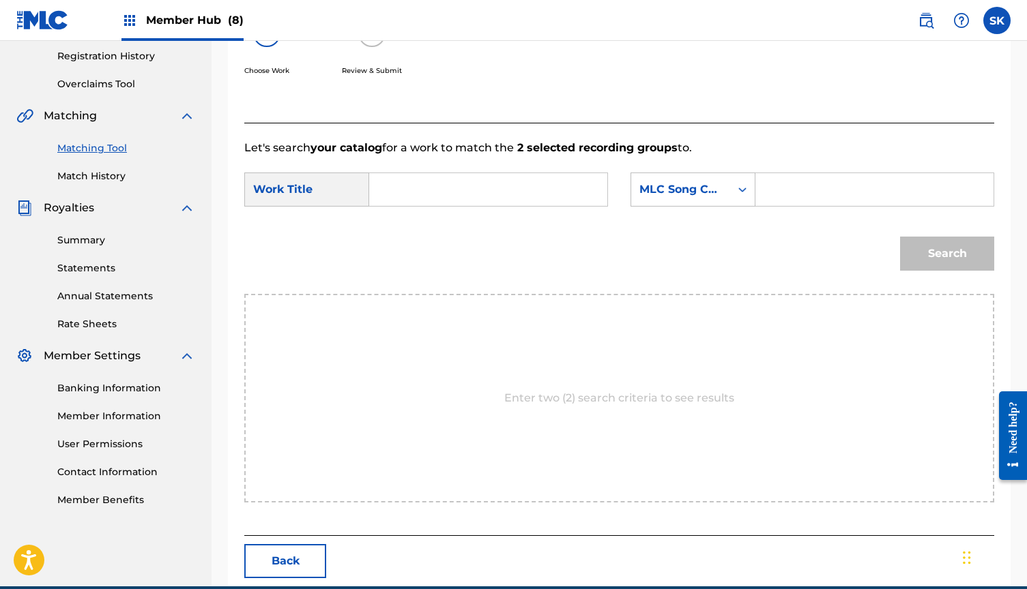
click at [470, 196] on input "Search Form" at bounding box center [488, 189] width 215 height 33
click at [398, 216] on strong "over" at bounding box center [404, 220] width 25 height 13
type input "overture"
click at [791, 191] on input "Search Form" at bounding box center [874, 189] width 215 height 33
click at [786, 177] on input "Search Form" at bounding box center [874, 189] width 215 height 33
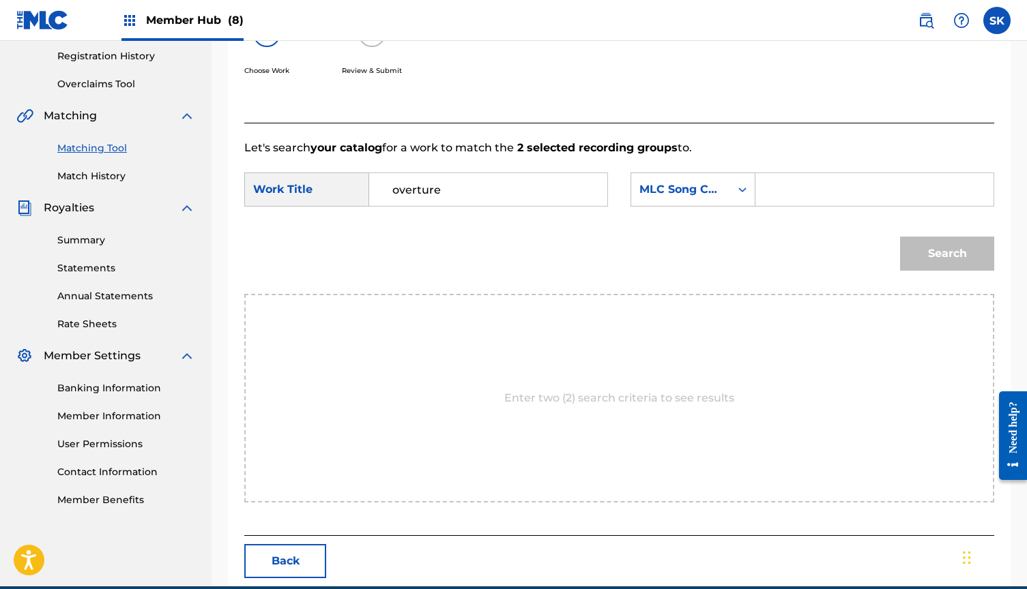
paste input "OM7EKC"
type input "OM7EKC"
click at [928, 248] on button "Search" at bounding box center [947, 254] width 94 height 34
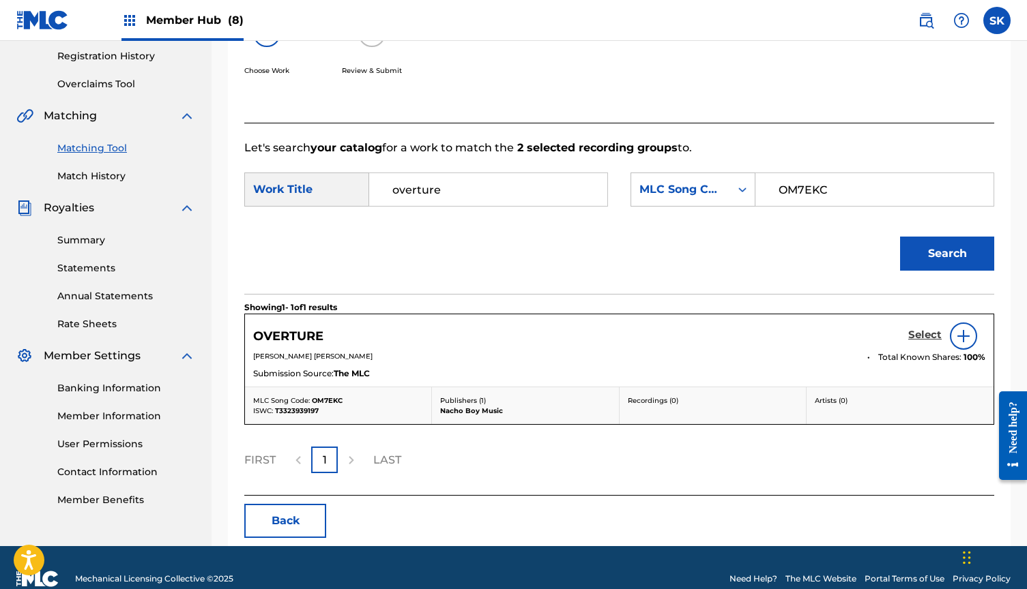
click at [914, 337] on h5 "Select" at bounding box center [924, 335] width 33 height 13
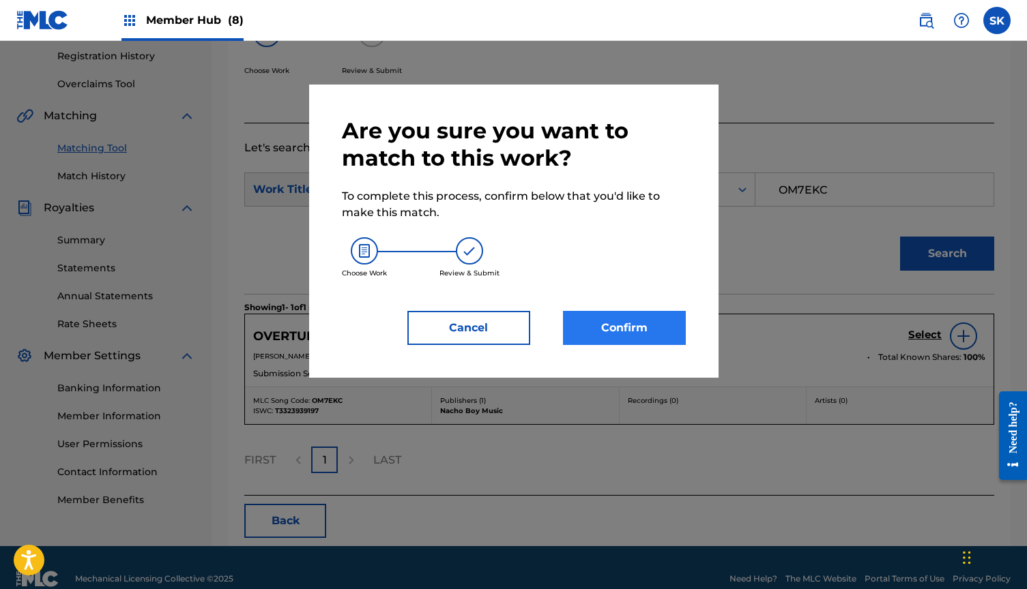
click at [612, 328] on button "Confirm" at bounding box center [624, 328] width 123 height 34
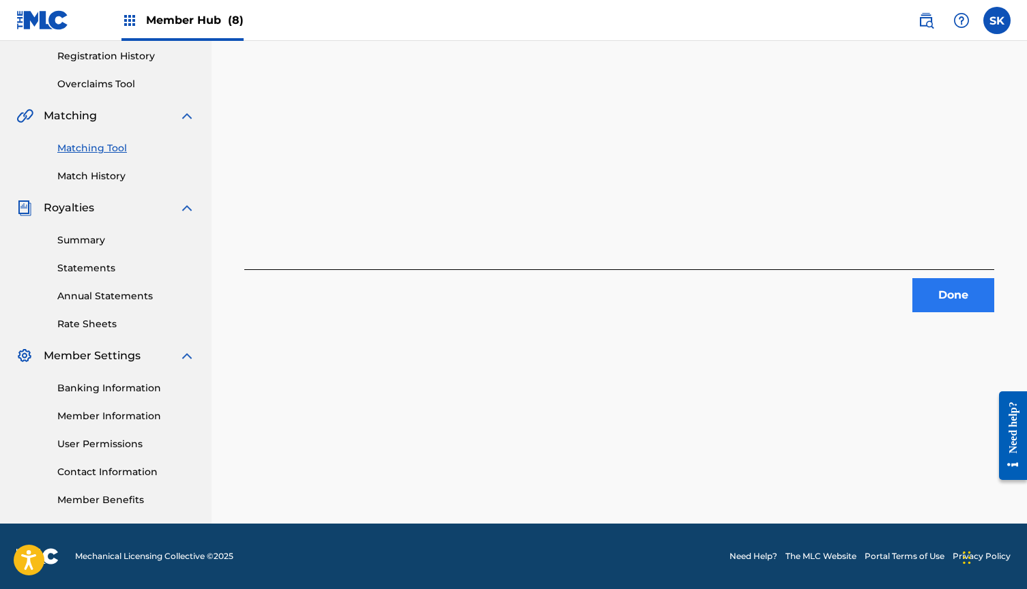
click at [956, 299] on button "Done" at bounding box center [953, 295] width 82 height 34
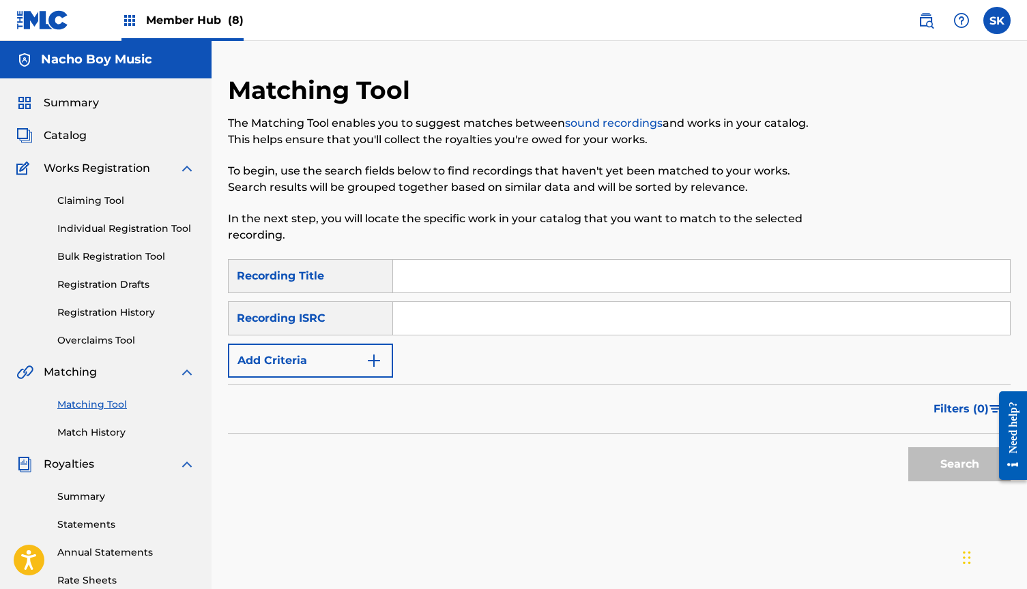
scroll to position [0, 0]
click at [522, 316] on input "Search Form" at bounding box center [701, 318] width 617 height 33
paste input "QZHN42334834"
type input "QZHN42334834"
click at [959, 465] on button "Search" at bounding box center [959, 464] width 102 height 34
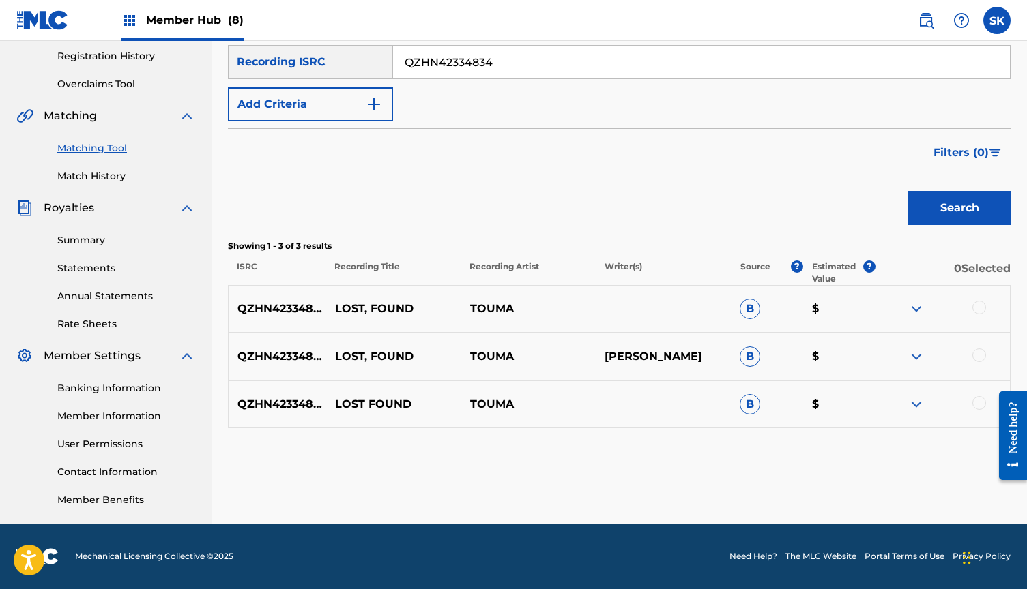
scroll to position [256, 0]
click at [980, 308] on div at bounding box center [979, 308] width 14 height 14
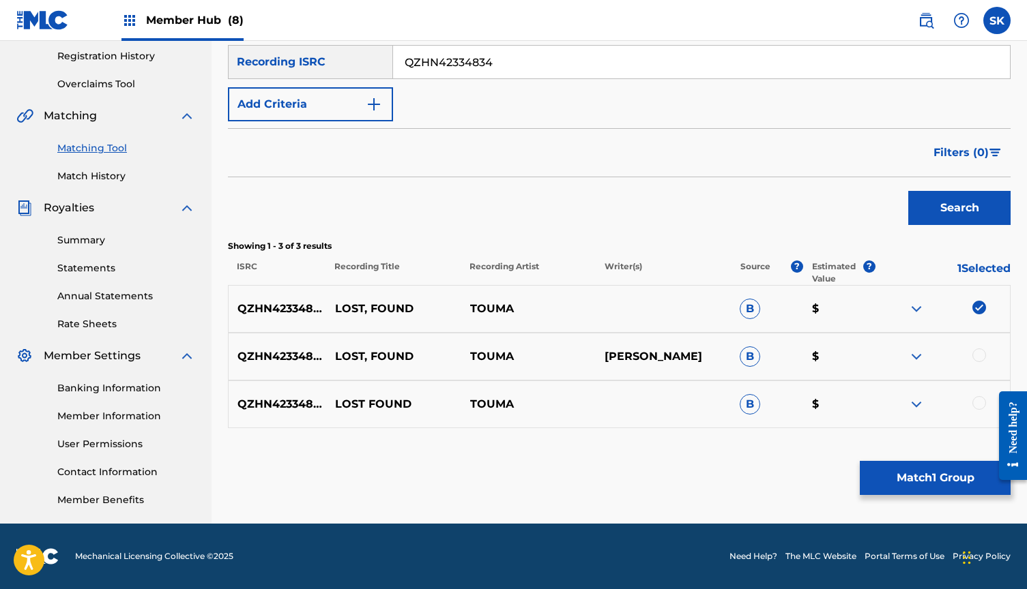
click at [977, 356] on div at bounding box center [979, 356] width 14 height 14
click at [977, 397] on div at bounding box center [979, 403] width 14 height 14
click at [937, 486] on button "Match 3 Groups" at bounding box center [934, 478] width 151 height 34
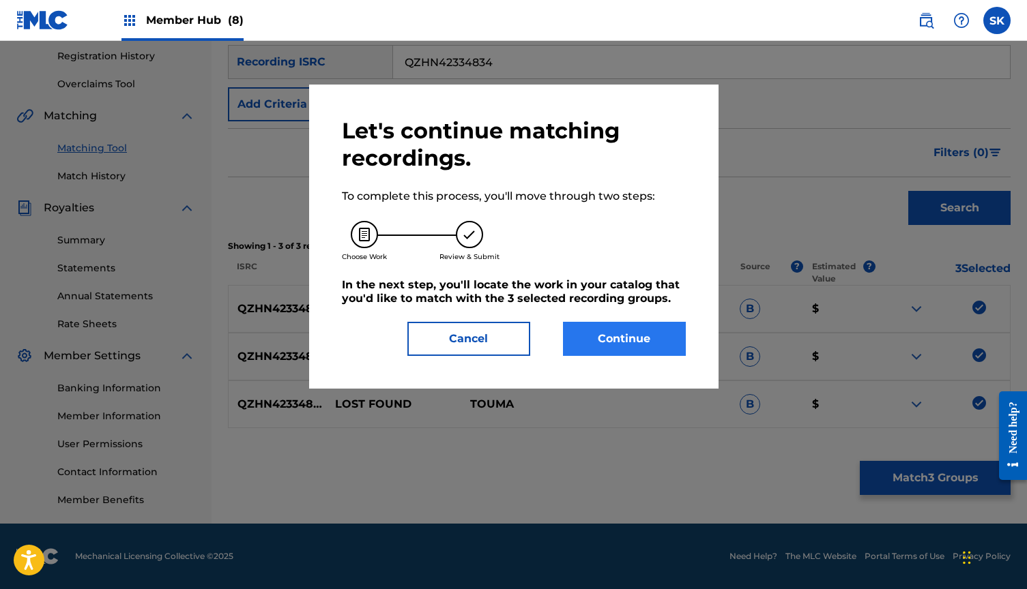
click at [640, 338] on button "Continue" at bounding box center [624, 339] width 123 height 34
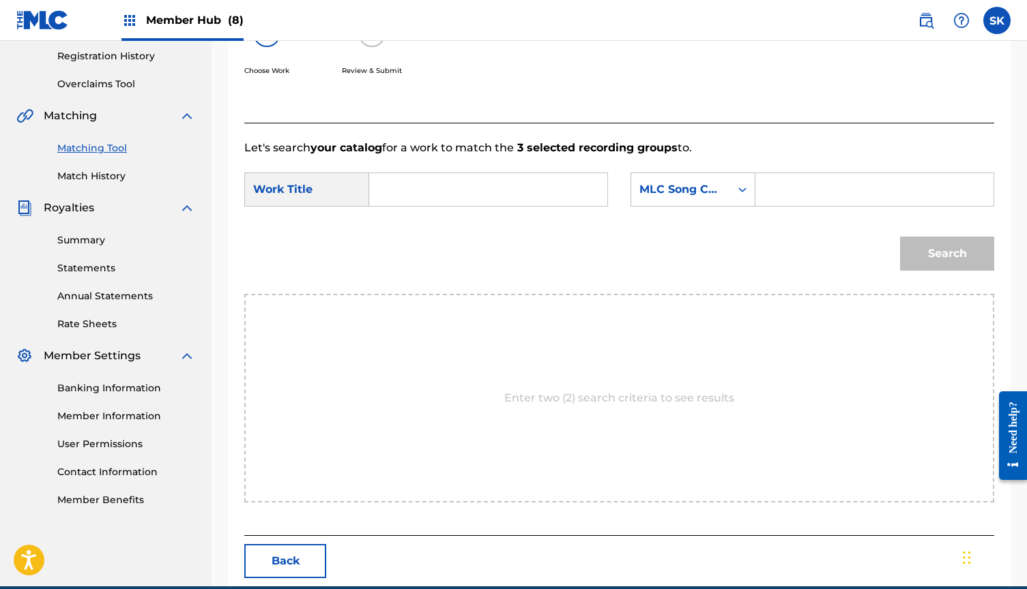
click at [480, 190] on input "Search Form" at bounding box center [488, 189] width 215 height 33
click at [402, 217] on strong "lost" at bounding box center [402, 220] width 21 height 13
type input "lost, found"
click at [789, 182] on input "Search Form" at bounding box center [874, 189] width 215 height 33
paste input "LT06XC"
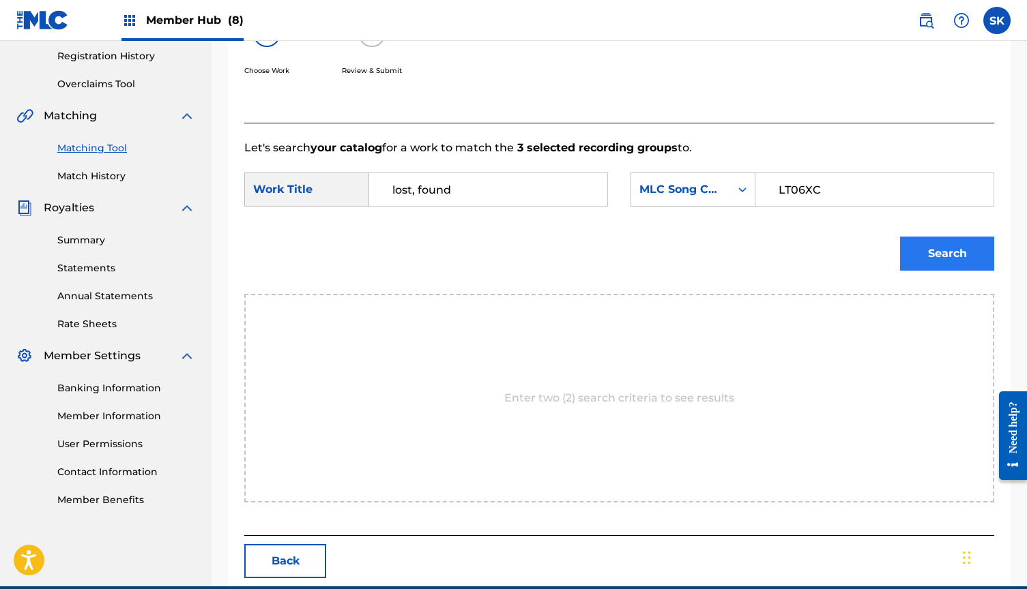
type input "LT06XC"
click at [924, 254] on button "Search" at bounding box center [947, 254] width 94 height 34
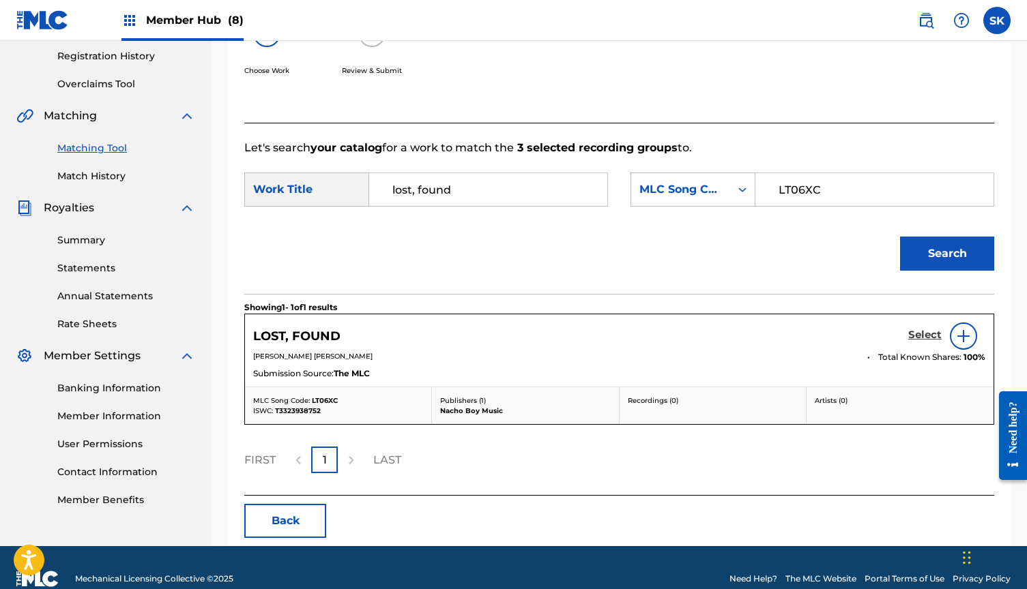
click at [919, 336] on h5 "Select" at bounding box center [924, 335] width 33 height 13
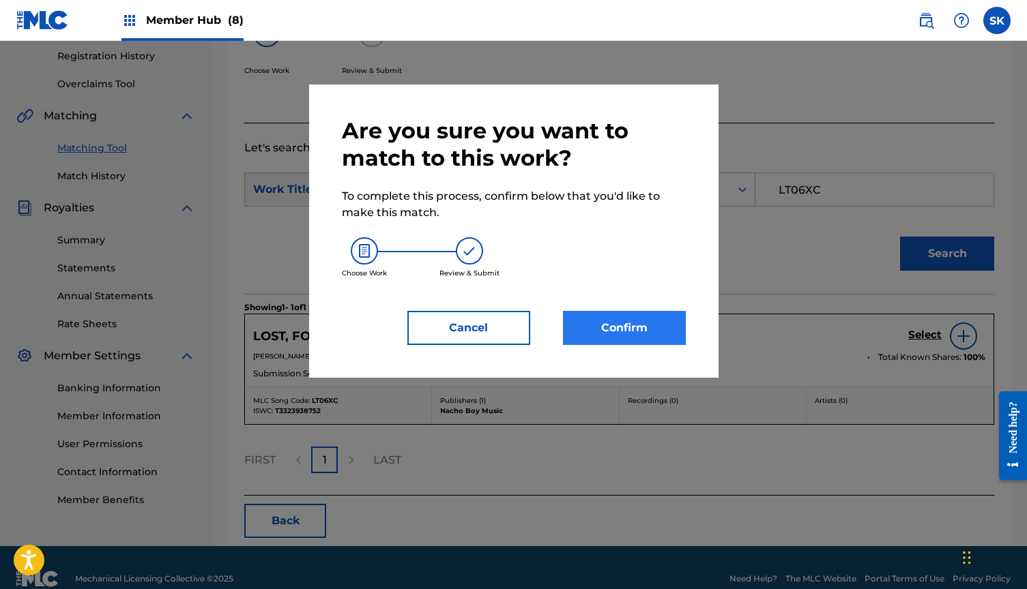
click at [623, 324] on button "Confirm" at bounding box center [624, 328] width 123 height 34
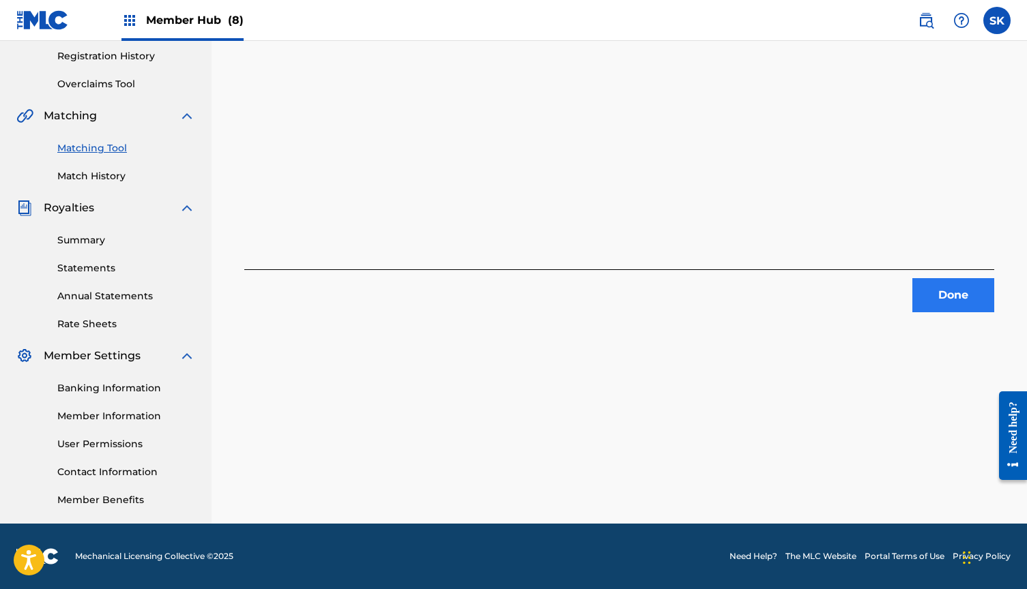
click at [944, 293] on button "Done" at bounding box center [953, 295] width 82 height 34
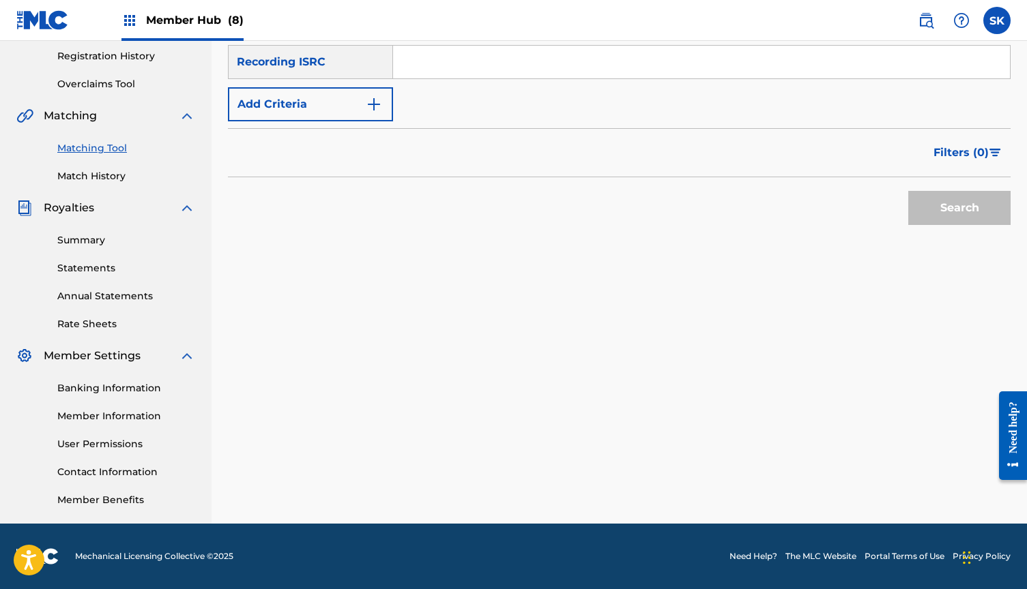
click at [492, 70] on input "Search Form" at bounding box center [701, 62] width 617 height 33
paste input "QZPLR2039111"
type input "QZPLR2039111"
click at [943, 207] on button "Search" at bounding box center [959, 208] width 102 height 34
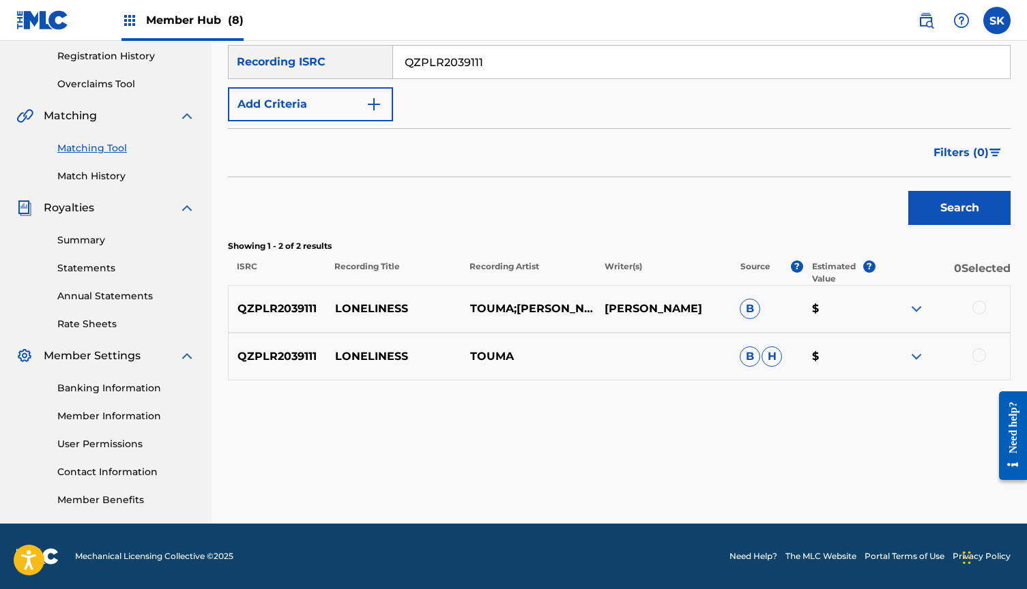
click at [978, 308] on div at bounding box center [979, 308] width 14 height 14
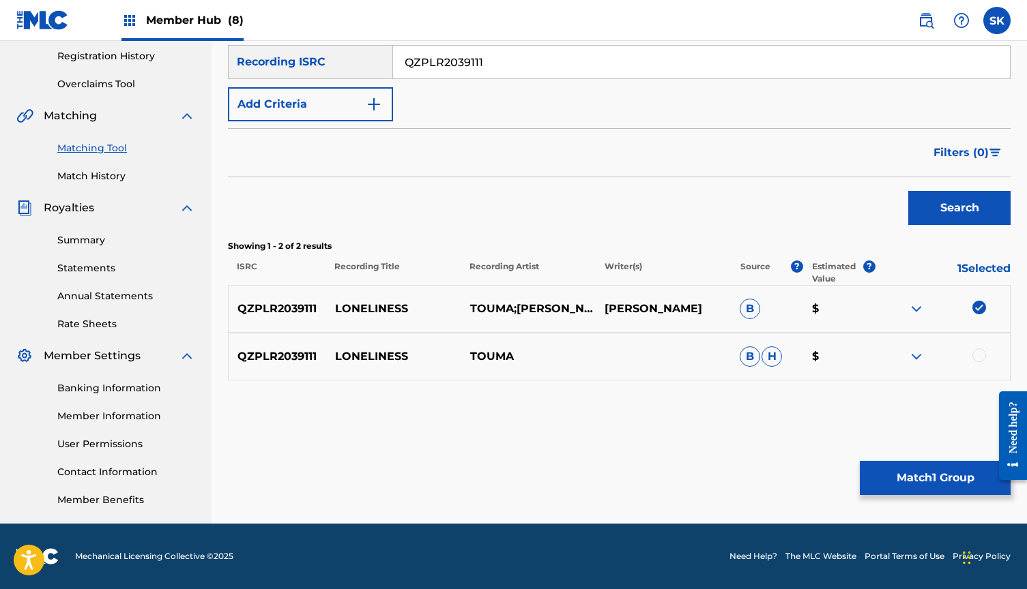
click at [975, 355] on div at bounding box center [979, 356] width 14 height 14
click at [928, 479] on button "Match 2 Groups" at bounding box center [934, 478] width 151 height 34
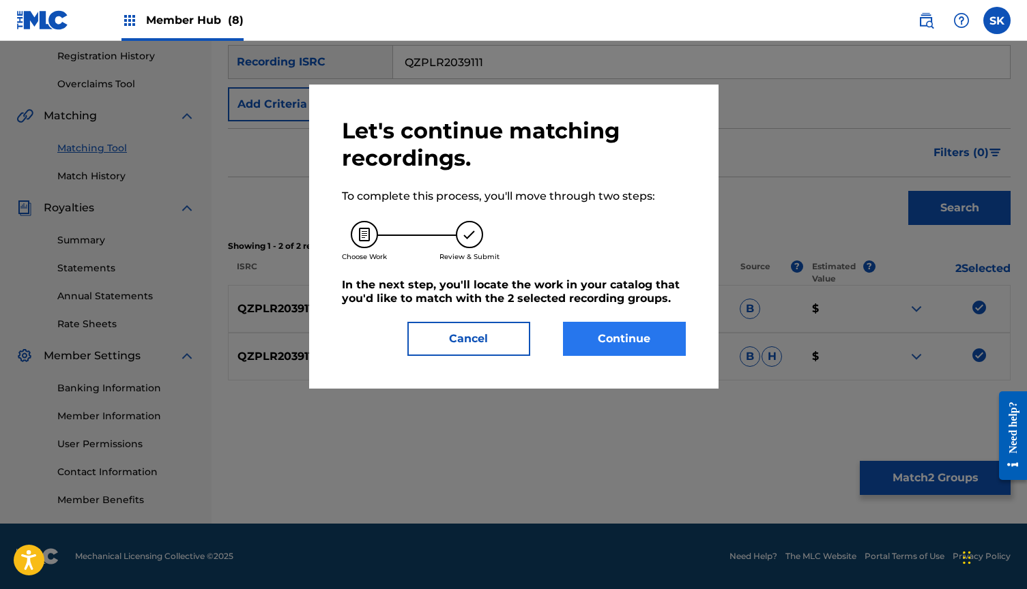
click at [649, 336] on button "Continue" at bounding box center [624, 339] width 123 height 34
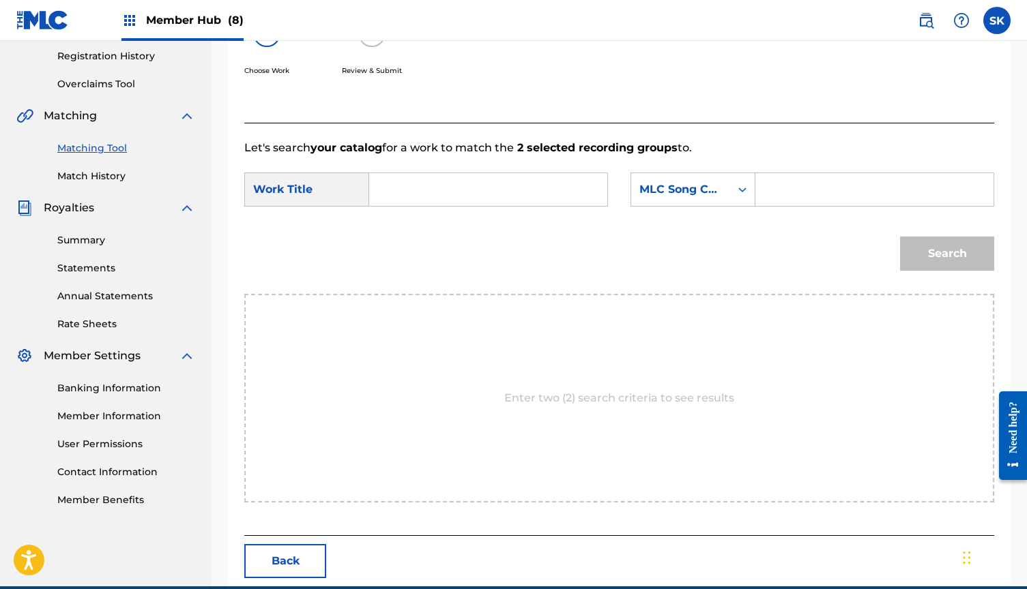
click at [486, 203] on input "Search Form" at bounding box center [488, 189] width 215 height 33
click at [403, 218] on strong "lone" at bounding box center [404, 220] width 25 height 13
type input "loneliness"
click at [848, 200] on input "Search Form" at bounding box center [874, 189] width 215 height 33
paste input "LT1DYM"
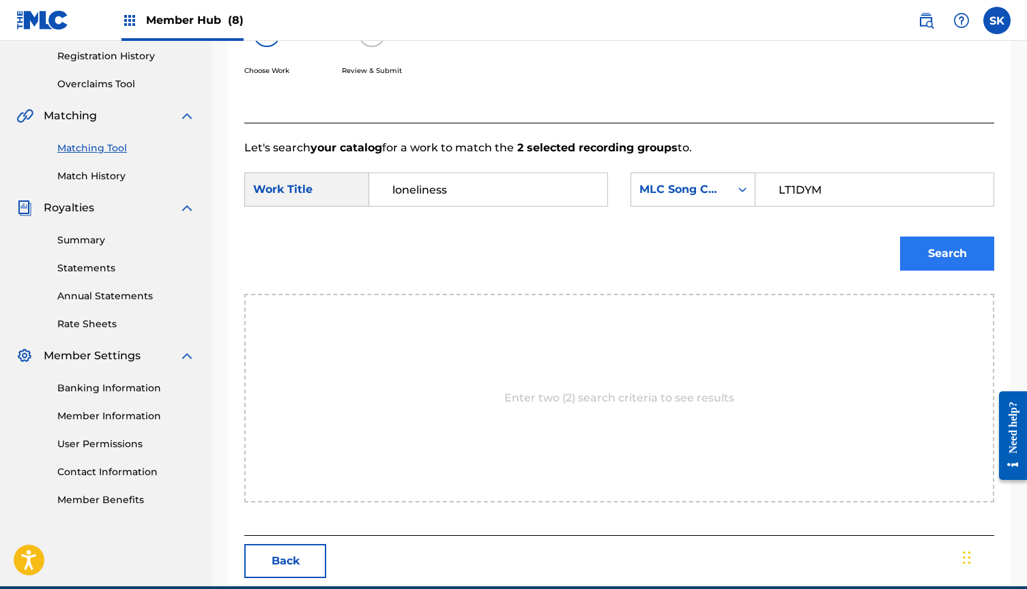
type input "LT1DYM"
click at [929, 252] on button "Search" at bounding box center [947, 254] width 94 height 34
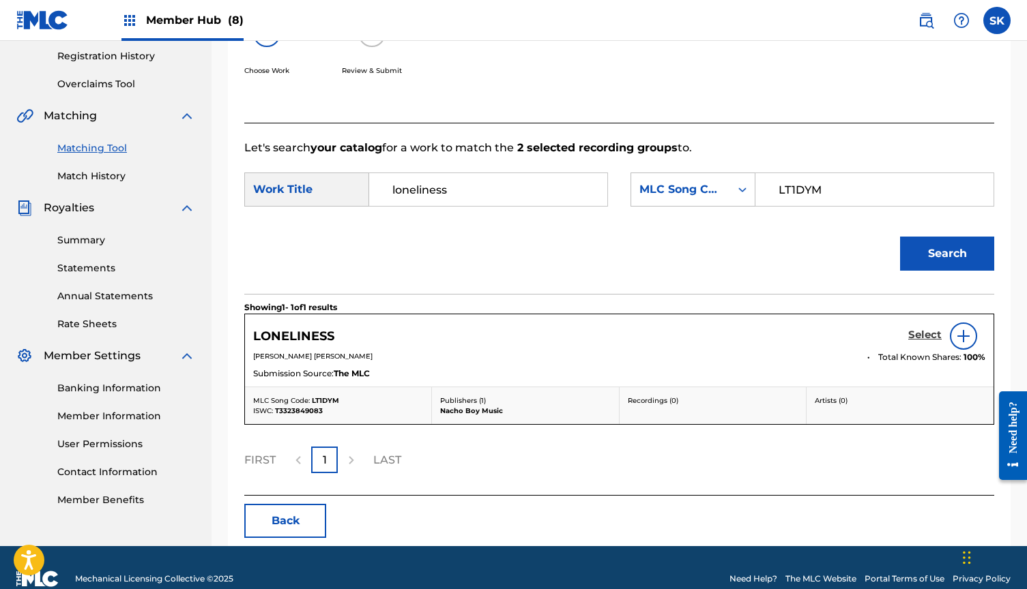
click at [931, 334] on h5 "Select" at bounding box center [924, 335] width 33 height 13
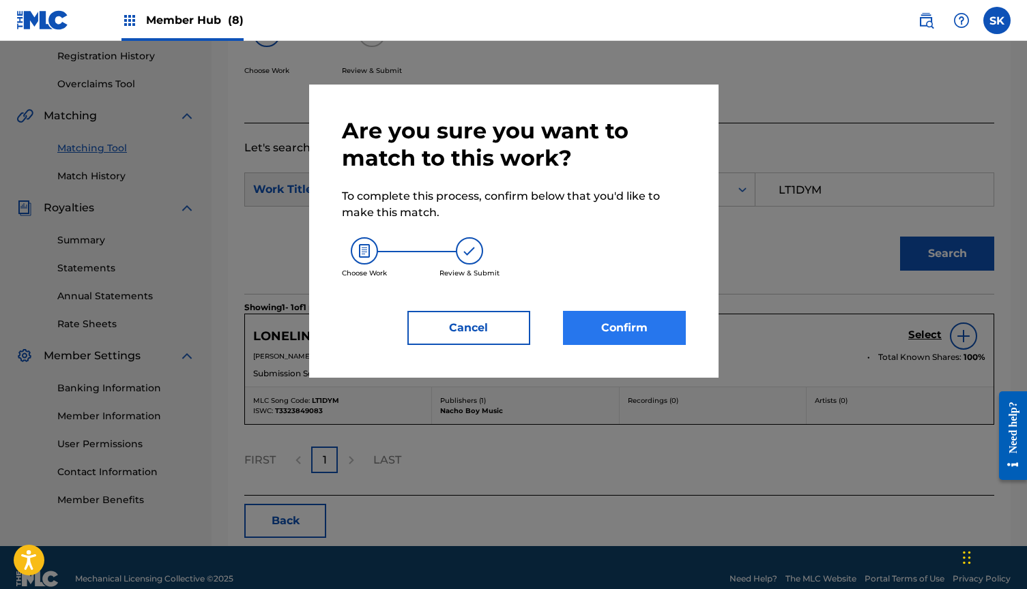
click at [621, 323] on button "Confirm" at bounding box center [624, 328] width 123 height 34
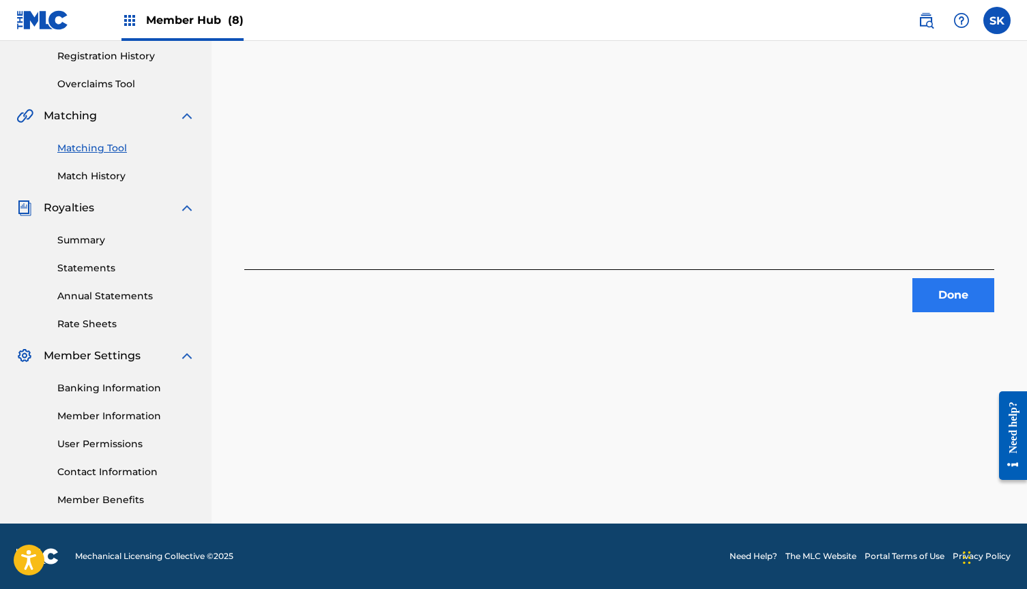
click at [959, 296] on button "Done" at bounding box center [953, 295] width 82 height 34
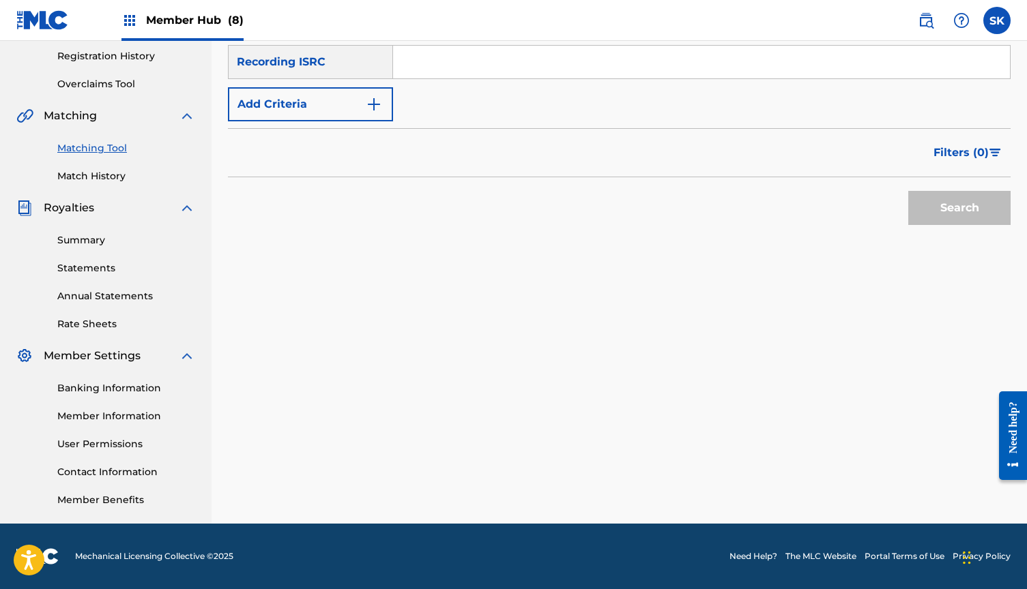
click at [476, 70] on input "Search Form" at bounding box center [701, 62] width 617 height 33
paste input "QZK6J2093232"
type input "QZK6J2093232"
click at [945, 215] on button "Search" at bounding box center [959, 208] width 102 height 34
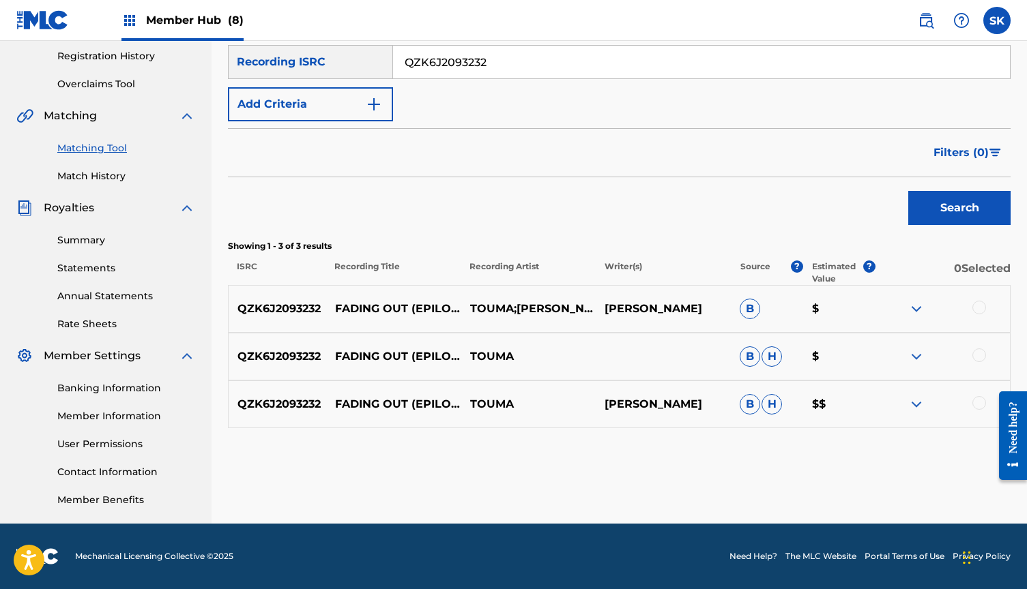
click at [982, 305] on div at bounding box center [979, 308] width 14 height 14
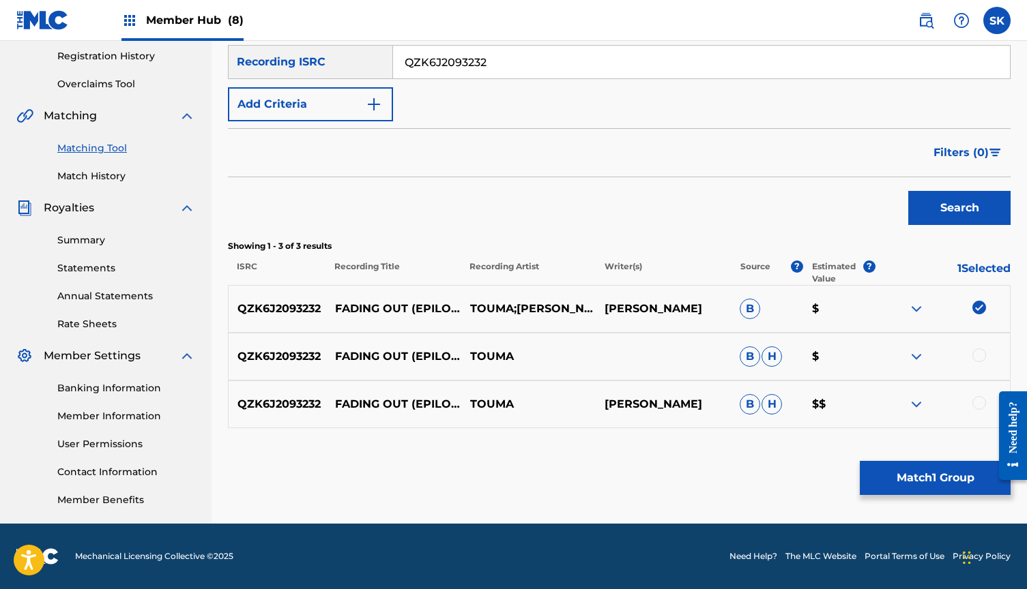
click at [976, 355] on div at bounding box center [979, 356] width 14 height 14
click at [979, 402] on div at bounding box center [979, 403] width 14 height 14
click at [915, 476] on button "Match 3 Groups" at bounding box center [934, 478] width 151 height 34
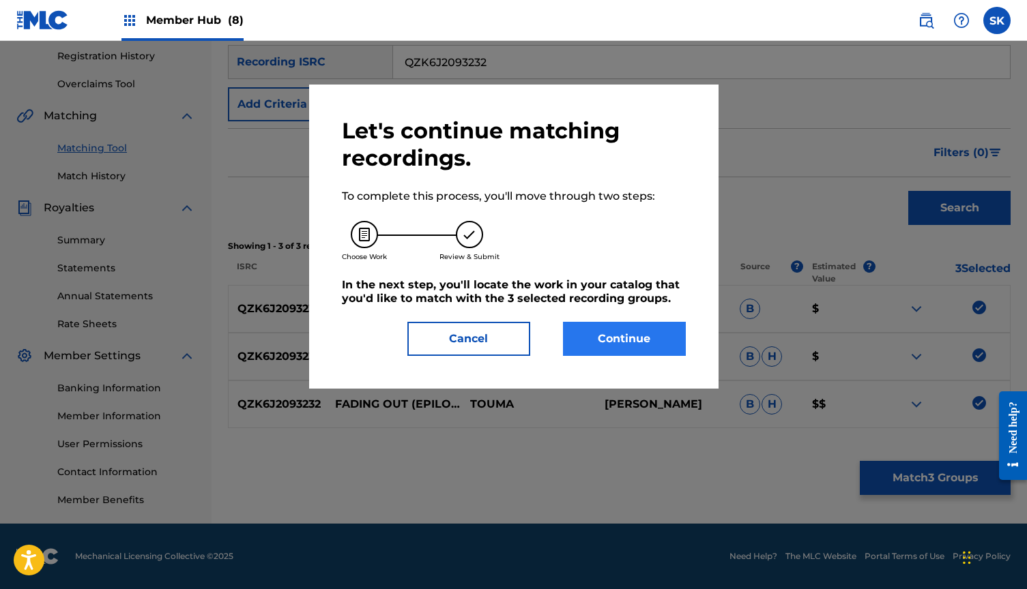
click at [616, 336] on button "Continue" at bounding box center [624, 339] width 123 height 34
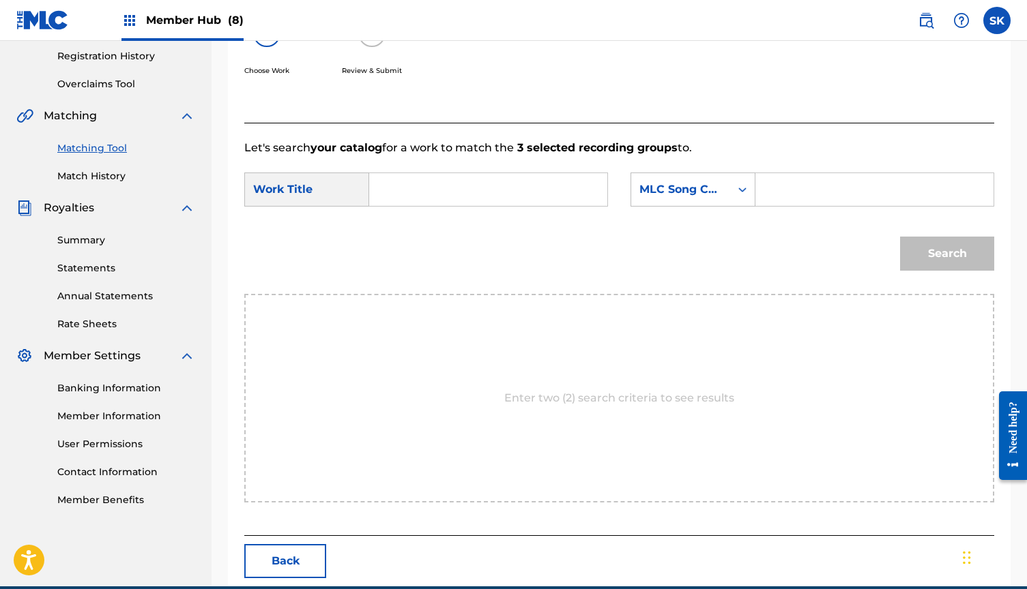
click at [477, 193] on input "Search Form" at bounding box center [488, 189] width 215 height 33
click at [397, 228] on div "fad ing out (epilogue)" at bounding box center [392, 236] width 23 height 57
type input "fading out (epilogue)"
click at [827, 193] on input "Search Form" at bounding box center [874, 189] width 215 height 33
paste input "FC0A55"
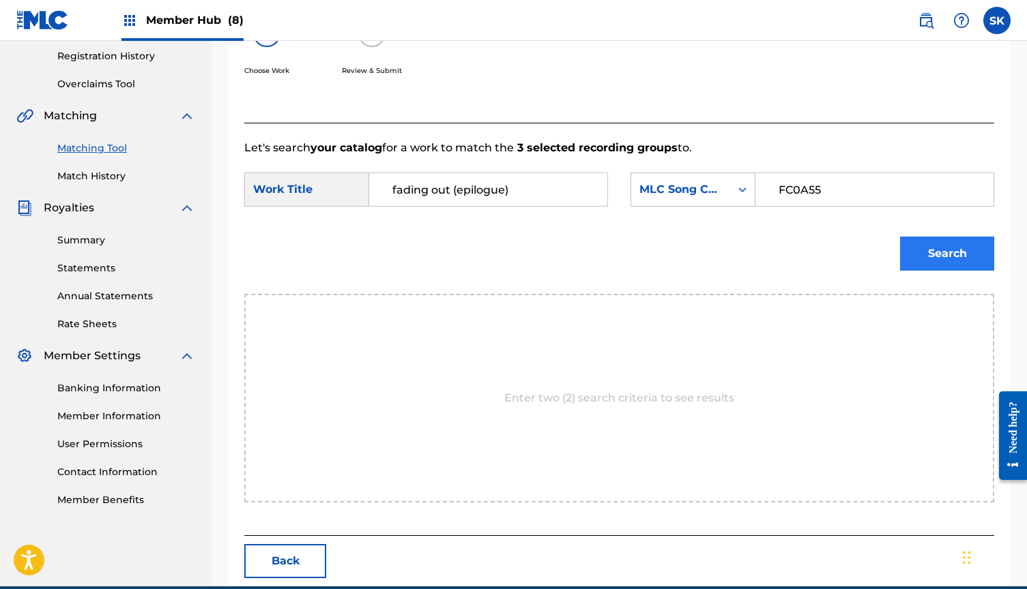
type input "FC0A55"
click at [963, 252] on button "Search" at bounding box center [947, 254] width 94 height 34
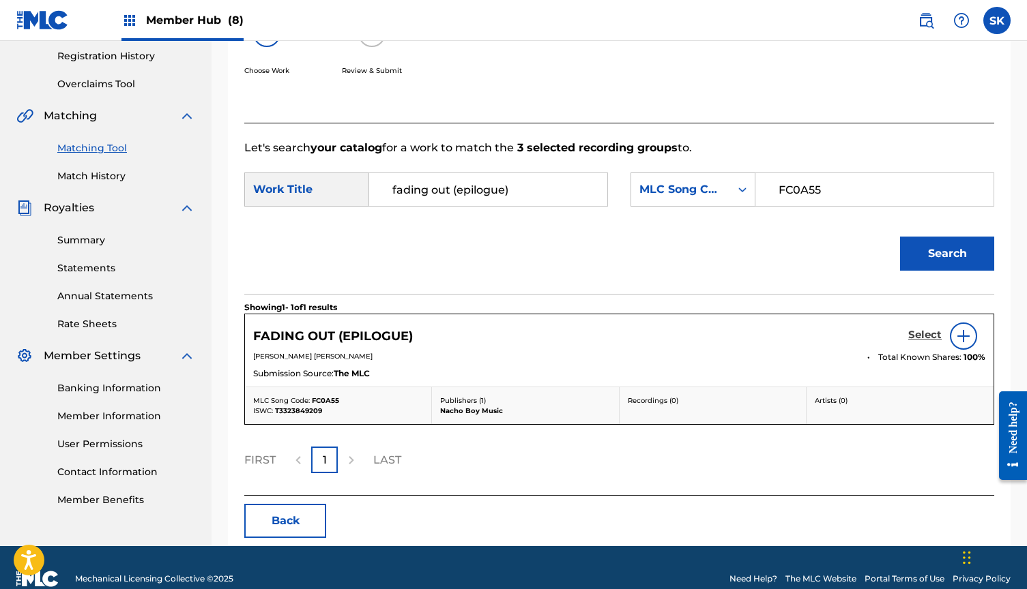
click at [923, 333] on h5 "Select" at bounding box center [924, 335] width 33 height 13
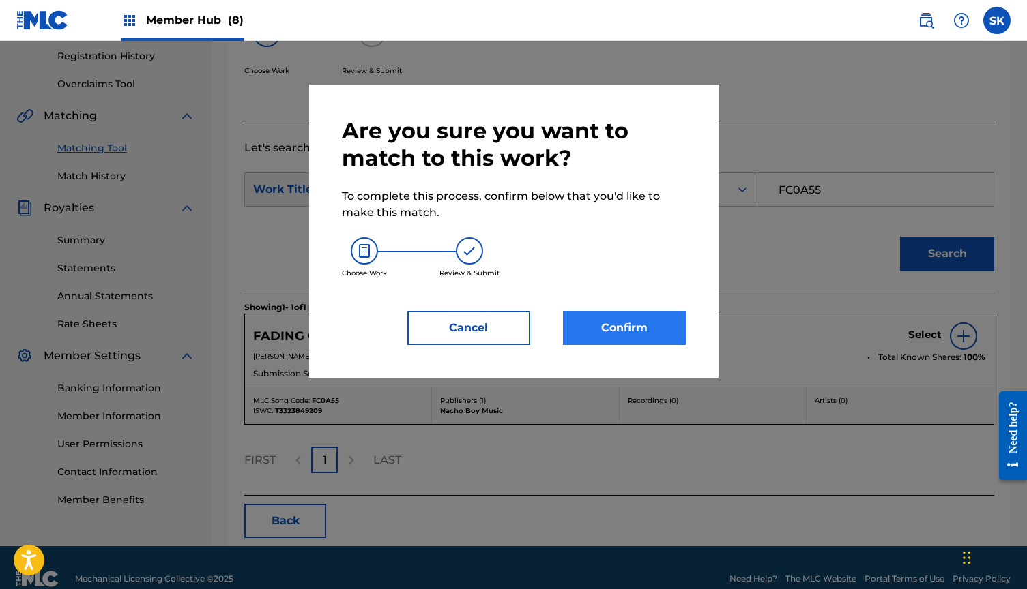
click at [626, 329] on button "Confirm" at bounding box center [624, 328] width 123 height 34
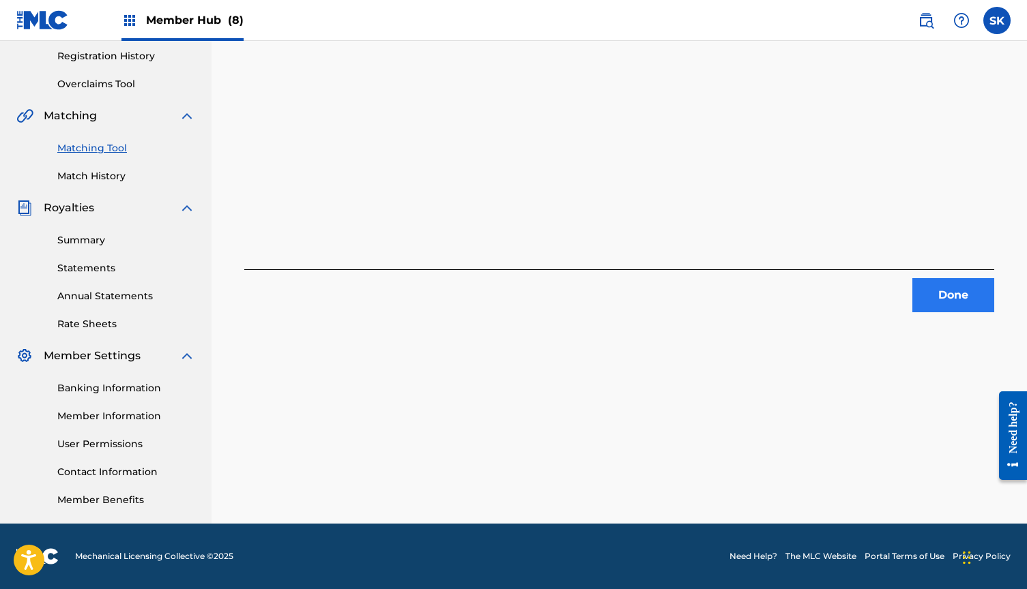
click at [954, 300] on button "Done" at bounding box center [953, 295] width 82 height 34
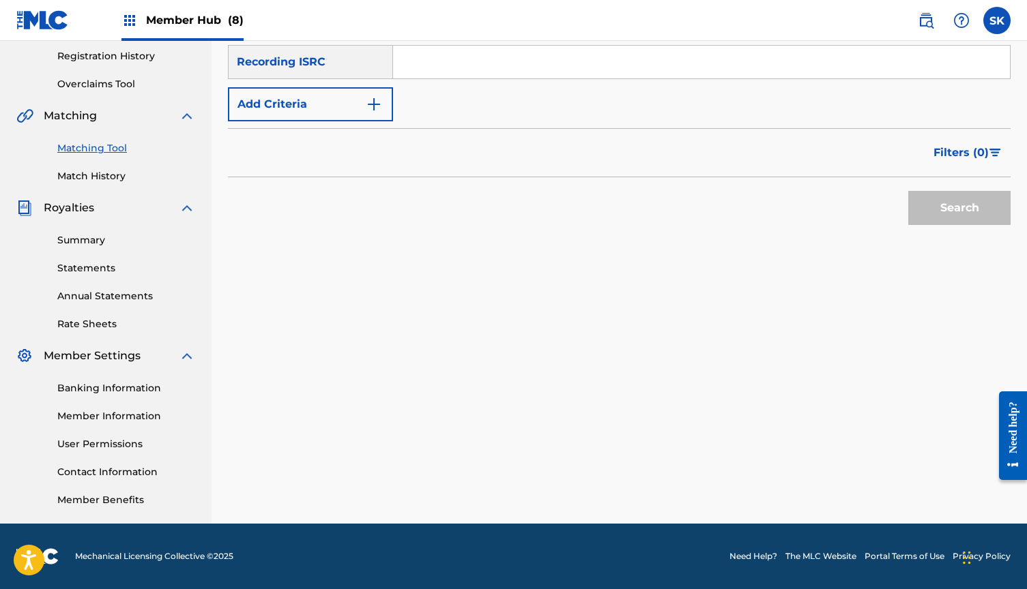
click at [479, 72] on input "Search Form" at bounding box center [701, 62] width 617 height 33
paste input "QZK6Q1933973"
type input "QZK6Q1933973"
click at [938, 209] on button "Search" at bounding box center [959, 208] width 102 height 34
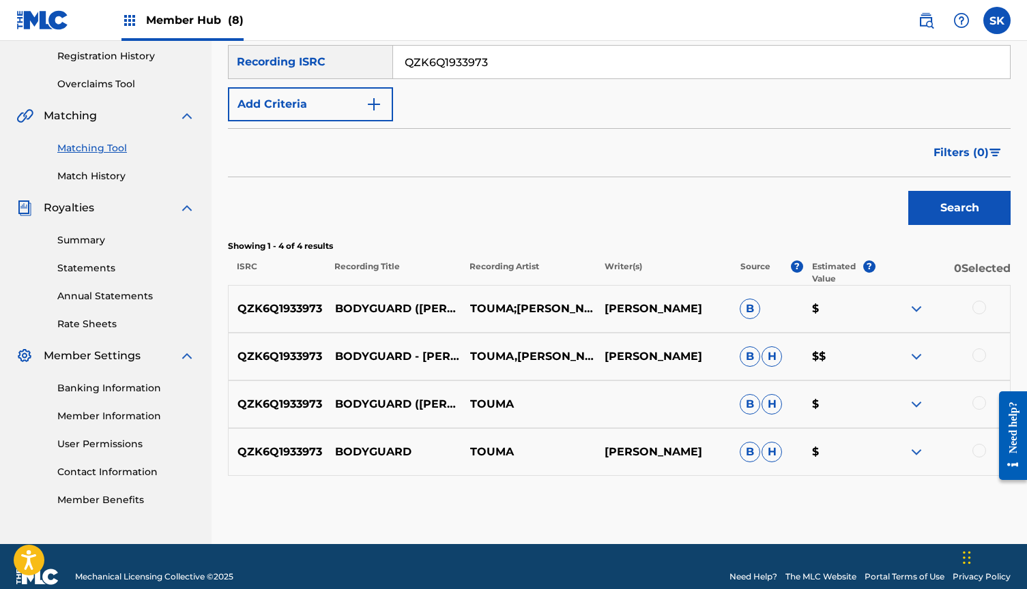
click at [975, 306] on div at bounding box center [979, 308] width 14 height 14
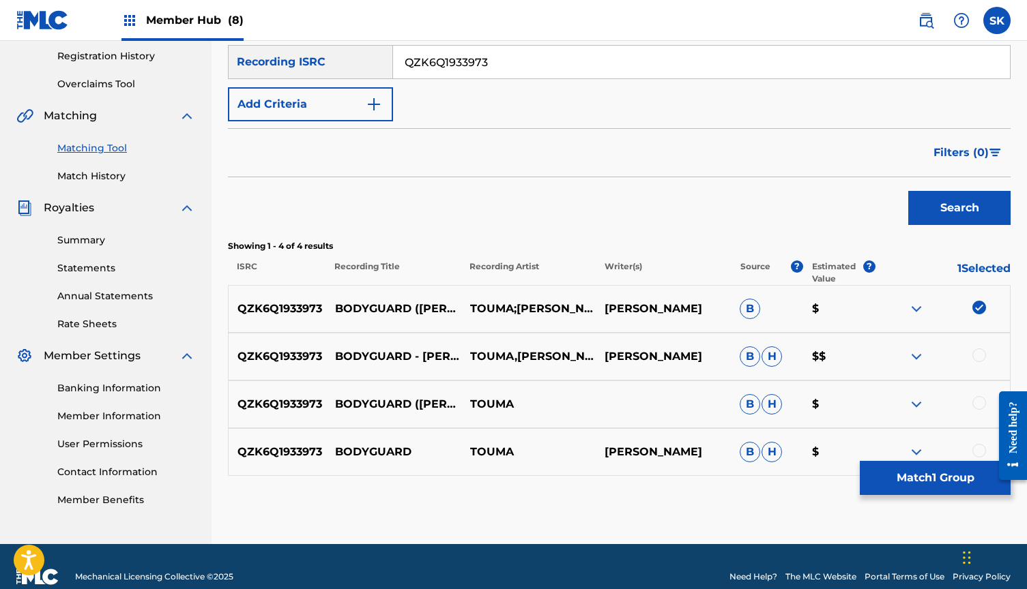
click at [975, 355] on div at bounding box center [979, 356] width 14 height 14
click at [975, 407] on div at bounding box center [979, 403] width 14 height 14
click at [979, 447] on div at bounding box center [979, 451] width 14 height 14
click at [913, 481] on button "Match 4 Groups" at bounding box center [934, 478] width 151 height 34
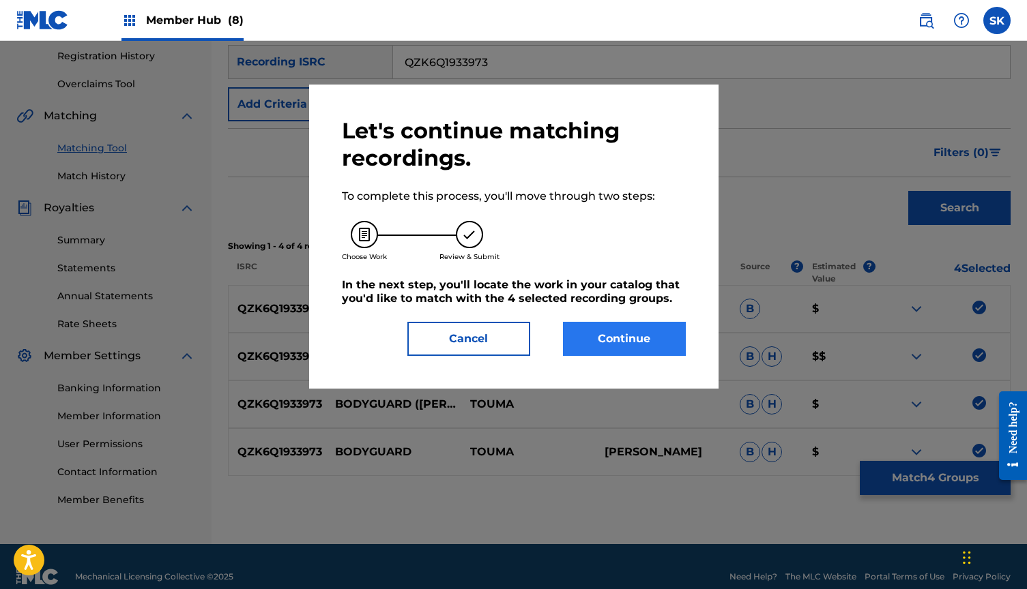
click at [621, 339] on button "Continue" at bounding box center [624, 339] width 123 height 34
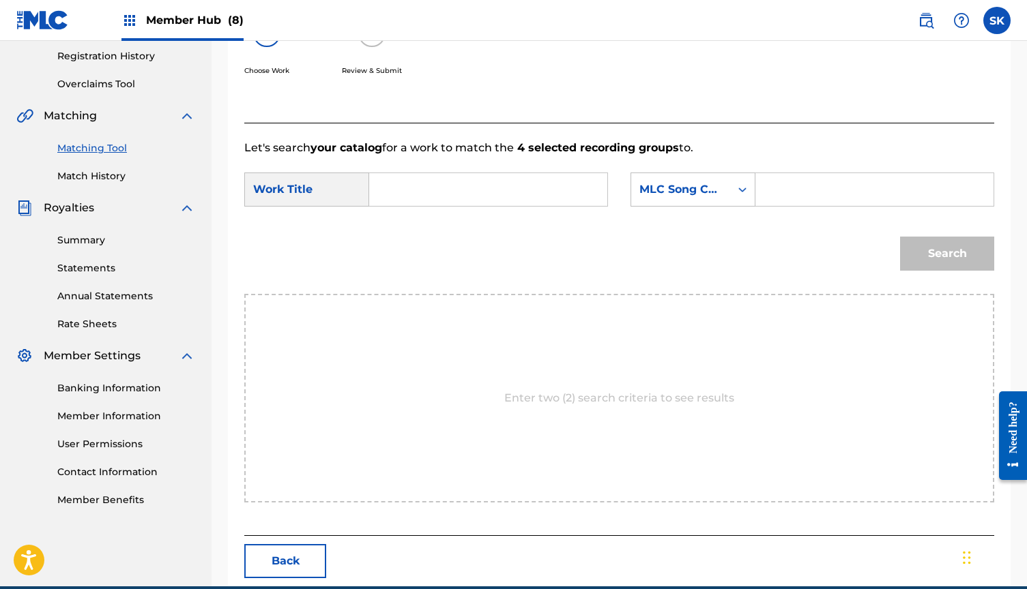
click at [481, 193] on input "Search Form" at bounding box center [488, 189] width 215 height 33
click at [403, 216] on strong "body" at bounding box center [406, 220] width 29 height 13
type input "bodyguard (julian dente remix)"
click at [802, 191] on input "Search Form" at bounding box center [874, 189] width 215 height 33
paste input "BF5PJL"
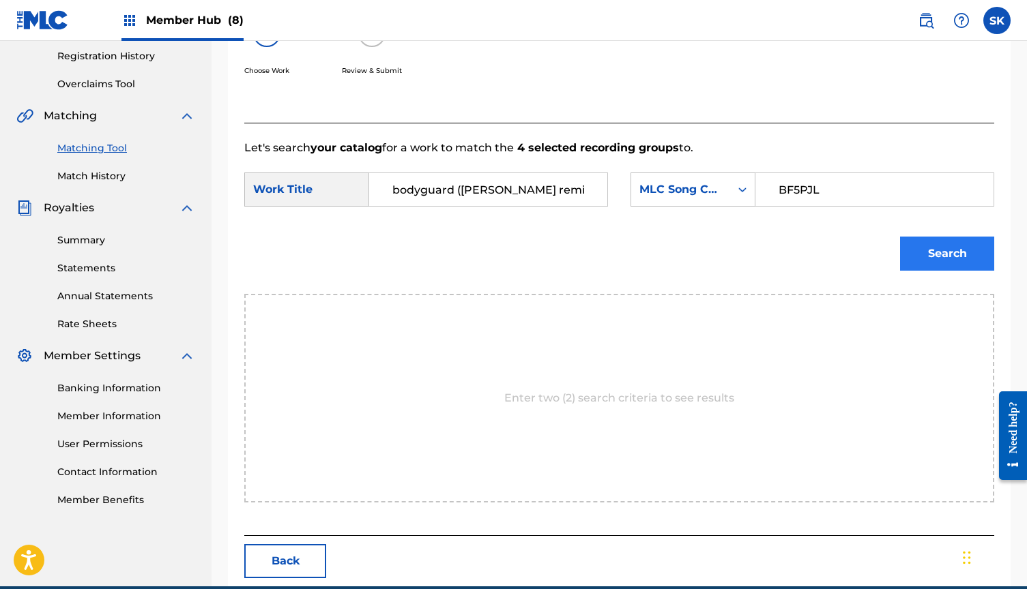
type input "BF5PJL"
click at [946, 251] on button "Search" at bounding box center [947, 254] width 94 height 34
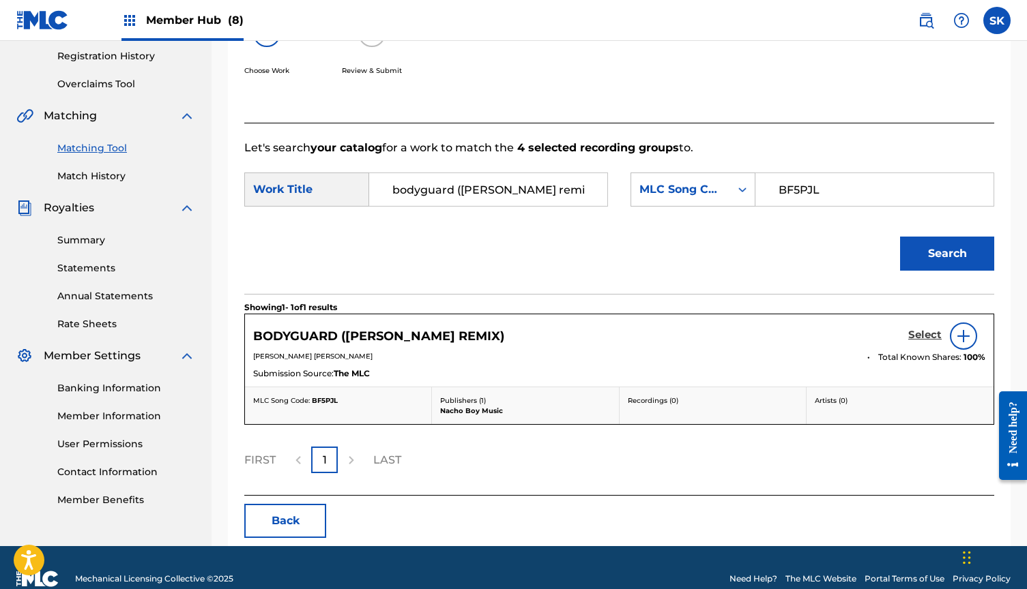
click at [921, 335] on h5 "Select" at bounding box center [924, 335] width 33 height 13
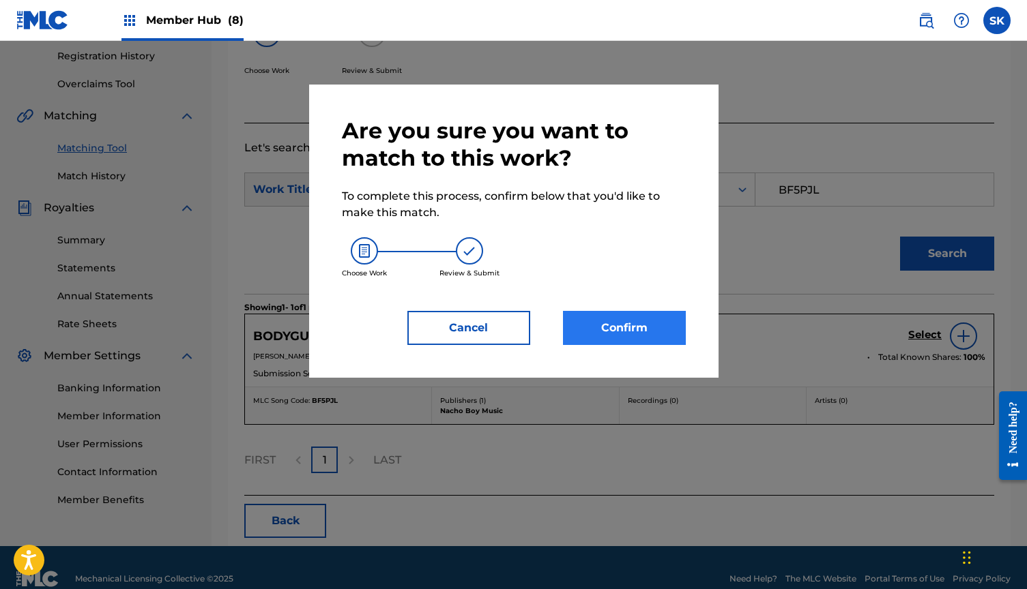
click at [615, 325] on button "Confirm" at bounding box center [624, 328] width 123 height 34
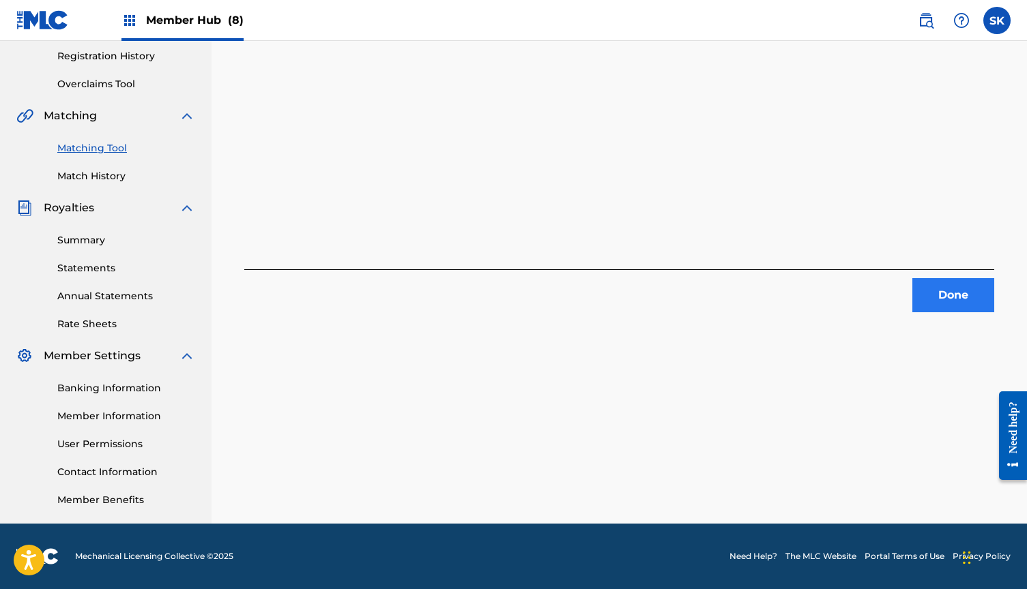
click at [951, 297] on button "Done" at bounding box center [953, 295] width 82 height 34
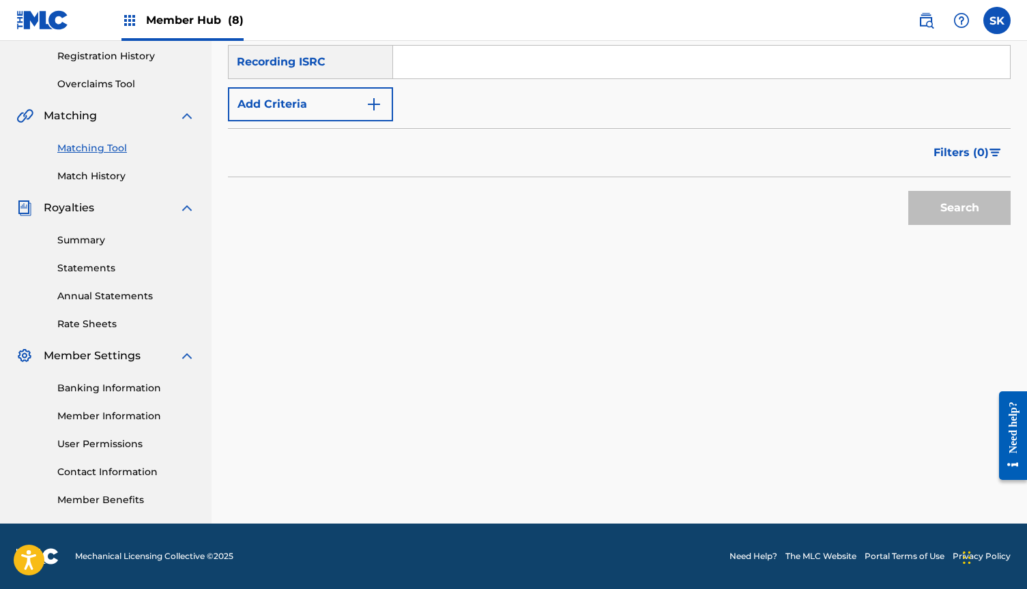
click at [438, 68] on input "Search Form" at bounding box center [701, 62] width 617 height 33
paste input "QZHNA1949192"
type input "QZHNA1949192"
click at [932, 209] on button "Search" at bounding box center [959, 208] width 102 height 34
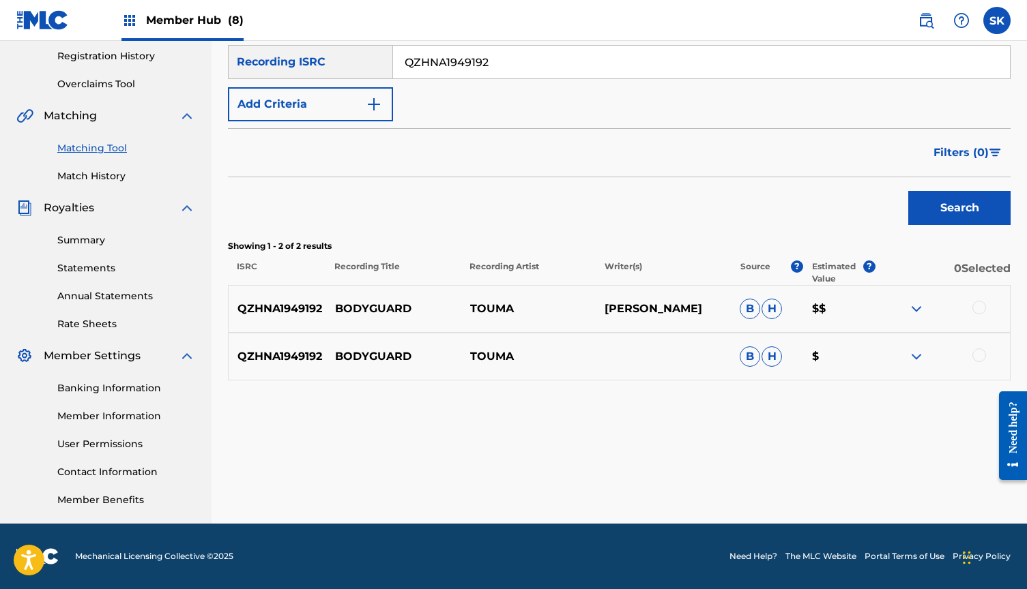
click at [978, 308] on div at bounding box center [979, 308] width 14 height 14
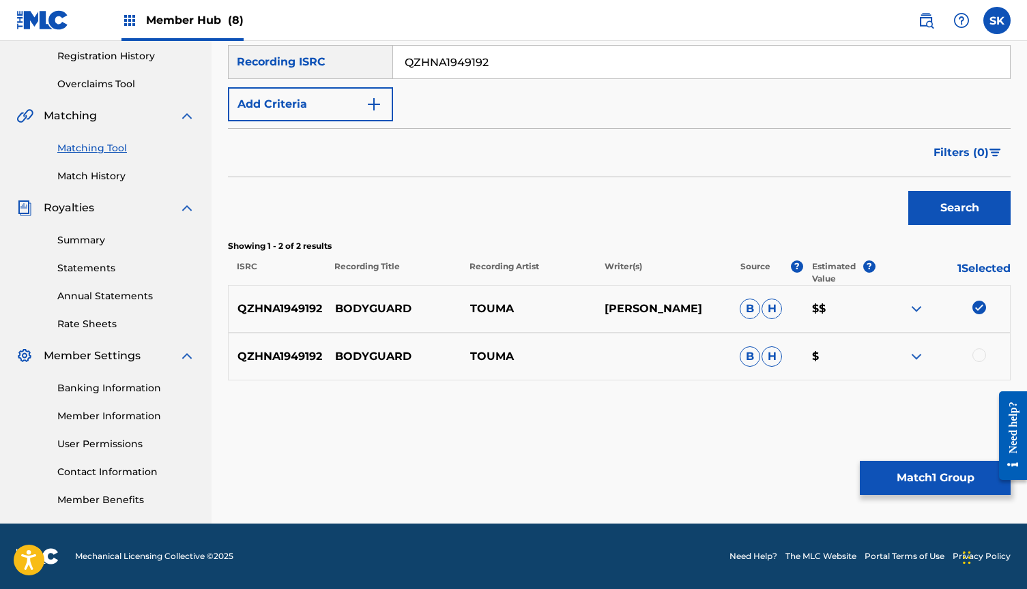
click at [975, 356] on div at bounding box center [979, 356] width 14 height 14
click at [904, 475] on button "Match 2 Groups" at bounding box center [934, 478] width 151 height 34
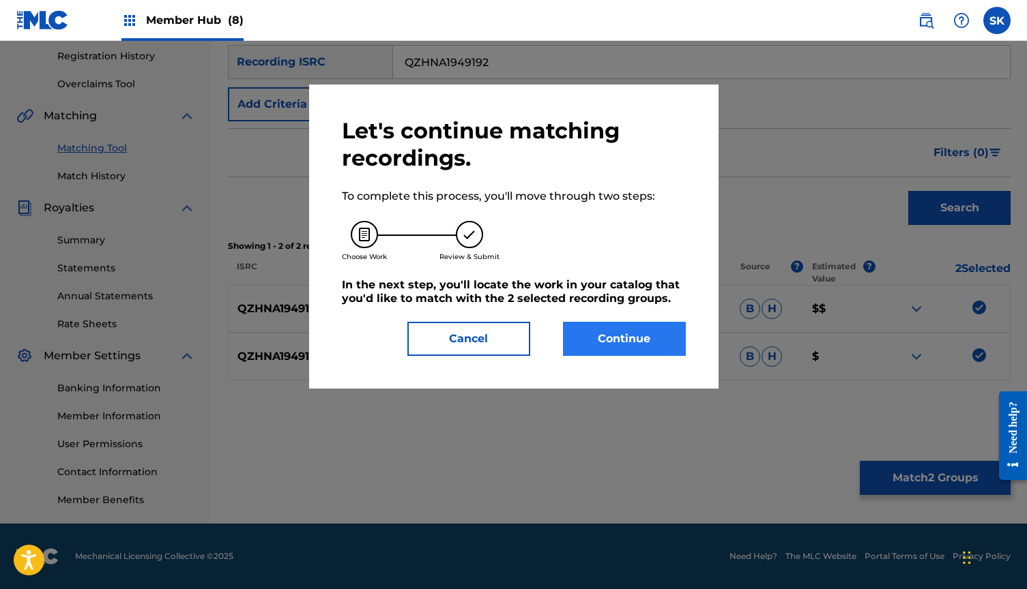
click at [627, 334] on button "Continue" at bounding box center [624, 339] width 123 height 34
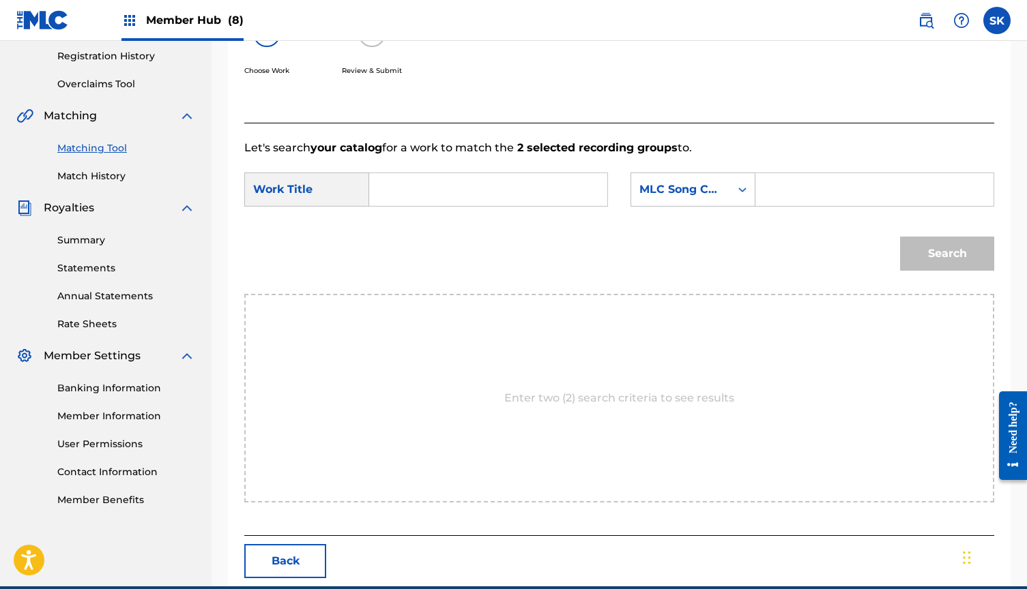
click at [474, 198] on input "Search Form" at bounding box center [488, 189] width 215 height 33
click at [407, 284] on strong "body" at bounding box center [406, 277] width 29 height 13
type input "bodyguard"
click at [822, 186] on input "Search Form" at bounding box center [874, 189] width 215 height 33
paste input "BE2C8T"
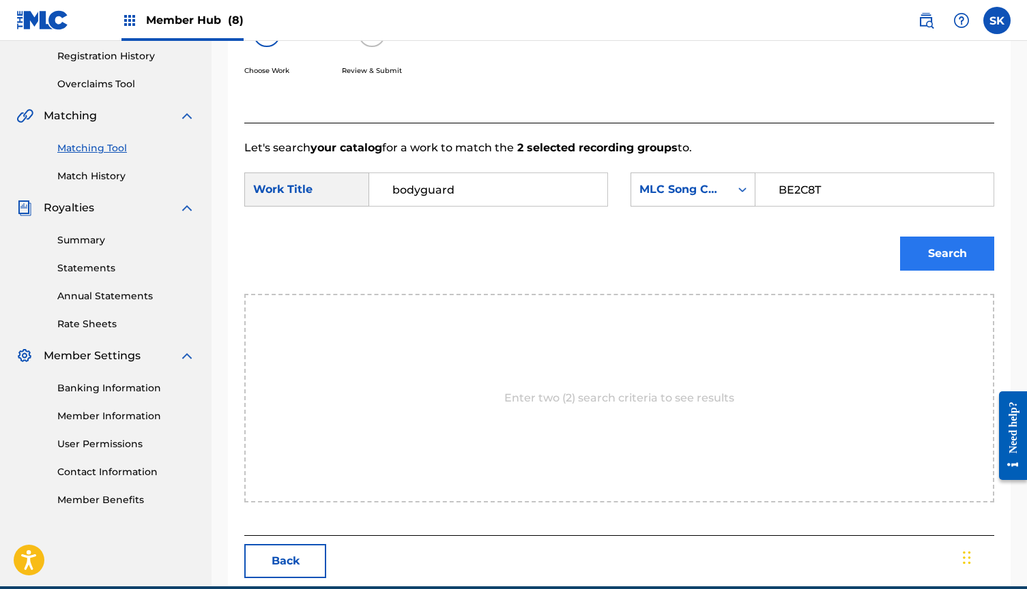
type input "BE2C8T"
click at [939, 254] on button "Search" at bounding box center [947, 254] width 94 height 34
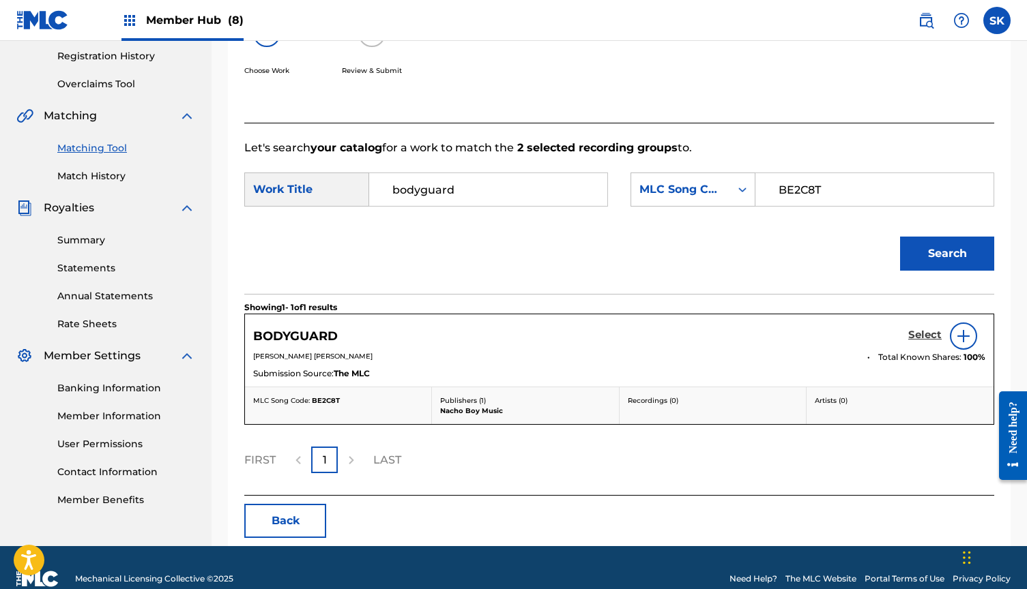
click at [927, 330] on h5 "Select" at bounding box center [924, 335] width 33 height 13
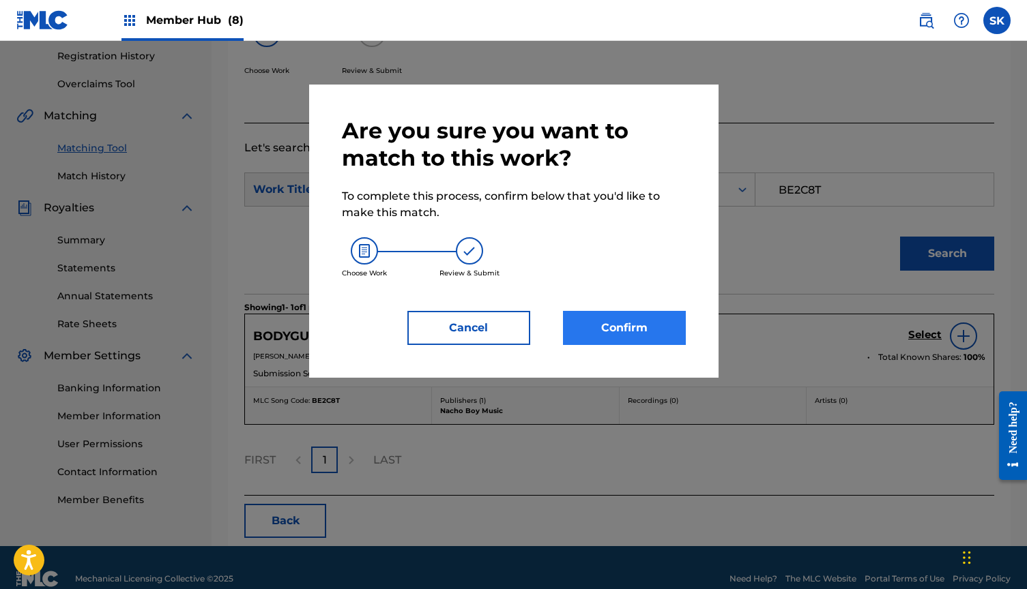
click at [628, 321] on button "Confirm" at bounding box center [624, 328] width 123 height 34
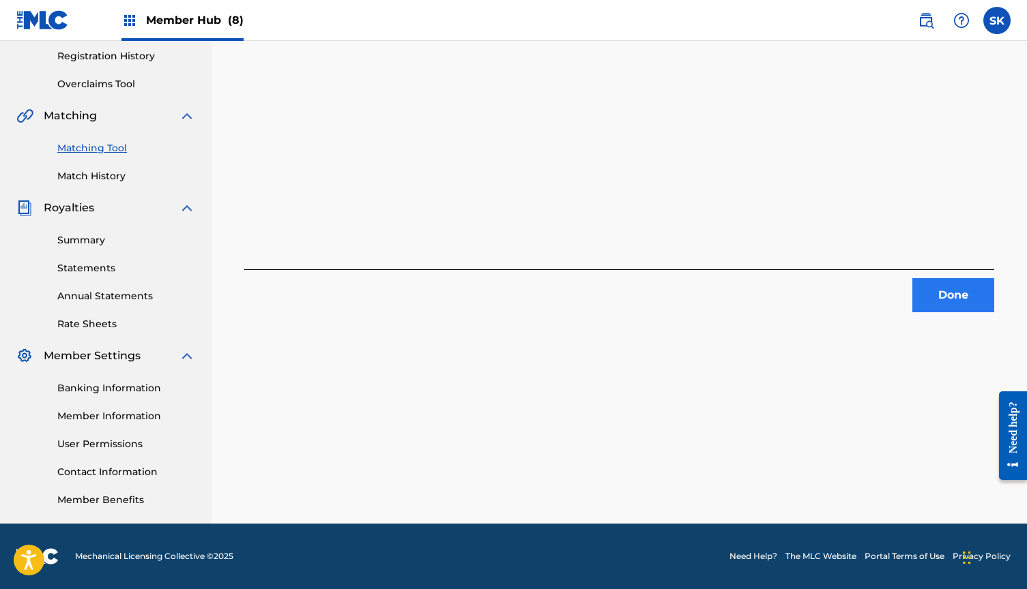
click at [967, 297] on button "Done" at bounding box center [953, 295] width 82 height 34
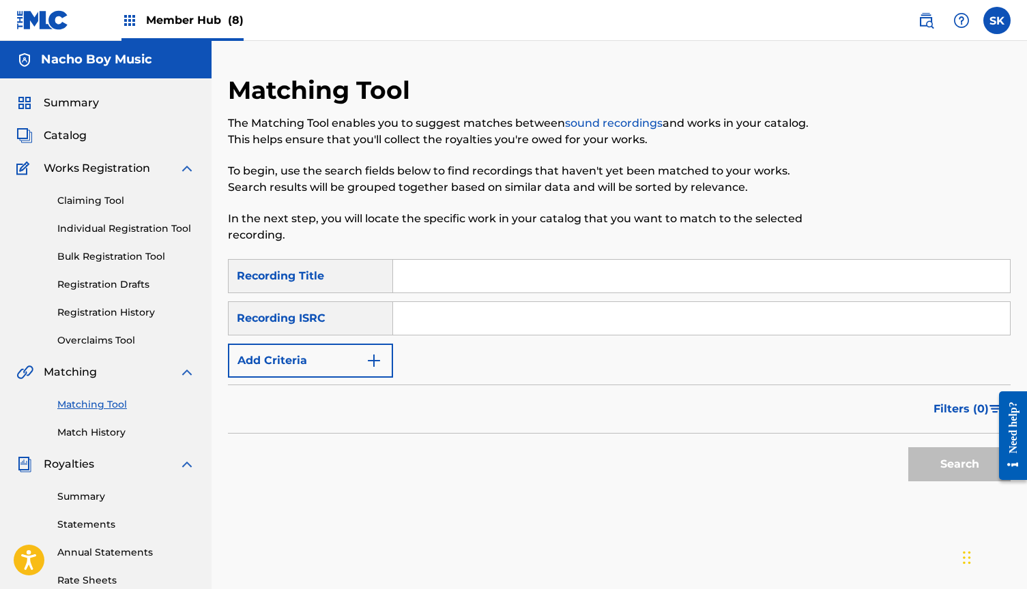
scroll to position [0, 0]
click at [63, 136] on span "Catalog" at bounding box center [65, 136] width 43 height 16
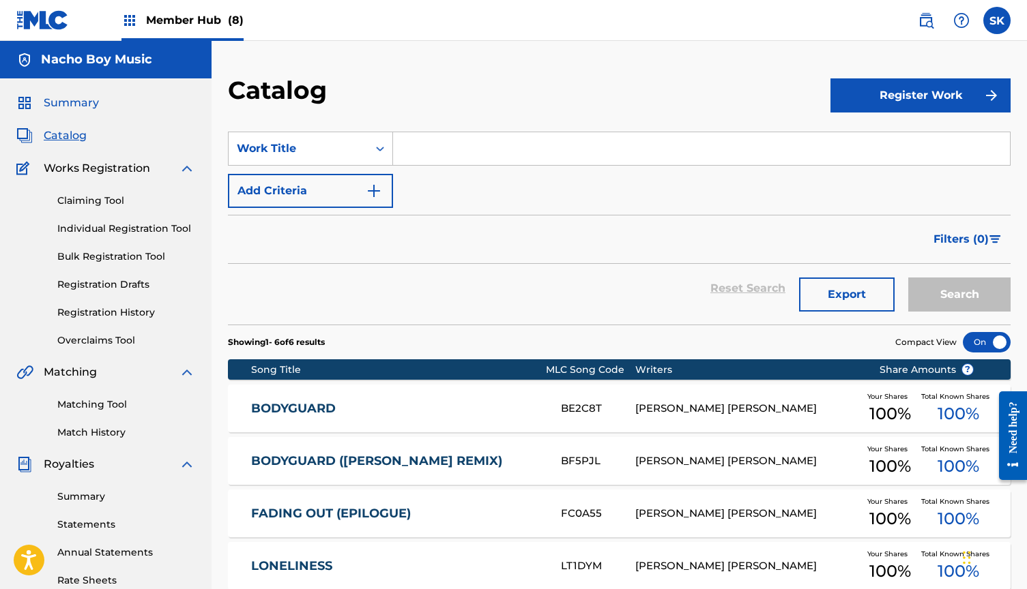
click at [76, 100] on span "Summary" at bounding box center [71, 103] width 55 height 16
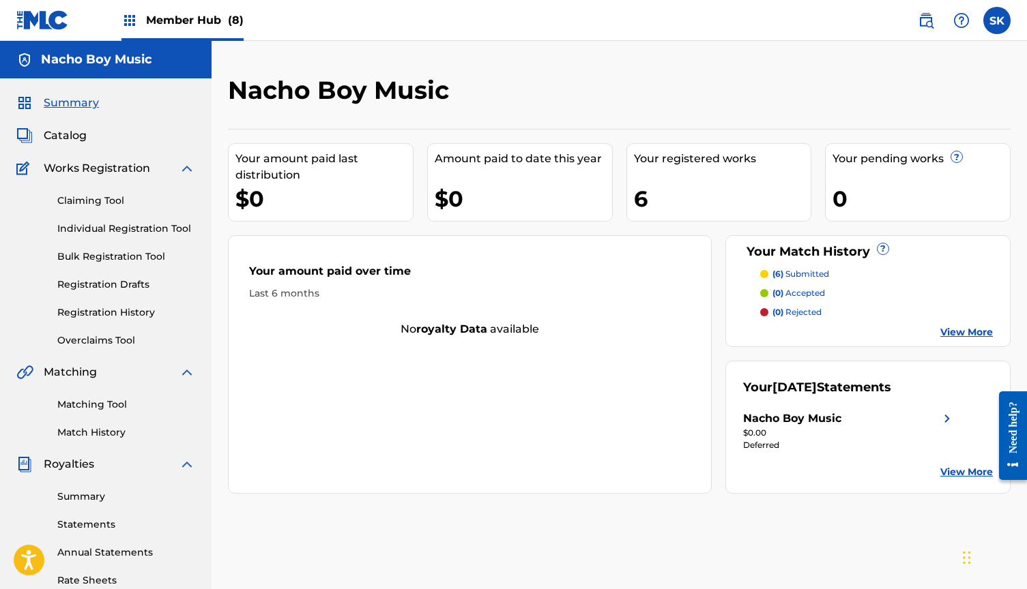
click at [190, 20] on span "Member Hub (8)" at bounding box center [195, 20] width 98 height 16
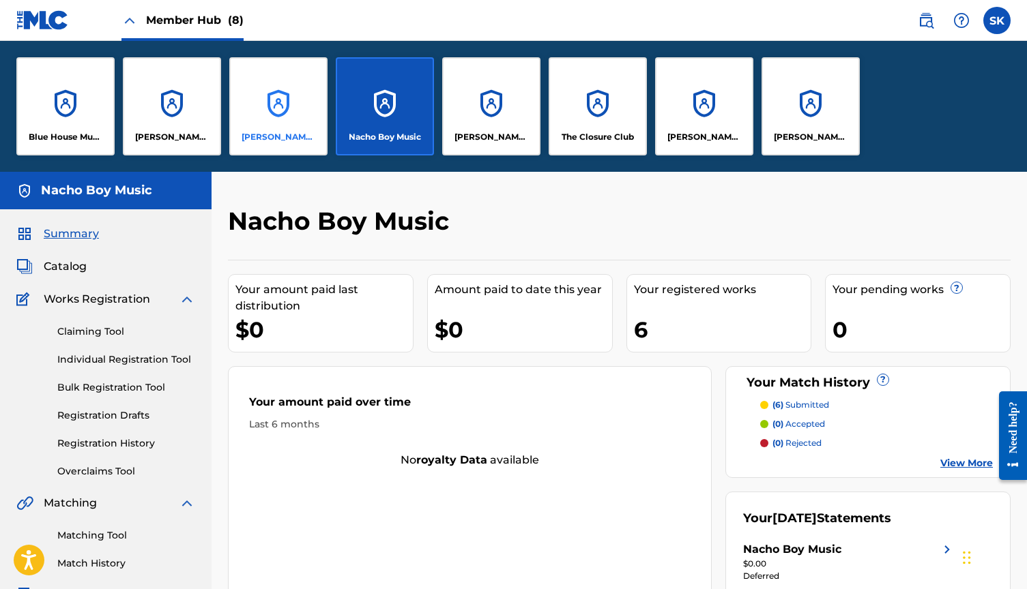
click at [277, 105] on div "[PERSON_NAME] Music" at bounding box center [278, 106] width 98 height 98
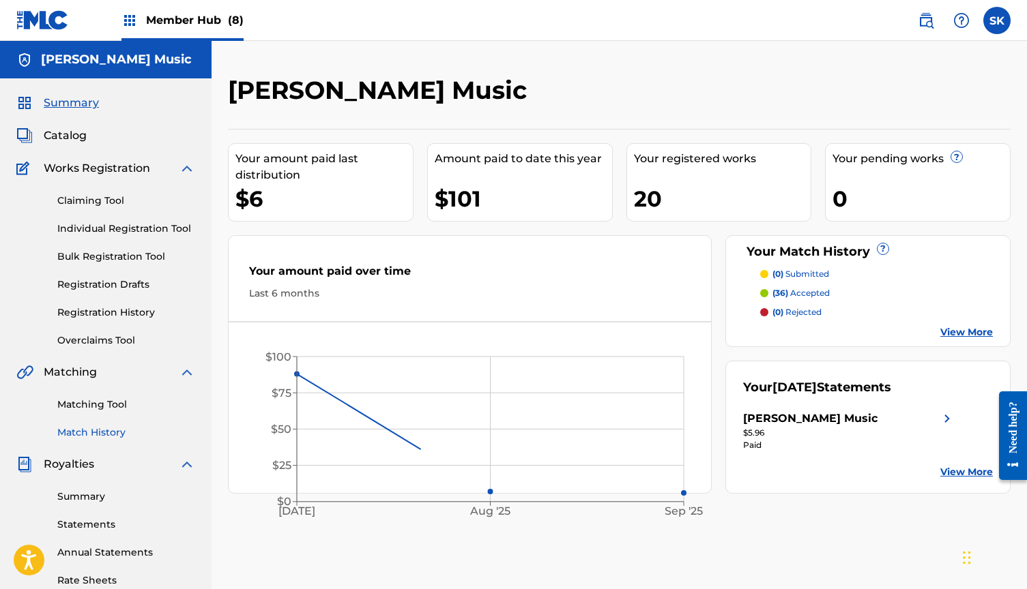
click at [115, 435] on link "Match History" at bounding box center [126, 433] width 138 height 14
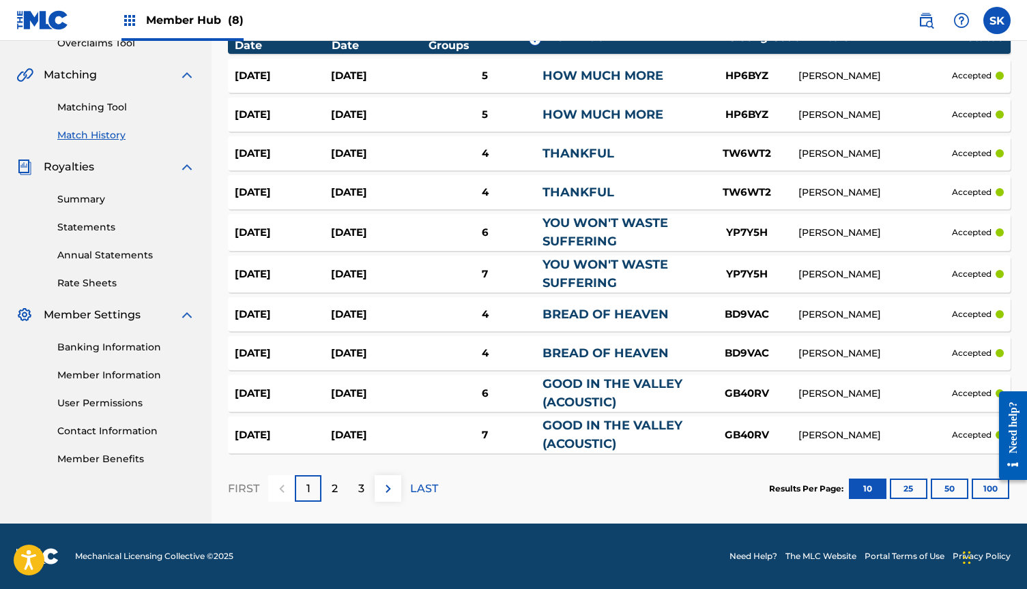
scroll to position [297, 0]
click at [990, 490] on div at bounding box center [1007, 435] width 38 height 117
click at [990, 488] on div at bounding box center [1007, 435] width 38 height 117
click at [987, 490] on button "100" at bounding box center [990, 489] width 38 height 20
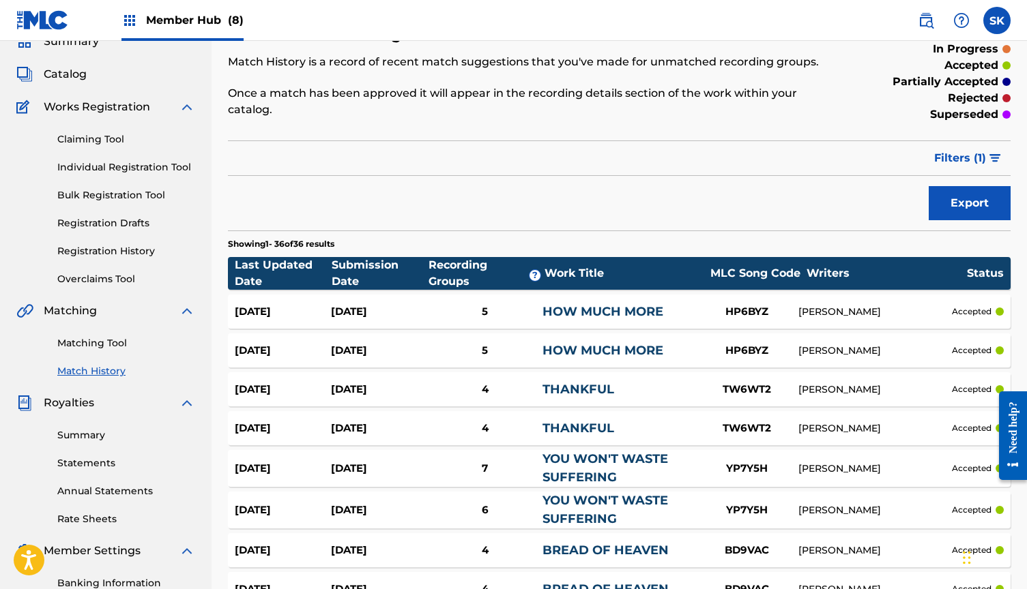
scroll to position [58, 0]
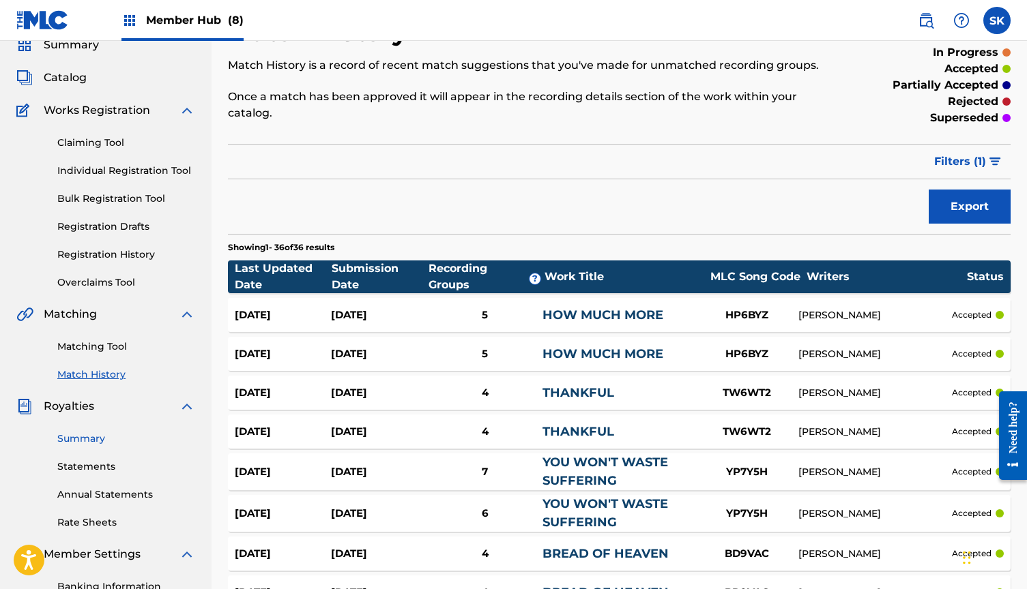
click at [87, 435] on link "Summary" at bounding box center [126, 439] width 138 height 14
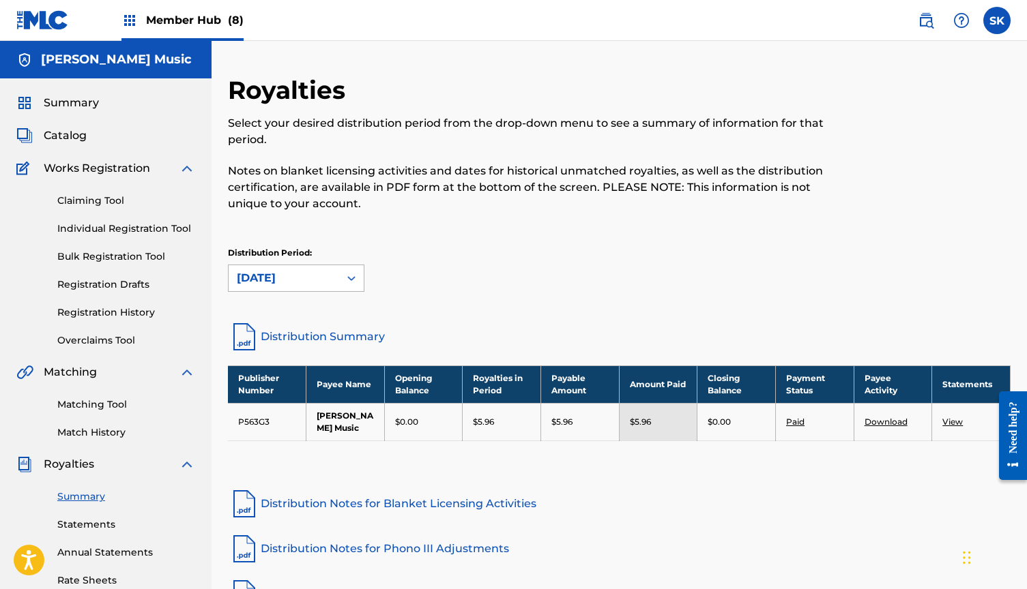
click at [304, 273] on div "[DATE]" at bounding box center [284, 278] width 94 height 16
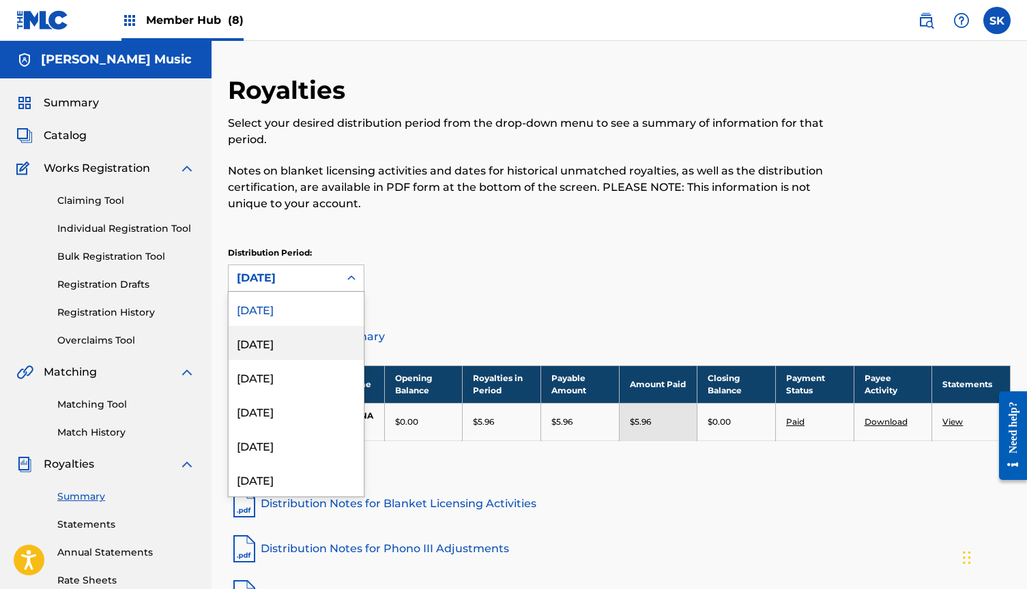
click at [296, 347] on div "August 2025" at bounding box center [296, 343] width 135 height 34
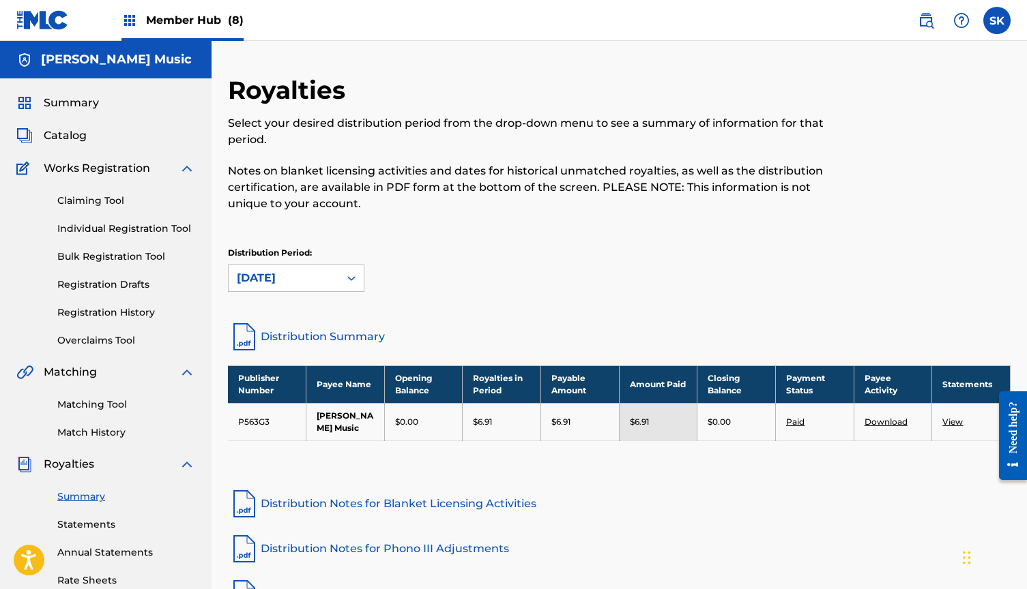
click at [285, 281] on div "August 2025" at bounding box center [284, 278] width 94 height 16
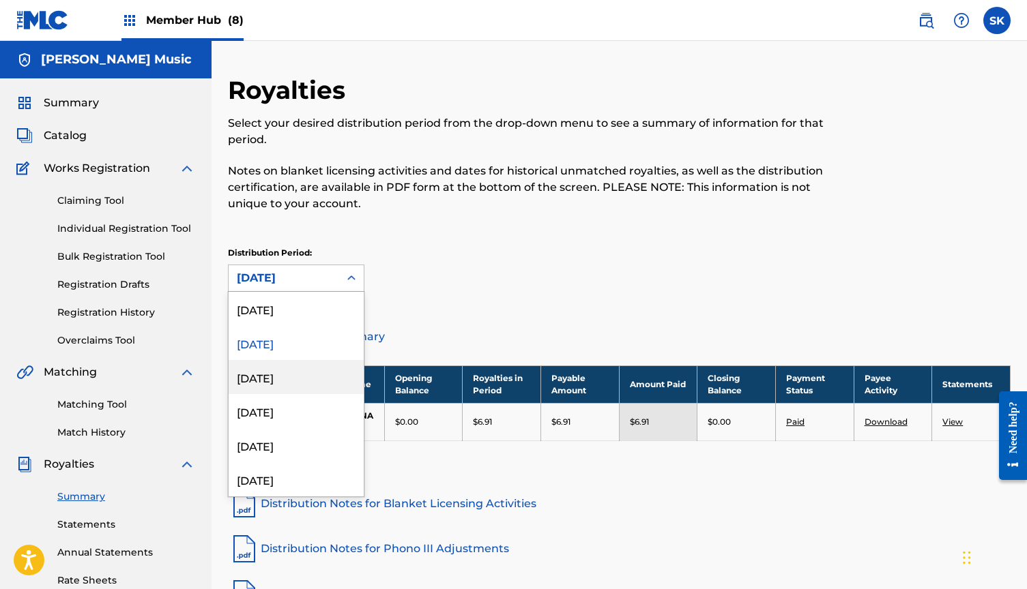
click at [278, 375] on div "July 2025" at bounding box center [296, 377] width 135 height 34
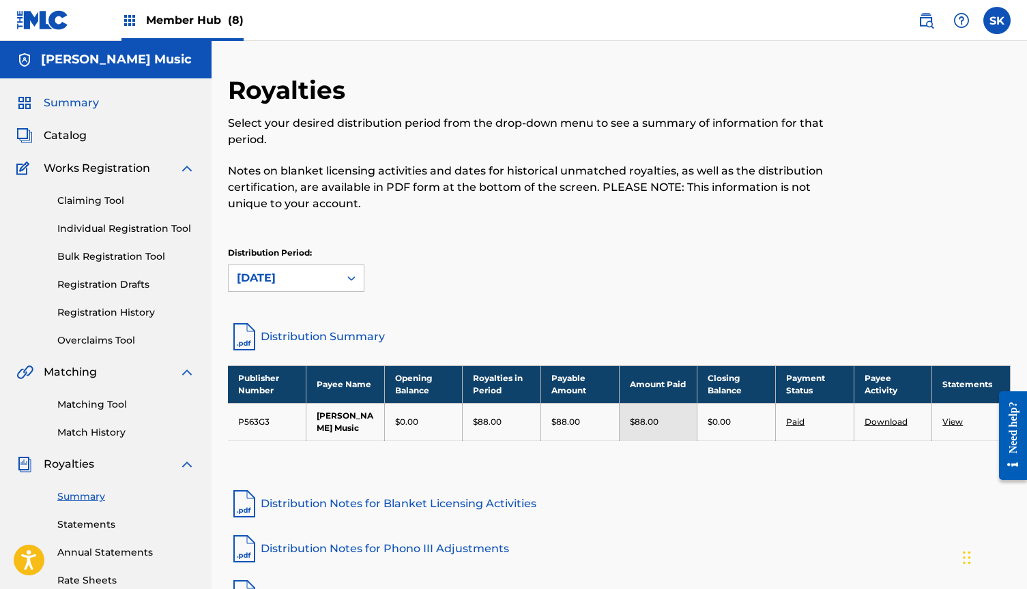
click at [85, 100] on span "Summary" at bounding box center [71, 103] width 55 height 16
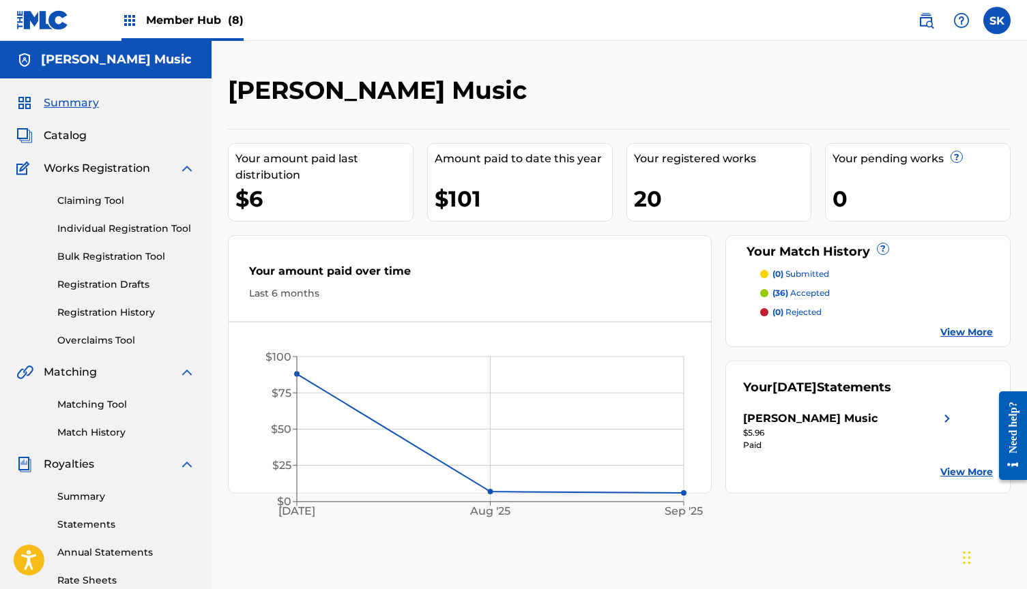
click at [181, 21] on span "Member Hub (8)" at bounding box center [195, 20] width 98 height 16
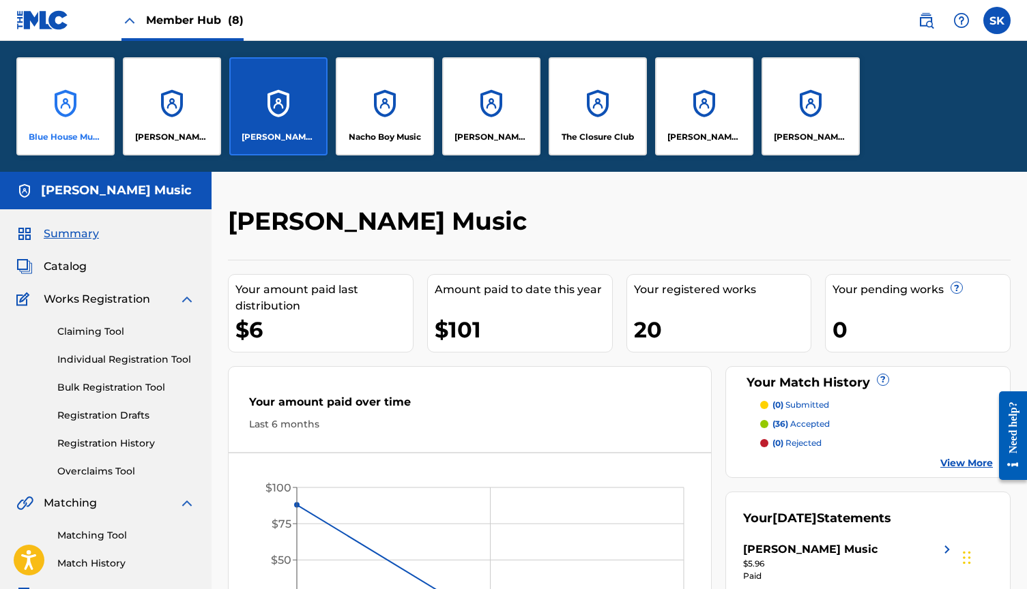
click at [73, 100] on div "Blue House Music" at bounding box center [65, 106] width 98 height 98
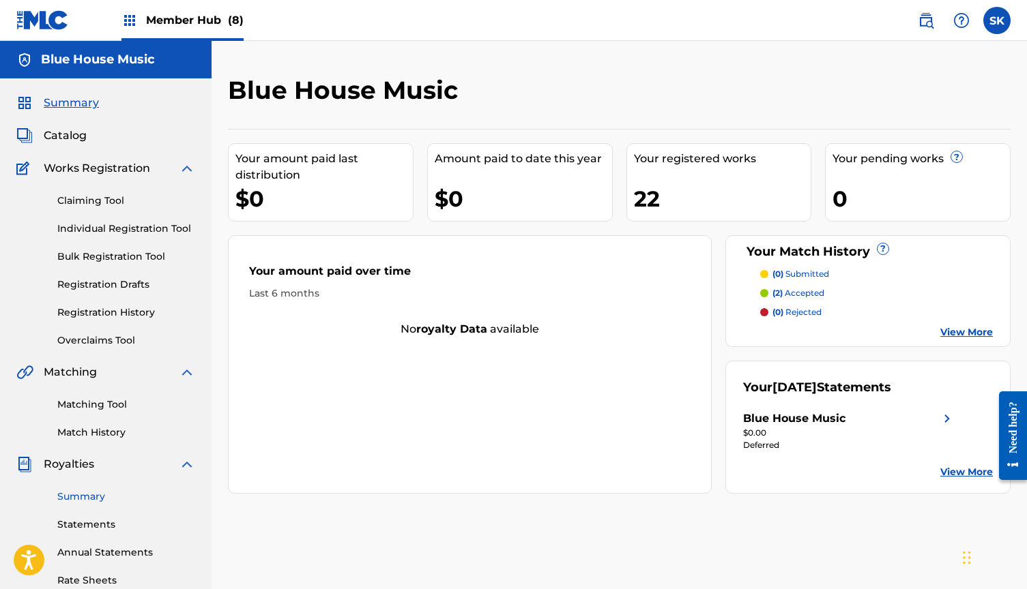
click at [82, 496] on link "Summary" at bounding box center [126, 497] width 138 height 14
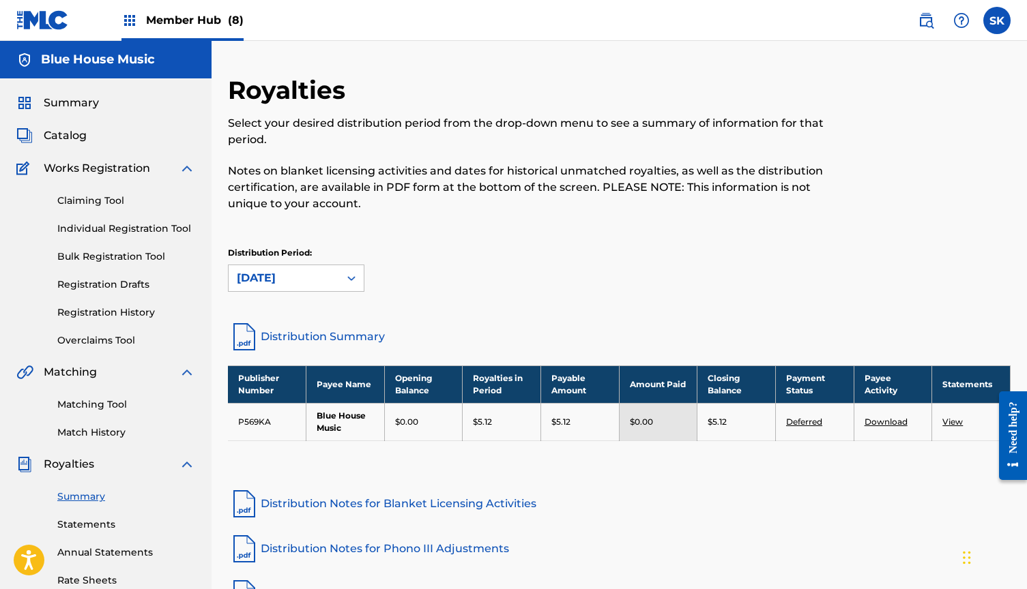
click at [194, 16] on span "Member Hub (8)" at bounding box center [195, 20] width 98 height 16
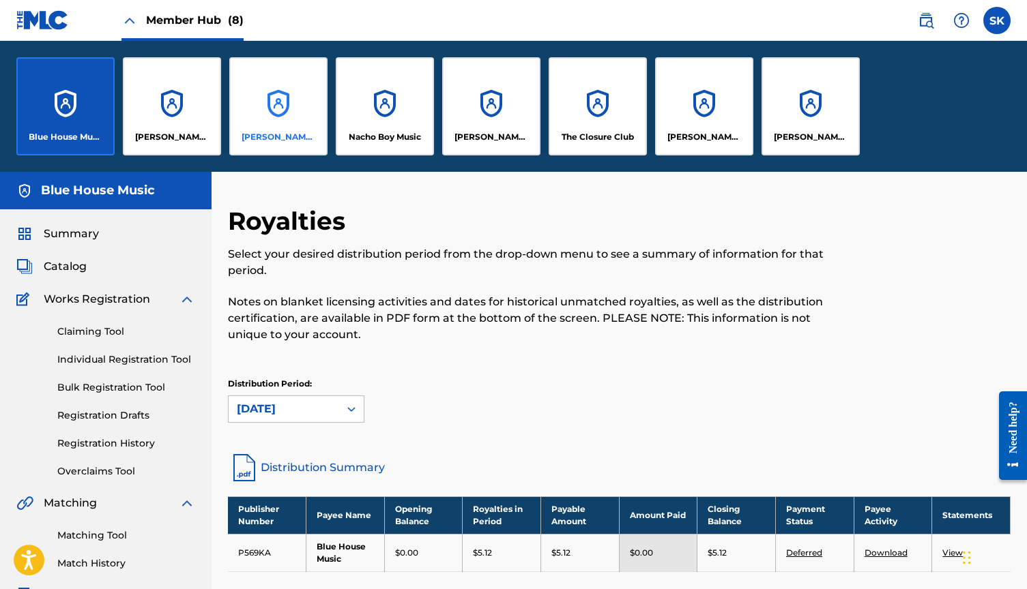
click at [290, 122] on div "[PERSON_NAME] Music" at bounding box center [278, 106] width 98 height 98
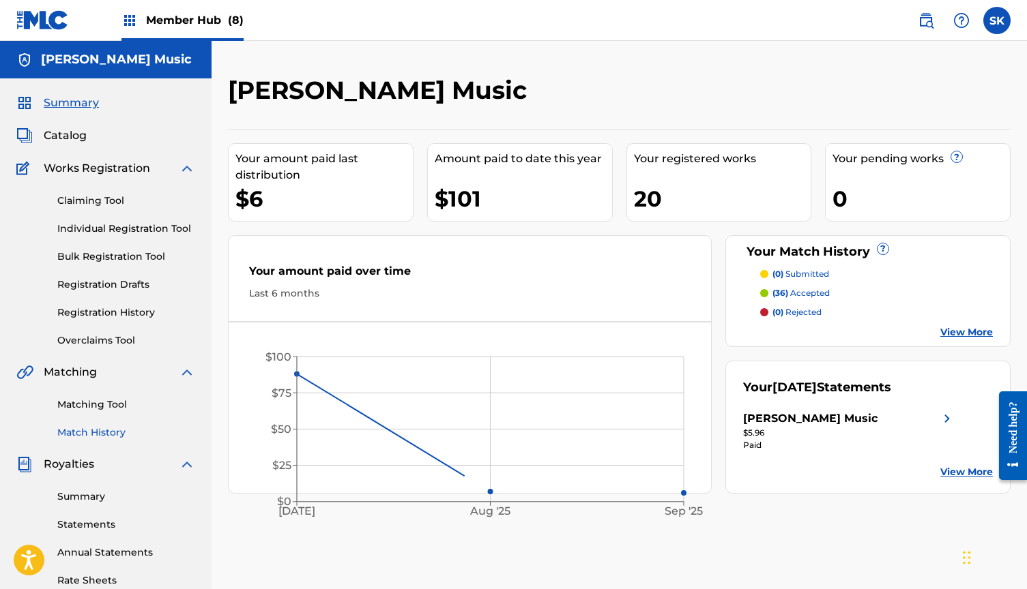
click at [99, 436] on link "Match History" at bounding box center [126, 433] width 138 height 14
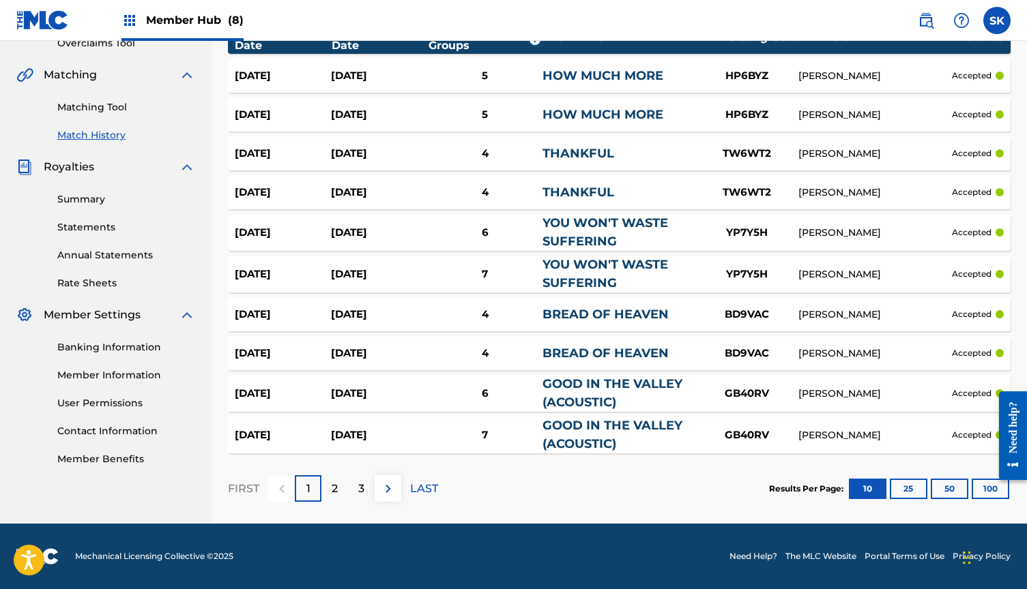
scroll to position [297, 0]
click at [986, 486] on button "100" at bounding box center [990, 489] width 38 height 20
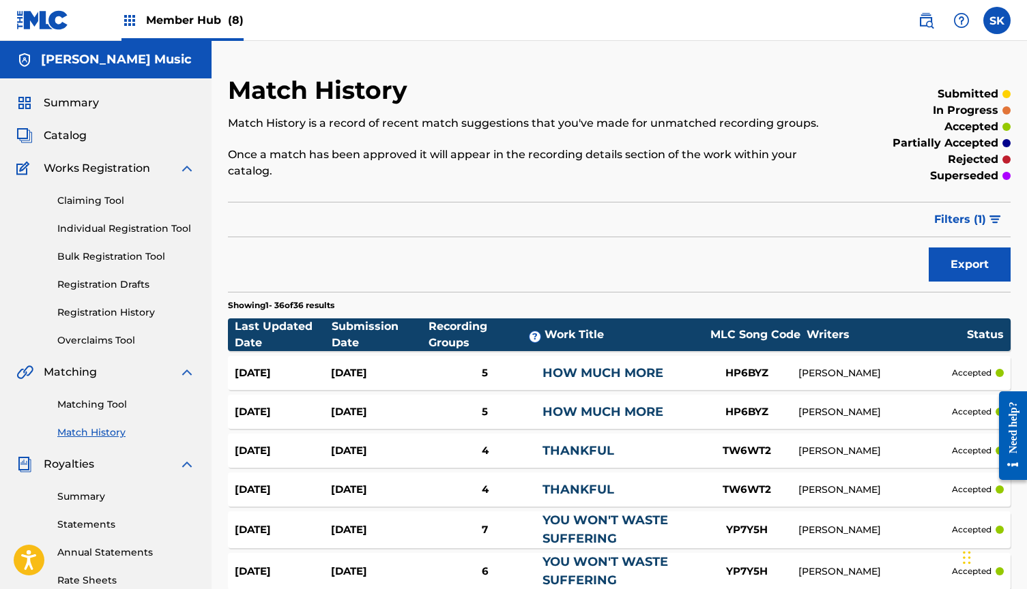
scroll to position [0, 0]
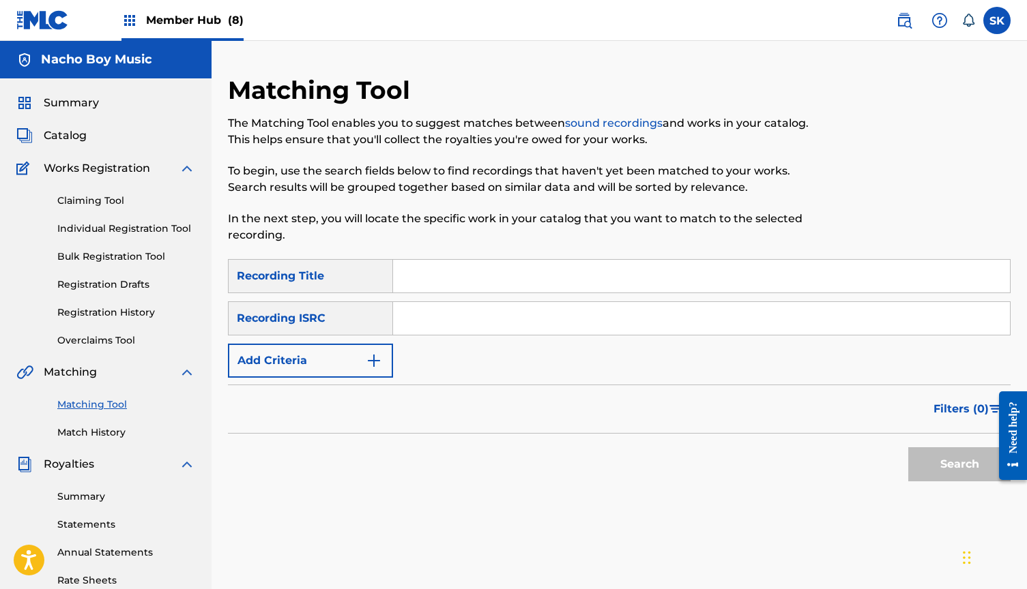
click at [203, 16] on span "Member Hub (8)" at bounding box center [195, 20] width 98 height 16
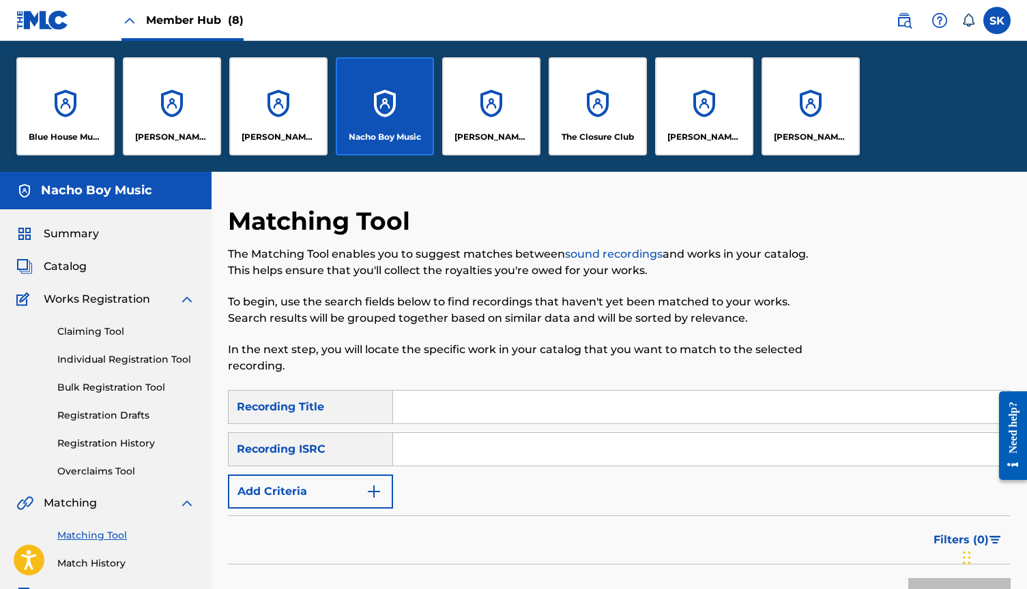
click at [375, 108] on div "Nacho Boy Music" at bounding box center [385, 106] width 98 height 98
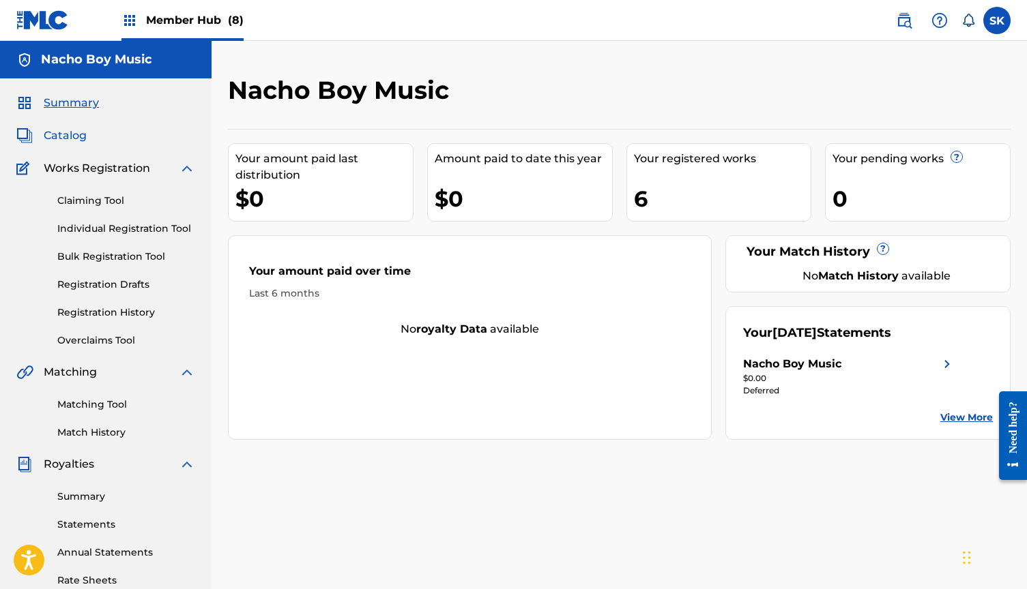
click at [75, 141] on span "Catalog" at bounding box center [65, 136] width 43 height 16
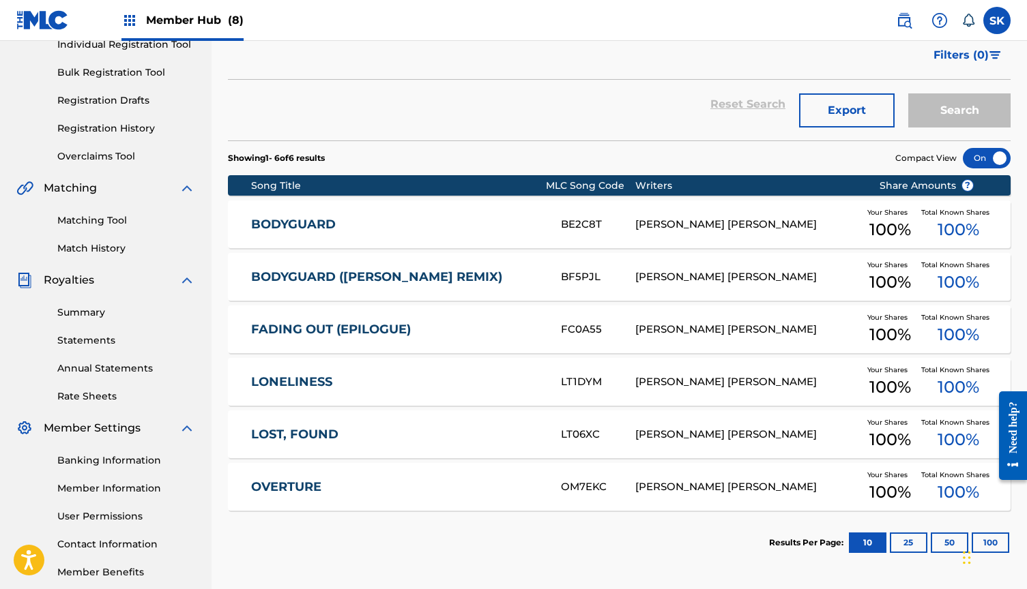
scroll to position [195, 0]
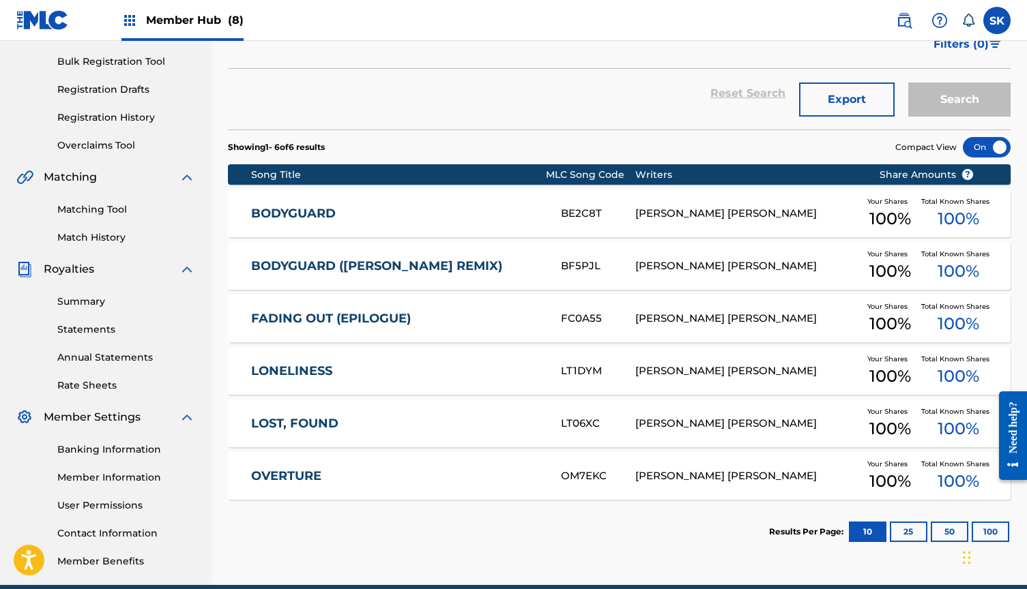
click at [338, 477] on link "OVERTURE" at bounding box center [396, 477] width 291 height 16
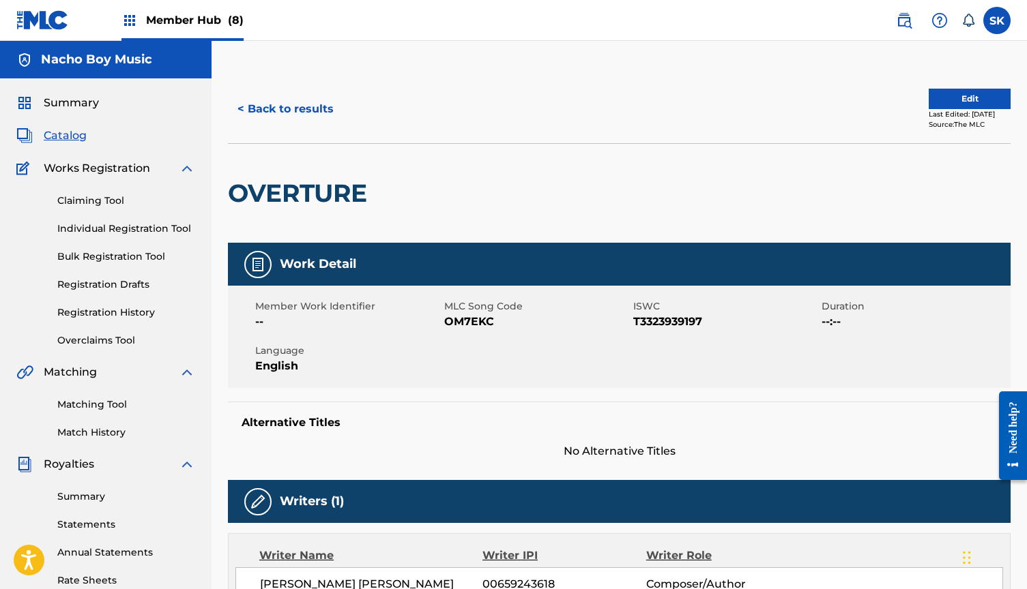
click at [474, 322] on span "OM7EKC" at bounding box center [537, 322] width 186 height 16
copy span "OM7EKC"
click at [284, 107] on button "< Back to results" at bounding box center [285, 109] width 115 height 34
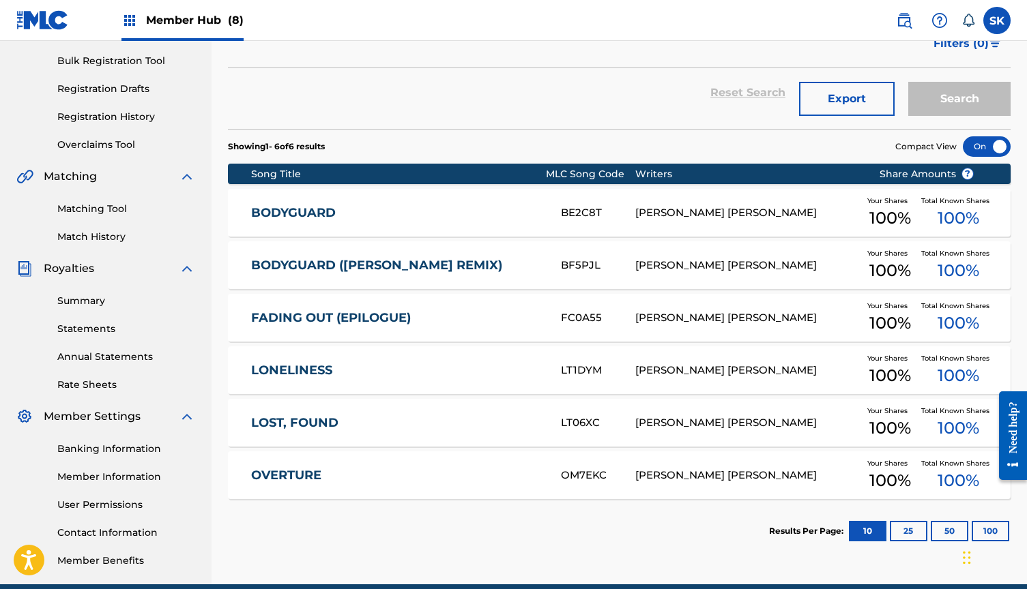
scroll to position [205, 0]
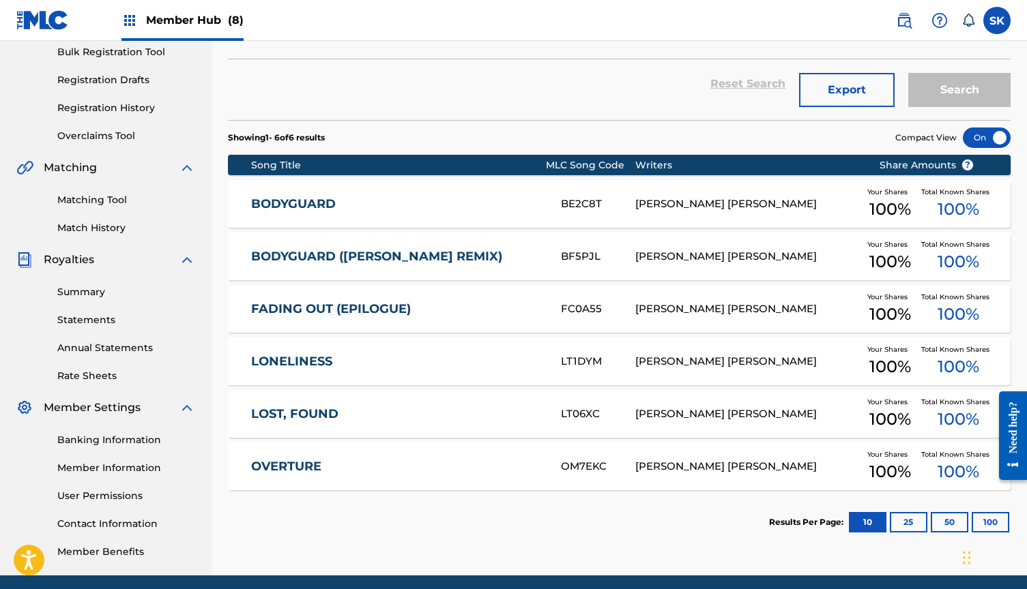
click at [332, 409] on link "LOST, FOUND" at bounding box center [396, 415] width 291 height 16
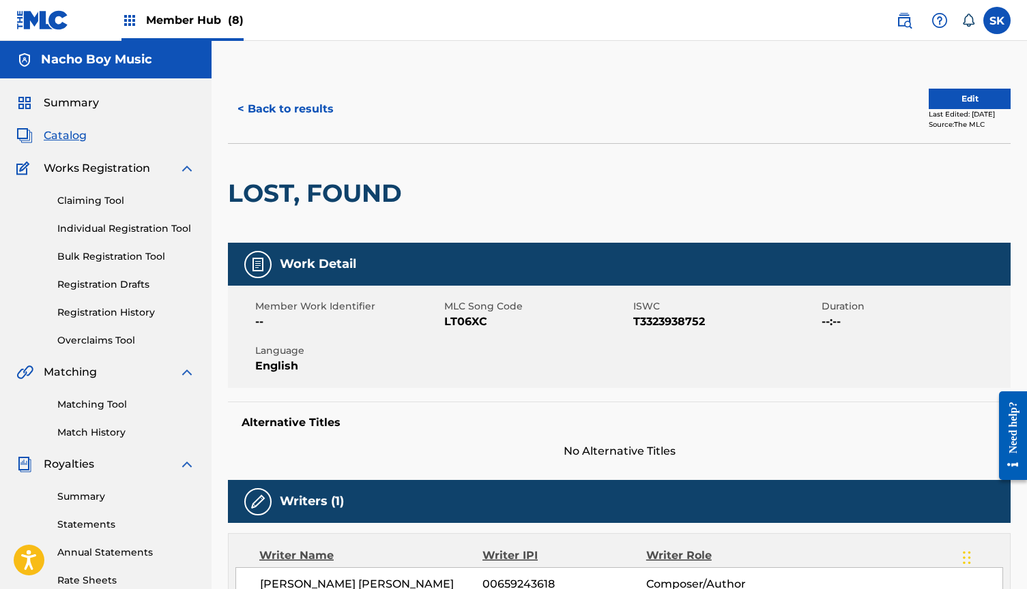
click at [469, 325] on span "LT06XC" at bounding box center [537, 322] width 186 height 16
copy span "LT06XC"
click at [291, 107] on button "< Back to results" at bounding box center [285, 109] width 115 height 34
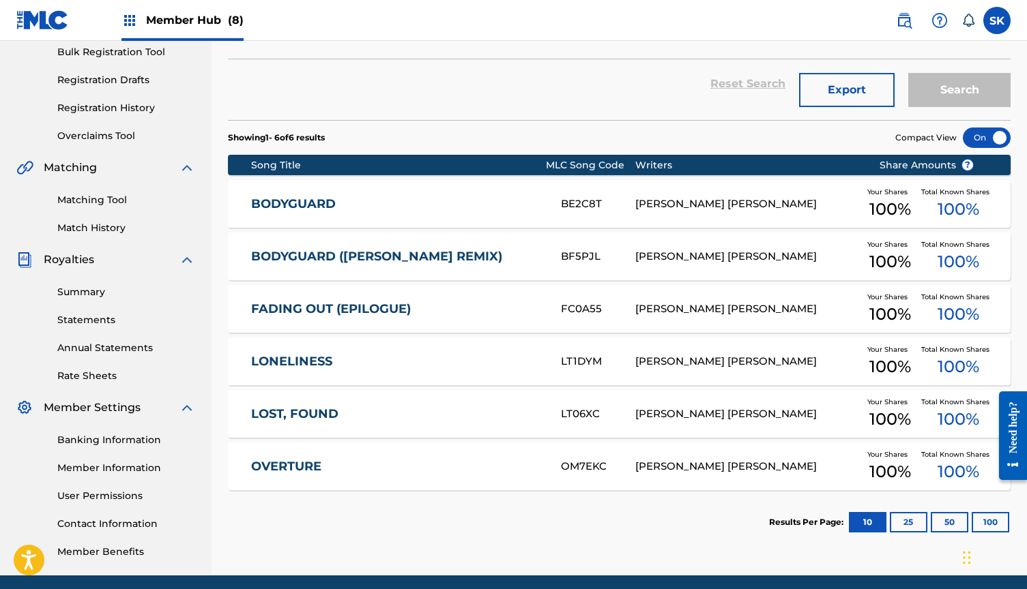
click at [336, 355] on link "LONELINESS" at bounding box center [396, 362] width 291 height 16
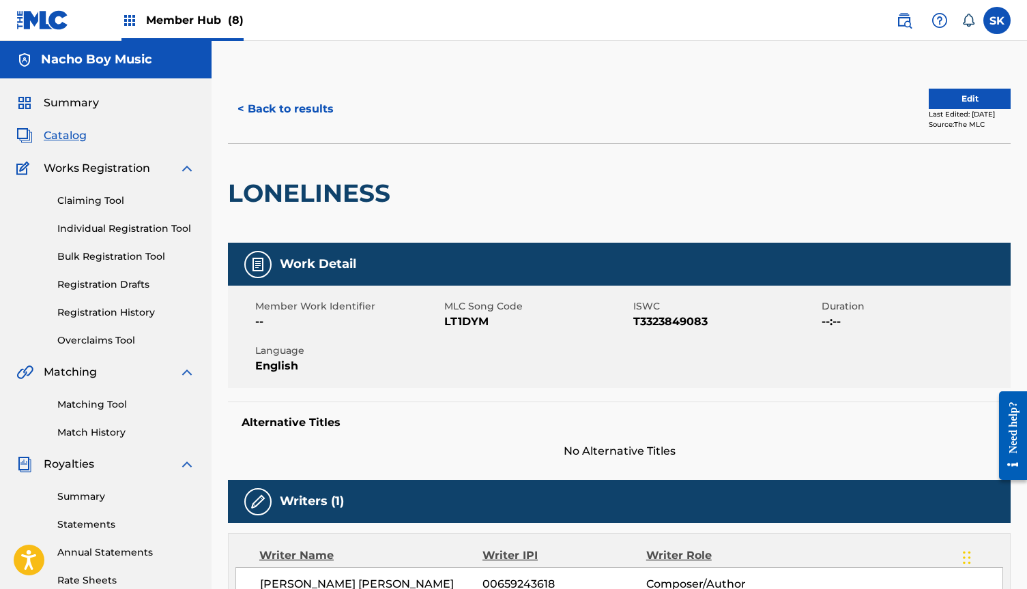
click at [468, 318] on span "LT1DYM" at bounding box center [537, 322] width 186 height 16
copy span "LT1DYM"
click at [305, 105] on button "< Back to results" at bounding box center [285, 109] width 115 height 34
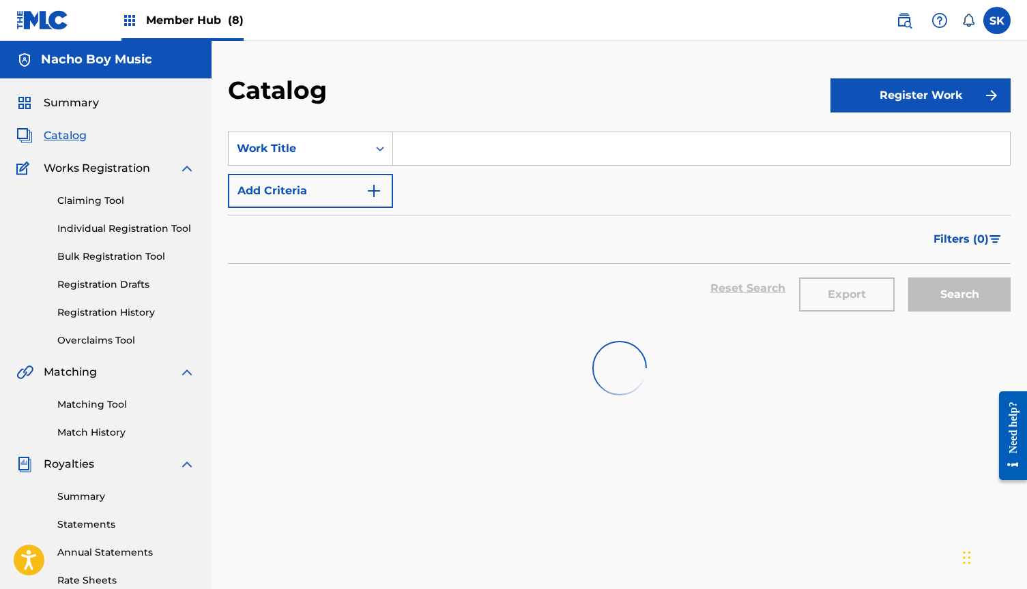
scroll to position [205, 0]
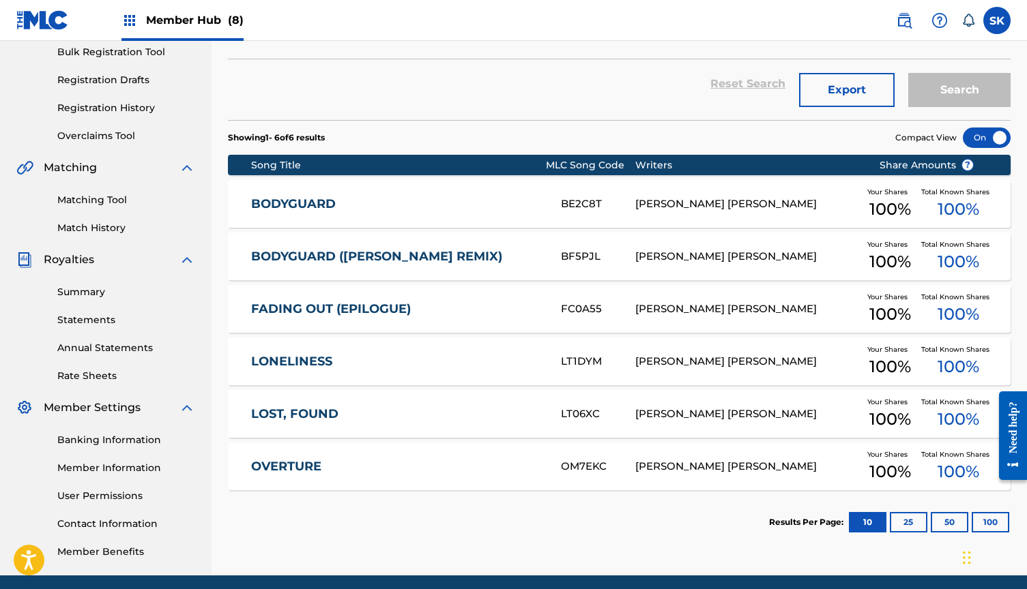
click at [317, 313] on link "FADING OUT (EPILOGUE)" at bounding box center [396, 309] width 291 height 16
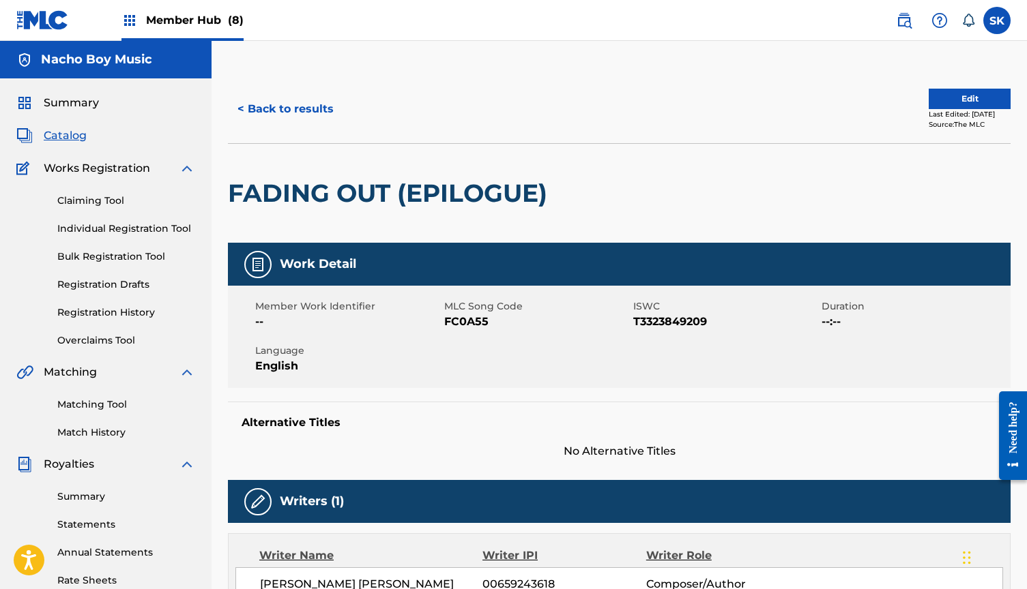
click at [462, 321] on span "FC0A55" at bounding box center [537, 322] width 186 height 16
copy span "FC0A55"
click at [308, 113] on button "< Back to results" at bounding box center [285, 109] width 115 height 34
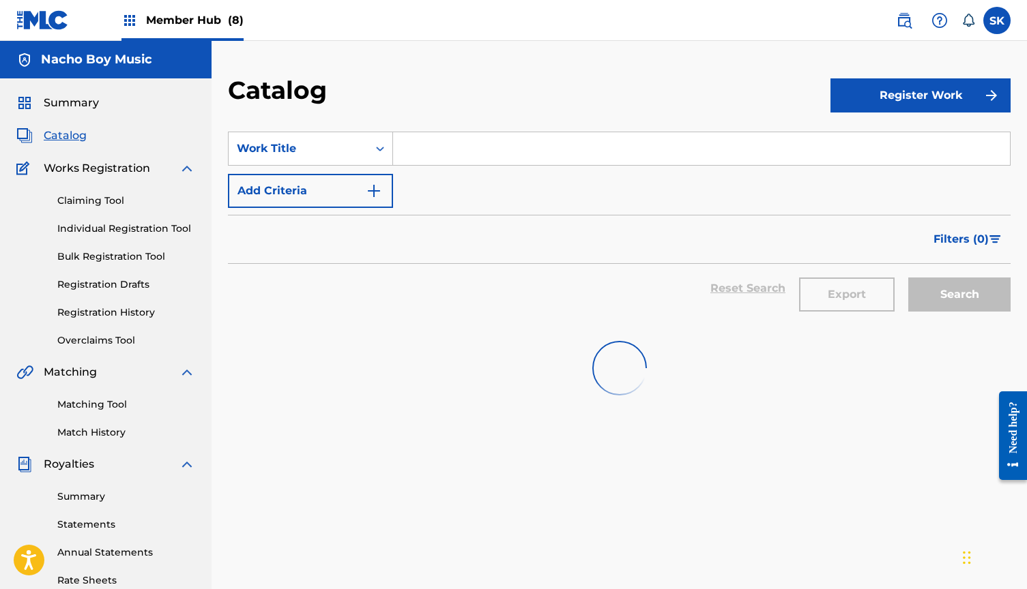
scroll to position [205, 0]
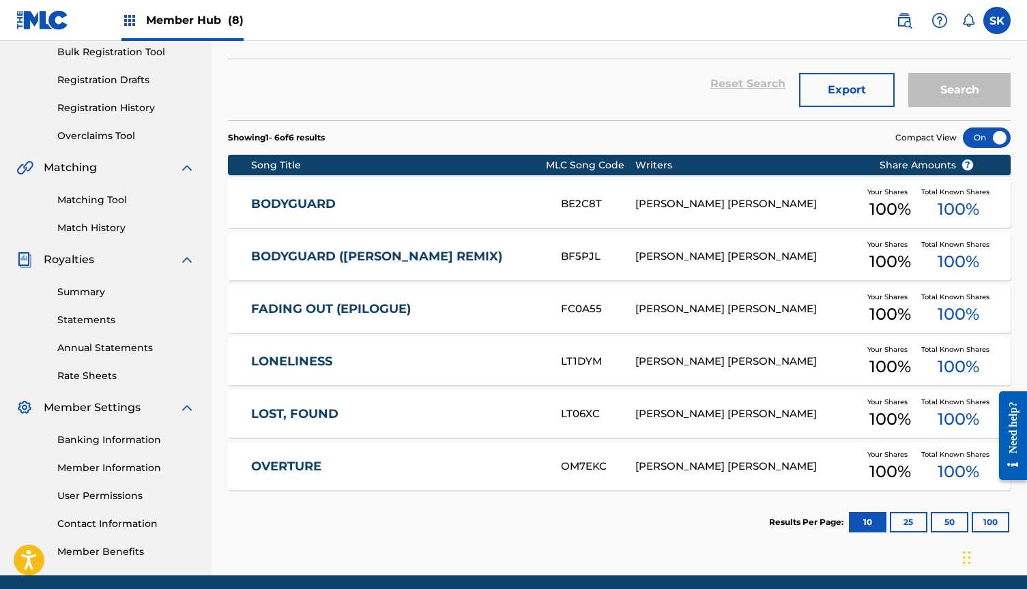
click at [368, 259] on link "BODYGUARD ([PERSON_NAME] REMIX)" at bounding box center [396, 257] width 291 height 16
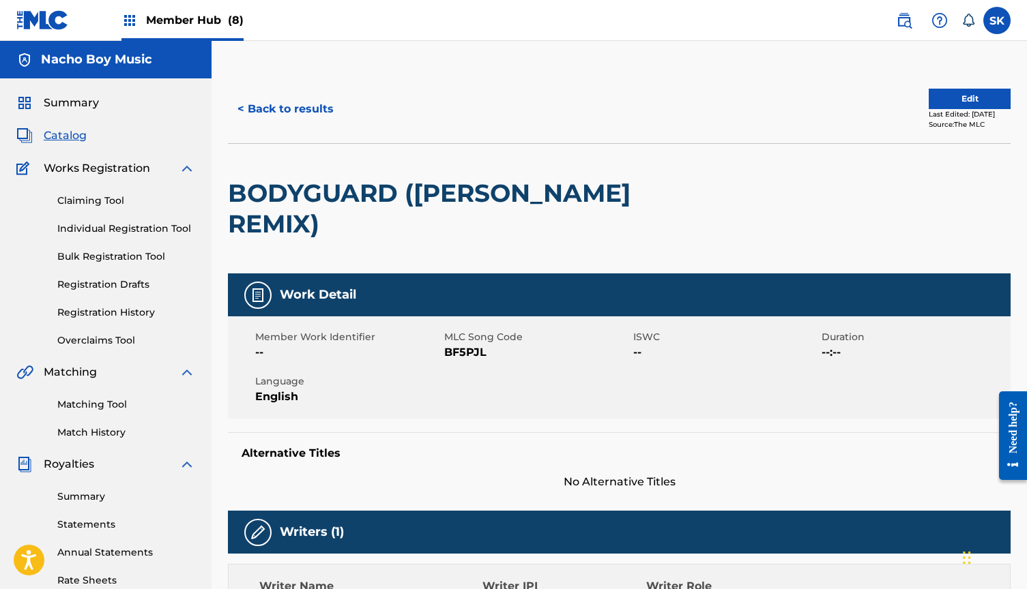
click at [463, 347] on span "BF5PJL" at bounding box center [537, 352] width 186 height 16
copy span "BF5PJL"
click at [310, 108] on button "< Back to results" at bounding box center [285, 109] width 115 height 34
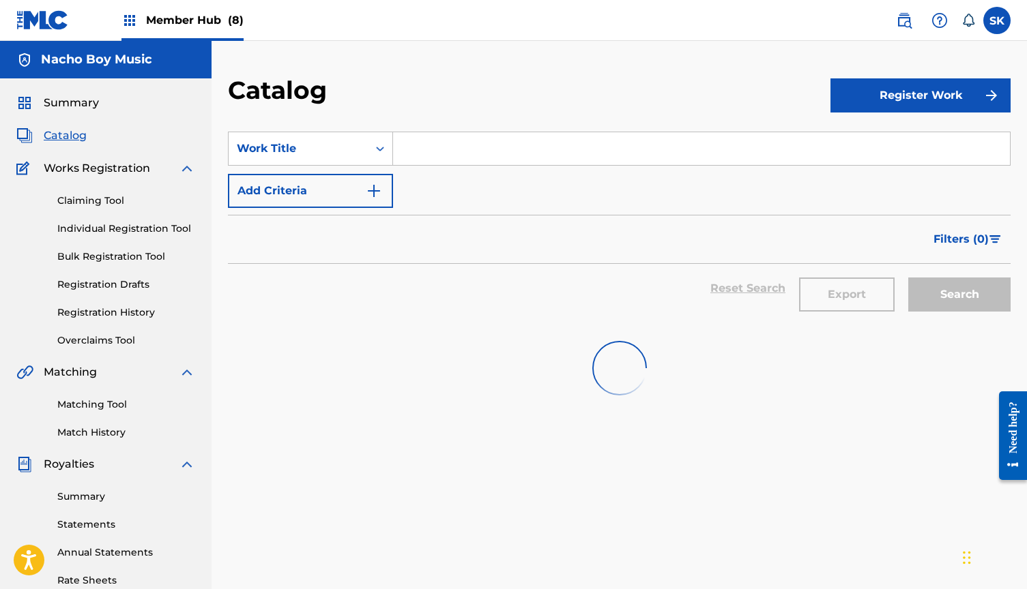
scroll to position [205, 0]
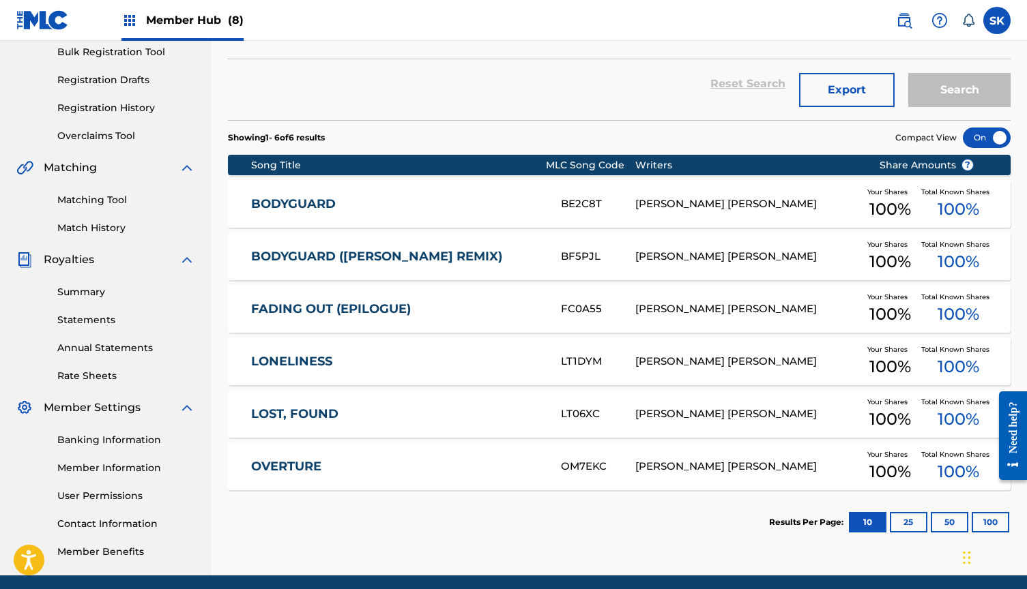
click at [343, 201] on link "BODYGUARD" at bounding box center [396, 204] width 291 height 16
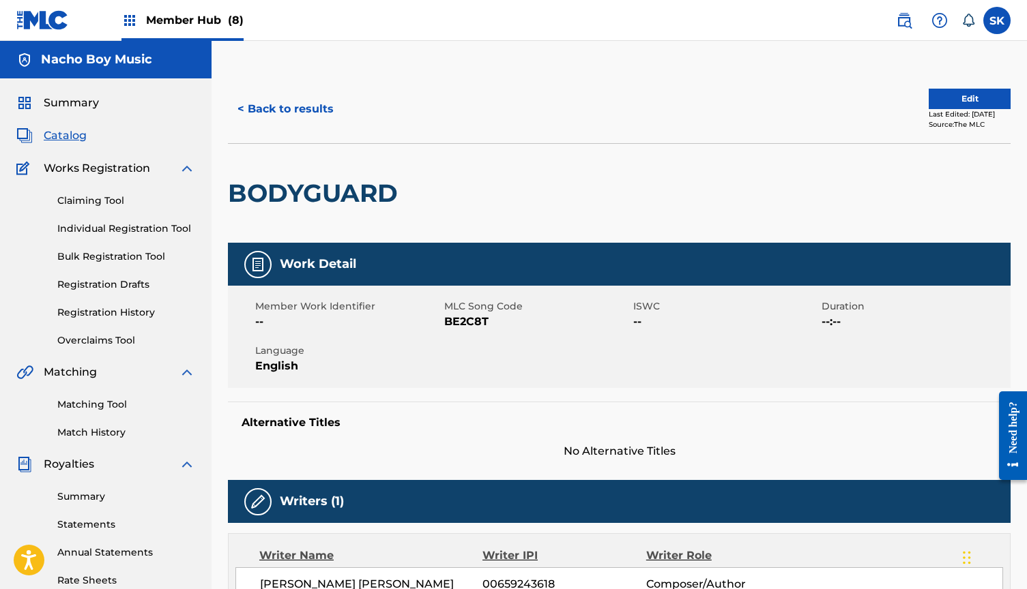
click at [461, 318] on span "BE2C8T" at bounding box center [537, 322] width 186 height 16
copy span "BE2C8T"
click at [91, 437] on link "Match History" at bounding box center [126, 433] width 138 height 14
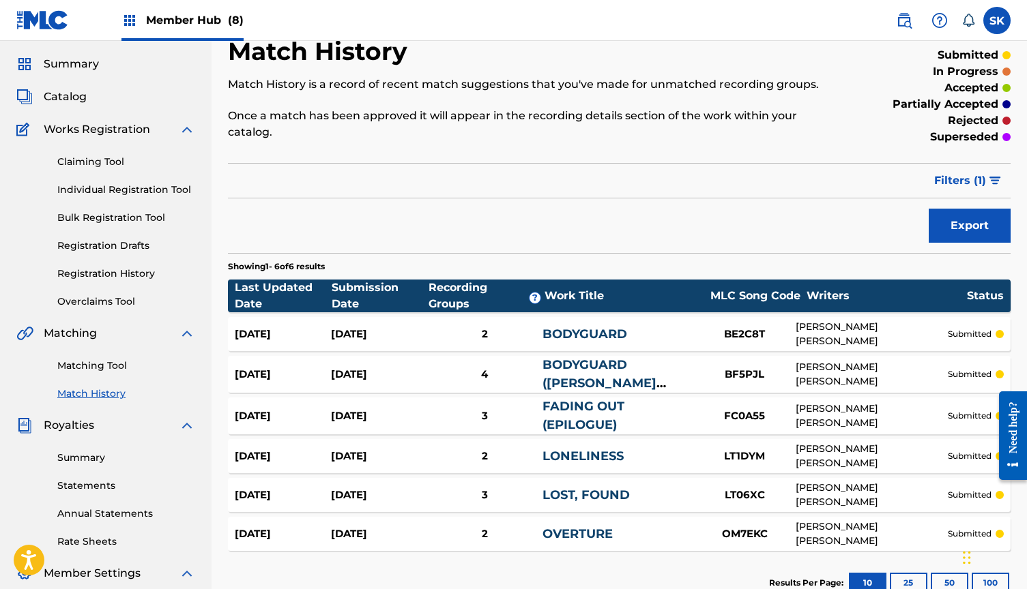
scroll to position [27, 0]
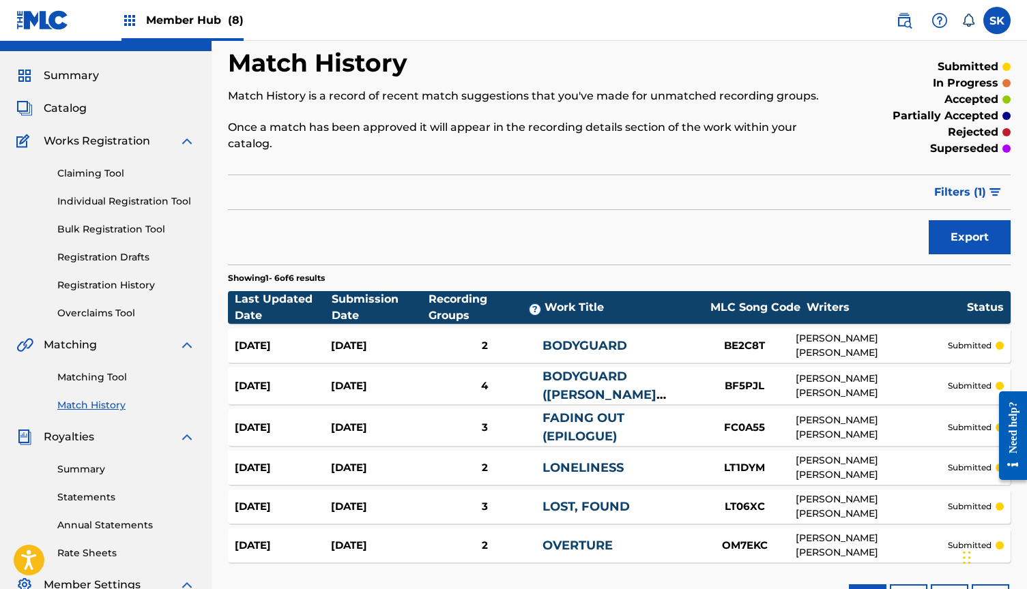
click at [177, 14] on span "Member Hub (8)" at bounding box center [195, 20] width 98 height 16
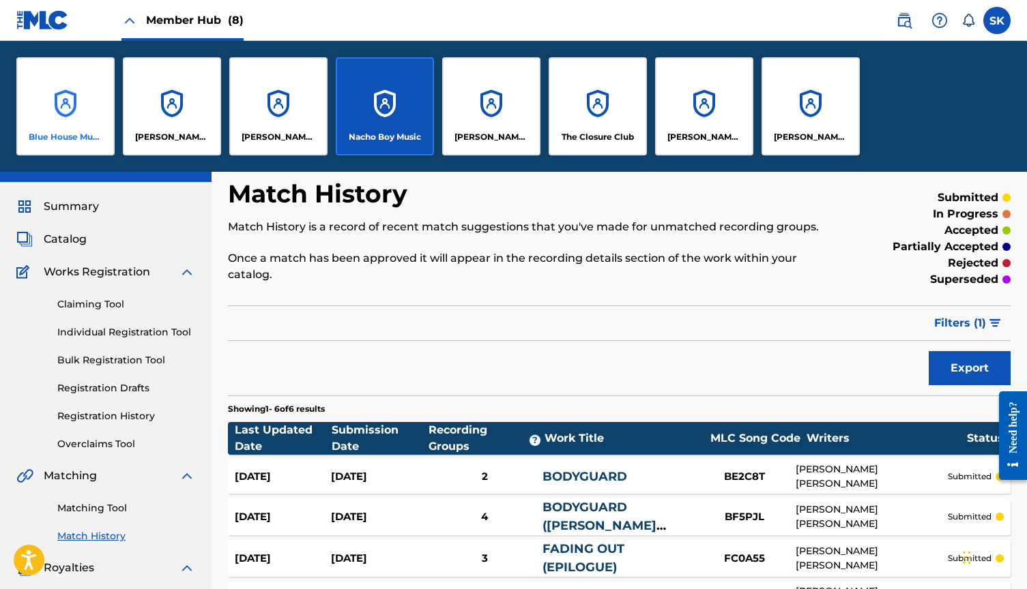
click at [70, 122] on div "Blue House Music" at bounding box center [65, 106] width 98 height 98
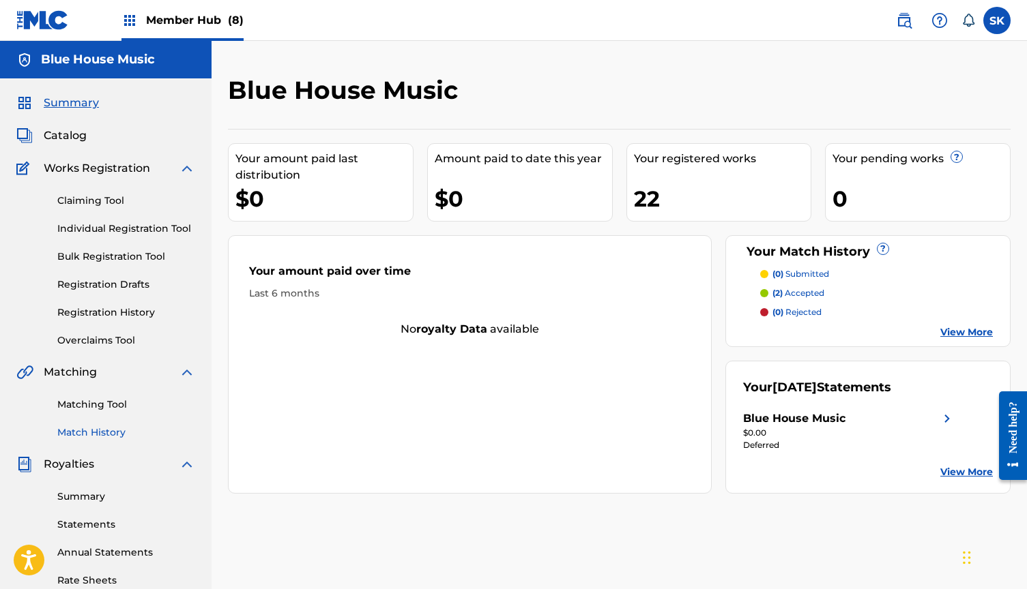
click at [103, 430] on link "Match History" at bounding box center [126, 433] width 138 height 14
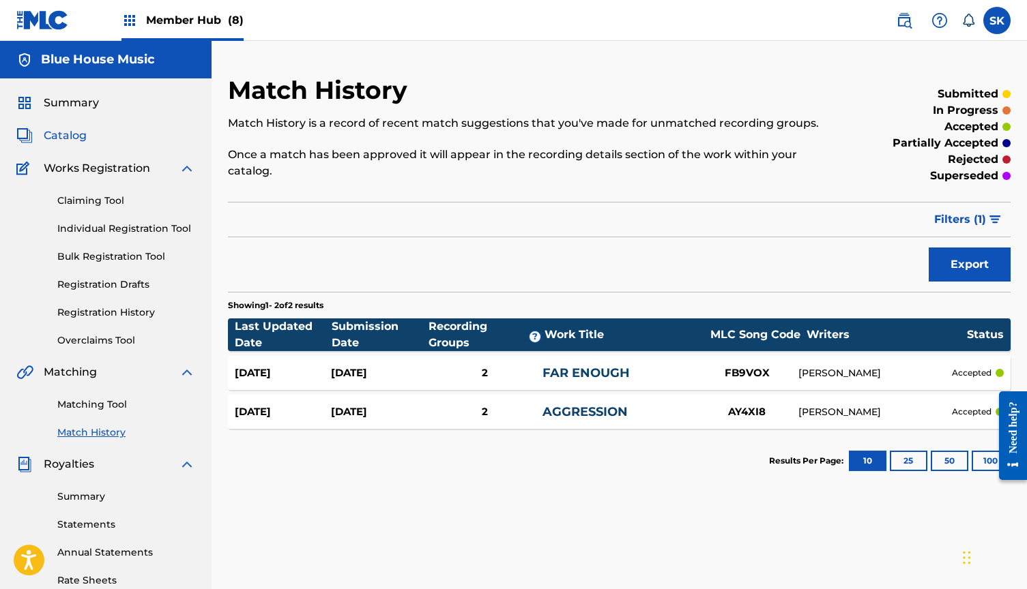
click at [73, 134] on span "Catalog" at bounding box center [65, 136] width 43 height 16
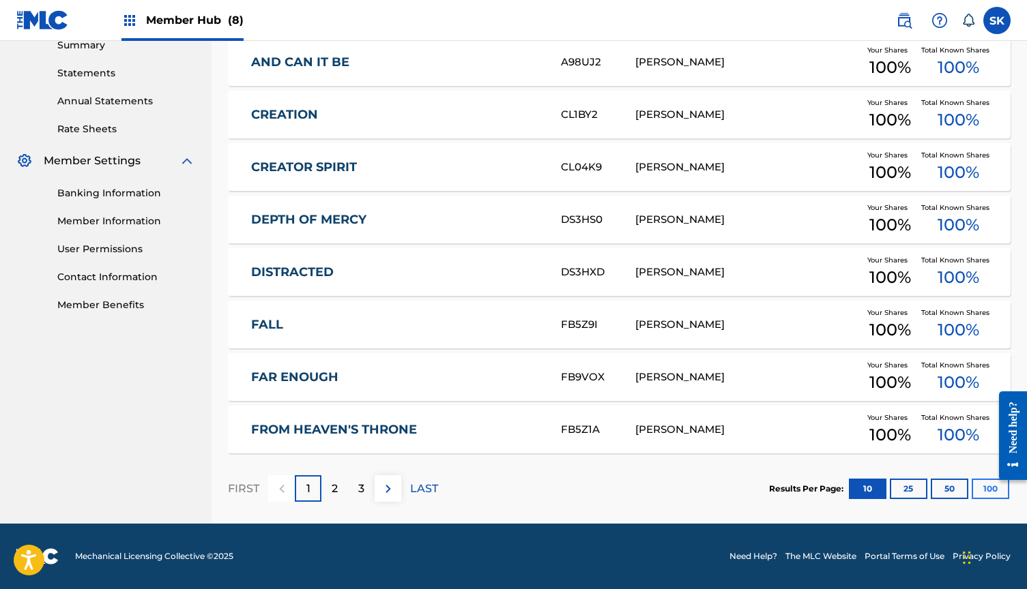
click at [985, 487] on button "100" at bounding box center [990, 489] width 38 height 20
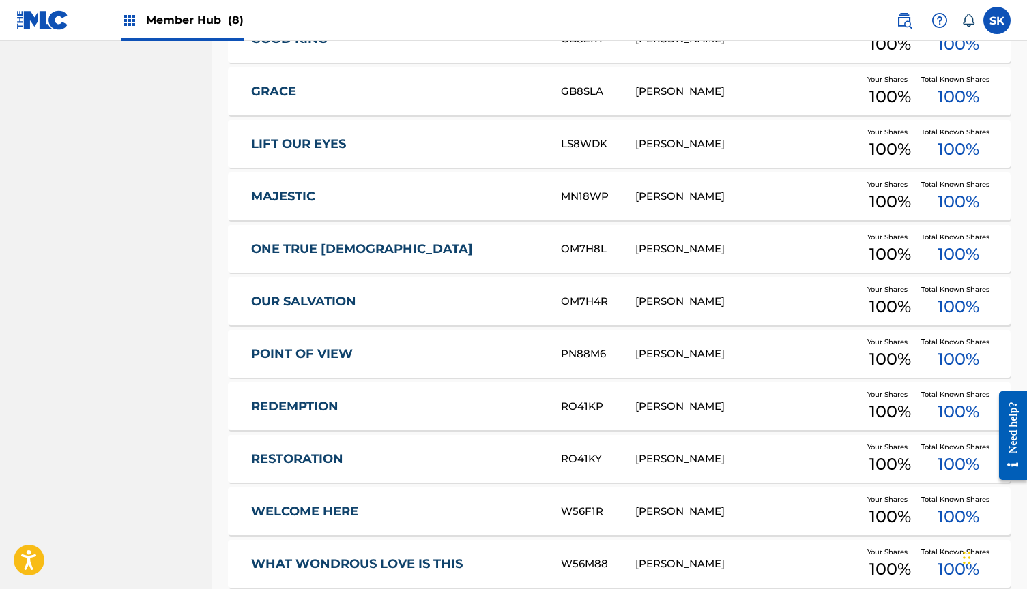
scroll to position [947, 0]
